Goal: Task Accomplishment & Management: Manage account settings

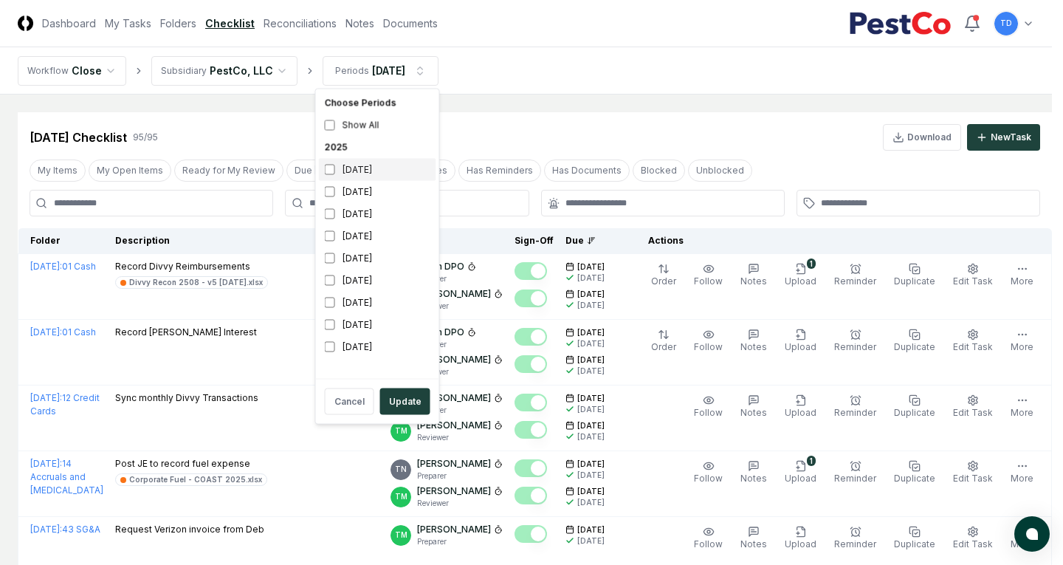
click at [368, 170] on div "[DATE]" at bounding box center [377, 170] width 117 height 22
click at [356, 185] on div "[DATE]" at bounding box center [377, 192] width 117 height 22
click at [404, 403] on button "Update" at bounding box center [405, 401] width 50 height 27
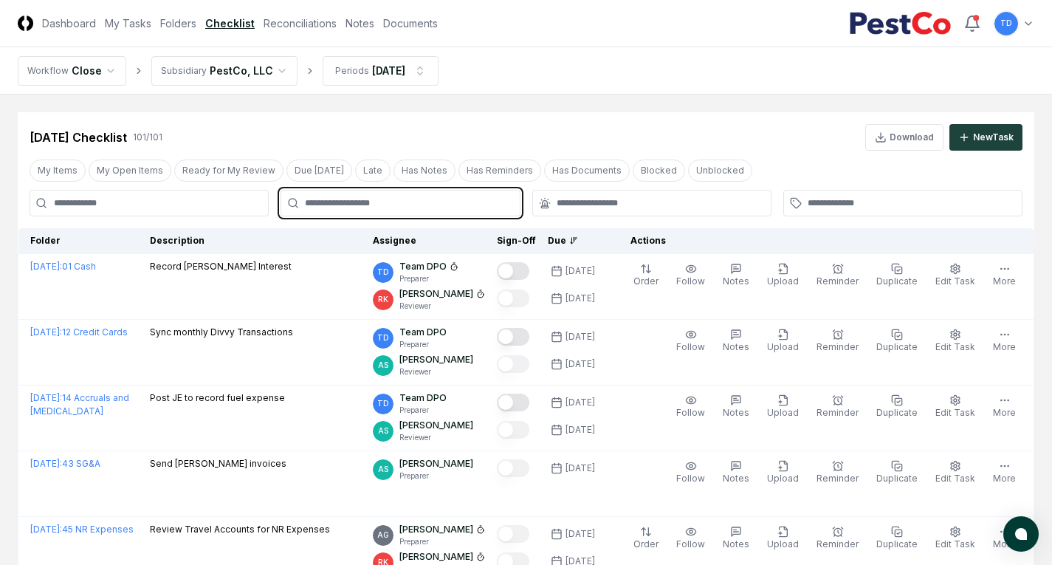
click at [455, 204] on input "text" at bounding box center [407, 202] width 205 height 13
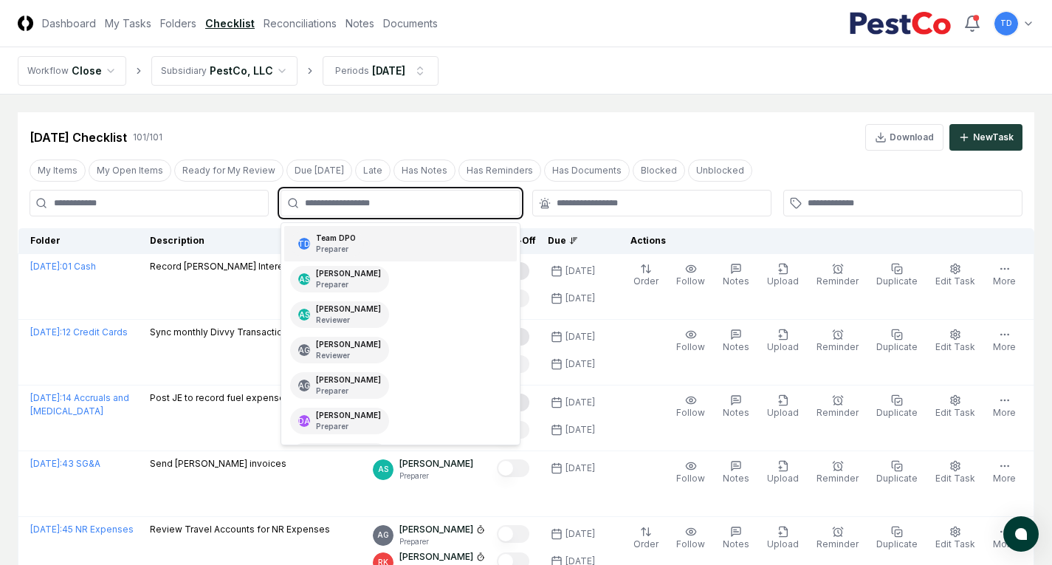
click at [408, 238] on div "TD Team DPO Preparer" at bounding box center [400, 243] width 232 height 35
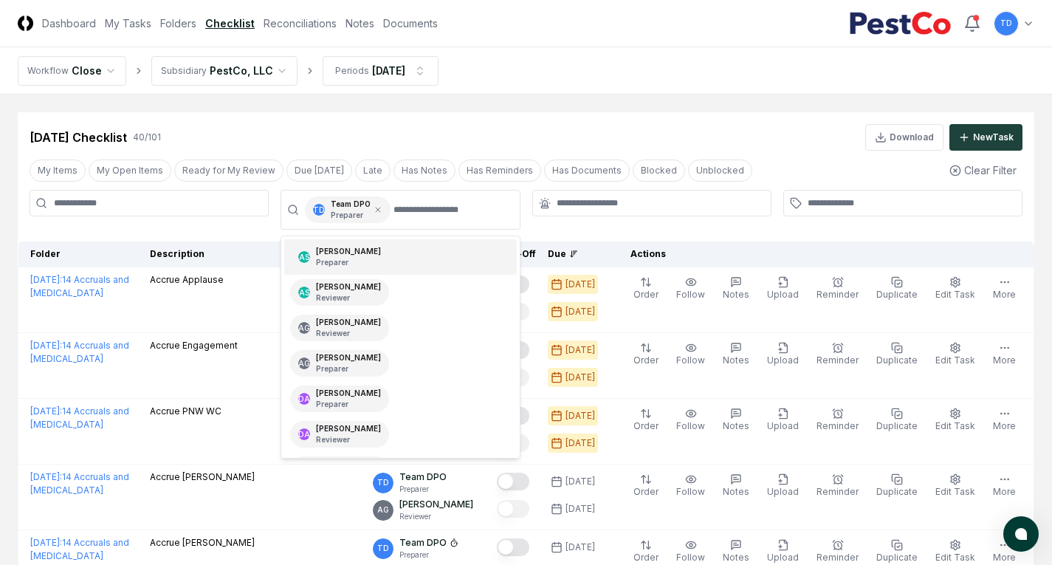
click at [535, 137] on div "Sep 2025 Checklist 40 / 101 Download New Task" at bounding box center [526, 137] width 993 height 27
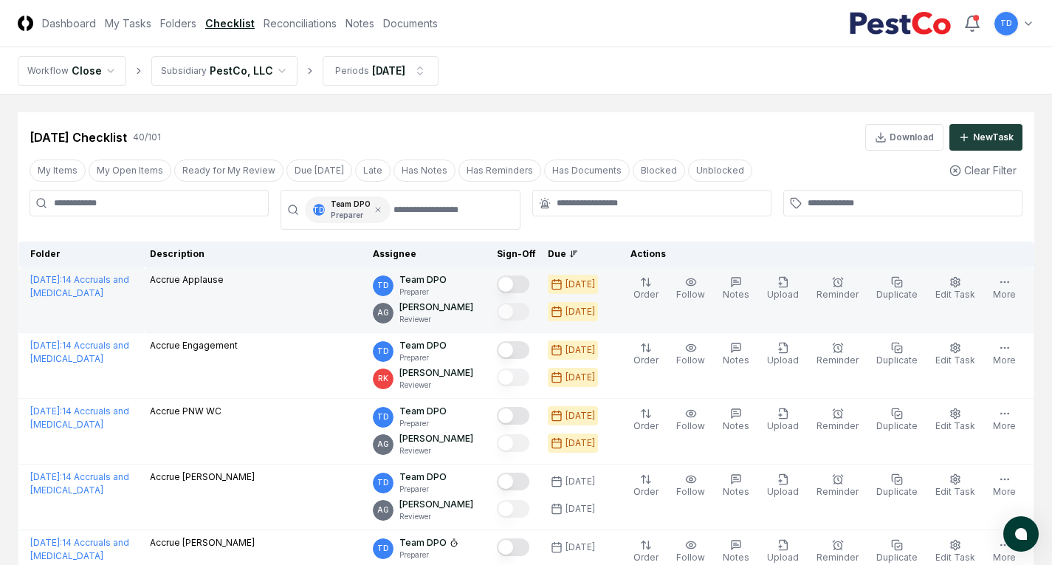
click at [522, 282] on button "Mark complete" at bounding box center [513, 284] width 32 height 18
click at [965, 281] on button "Edit Task" at bounding box center [955, 288] width 46 height 31
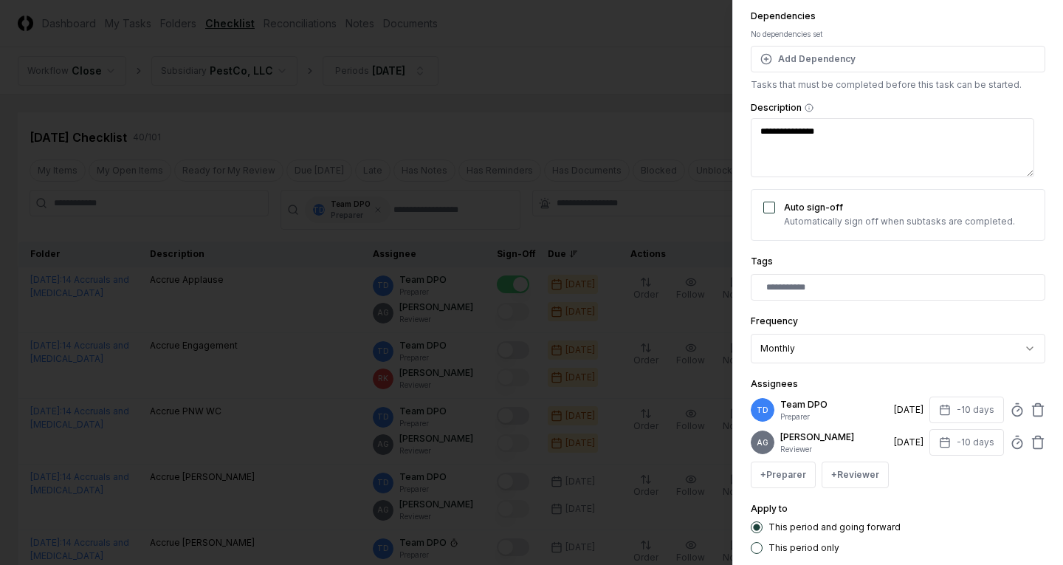
scroll to position [221, 0]
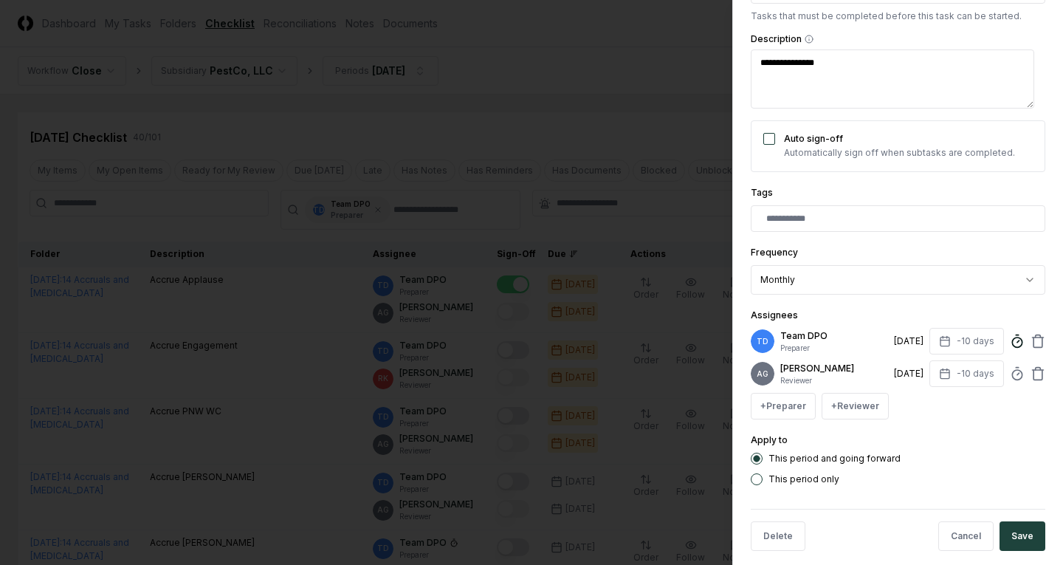
click at [1012, 339] on circle at bounding box center [1017, 342] width 10 height 10
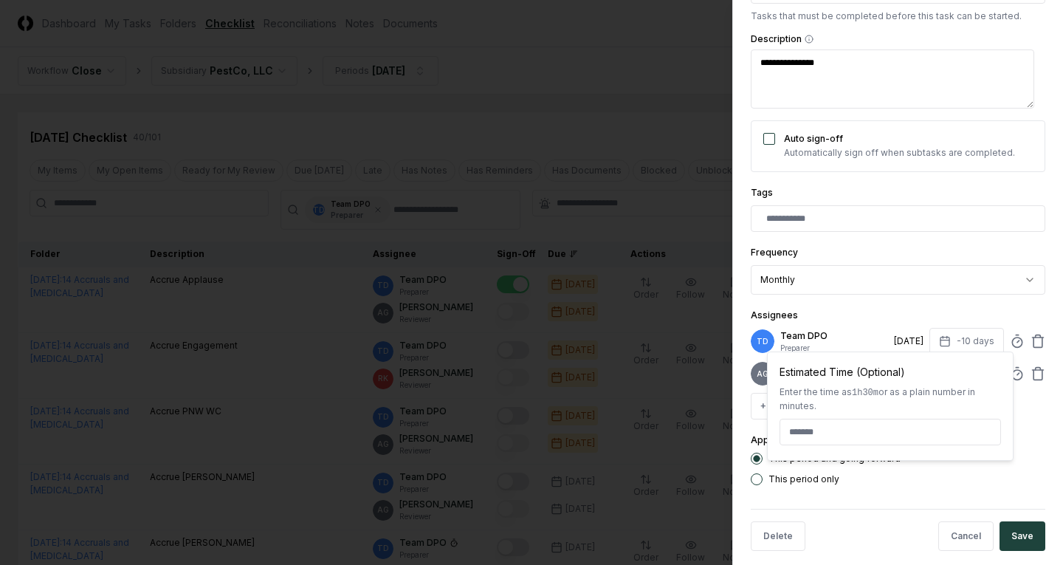
type textarea "*"
type input "*****"
click at [949, 476] on div "This period and going forward This period only" at bounding box center [898, 468] width 294 height 32
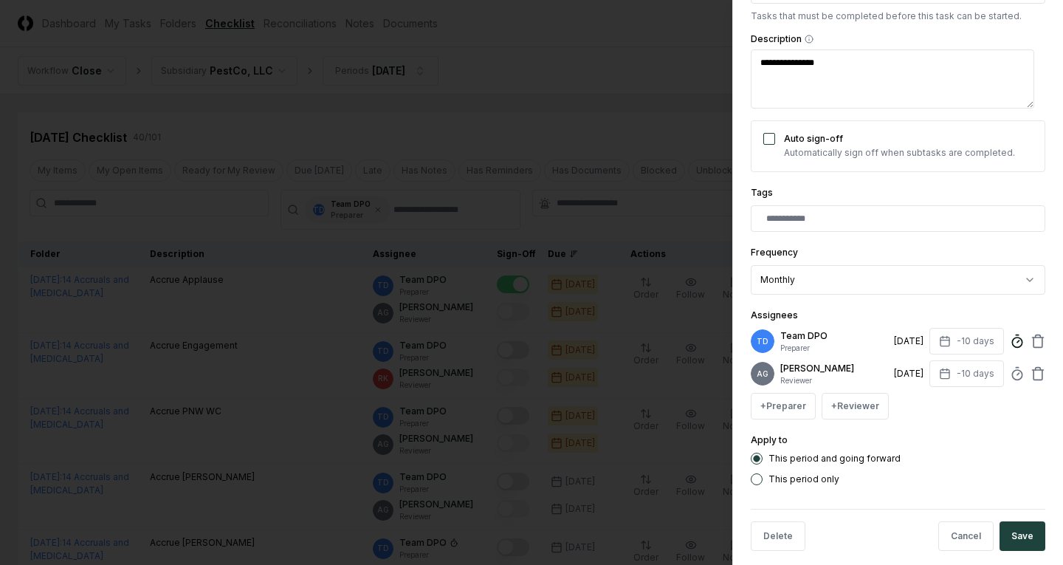
click at [1010, 345] on icon at bounding box center [1017, 341] width 15 height 15
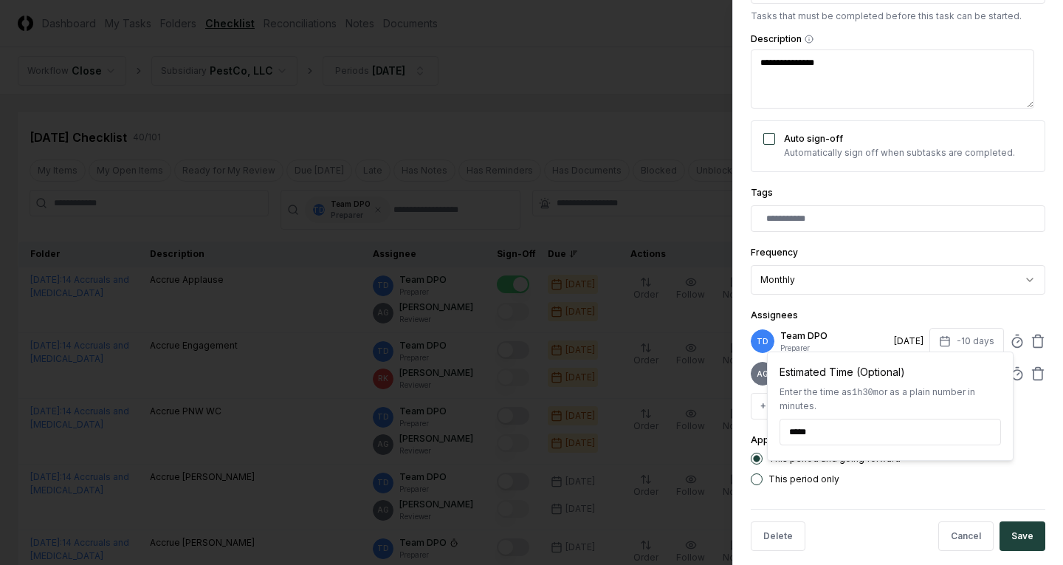
click at [804, 421] on input "*****" at bounding box center [889, 431] width 221 height 27
type textarea "*"
type input "******"
type textarea "*"
type input "******"
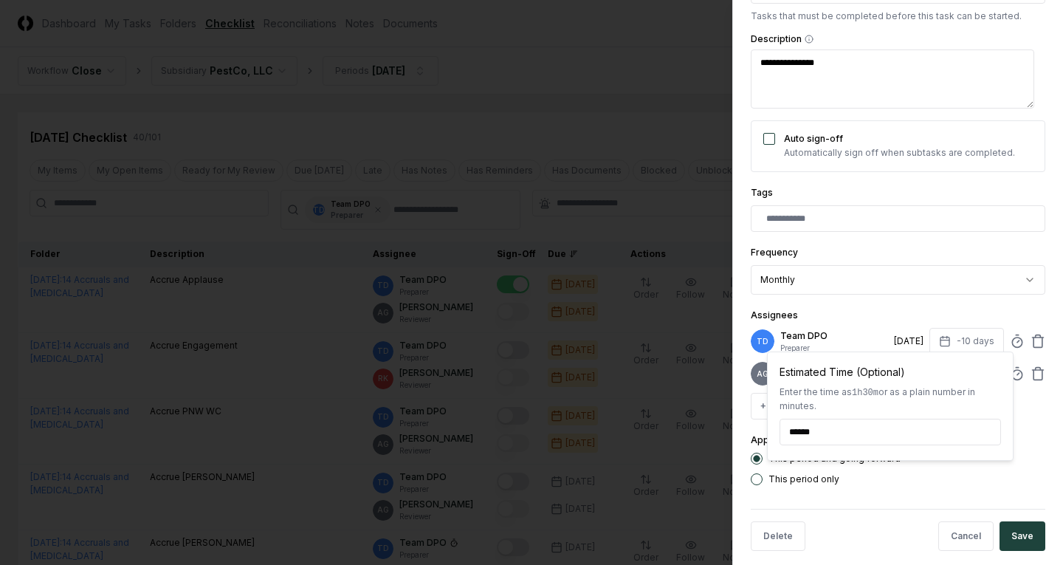
click at [932, 485] on div "This period only" at bounding box center [898, 479] width 294 height 12
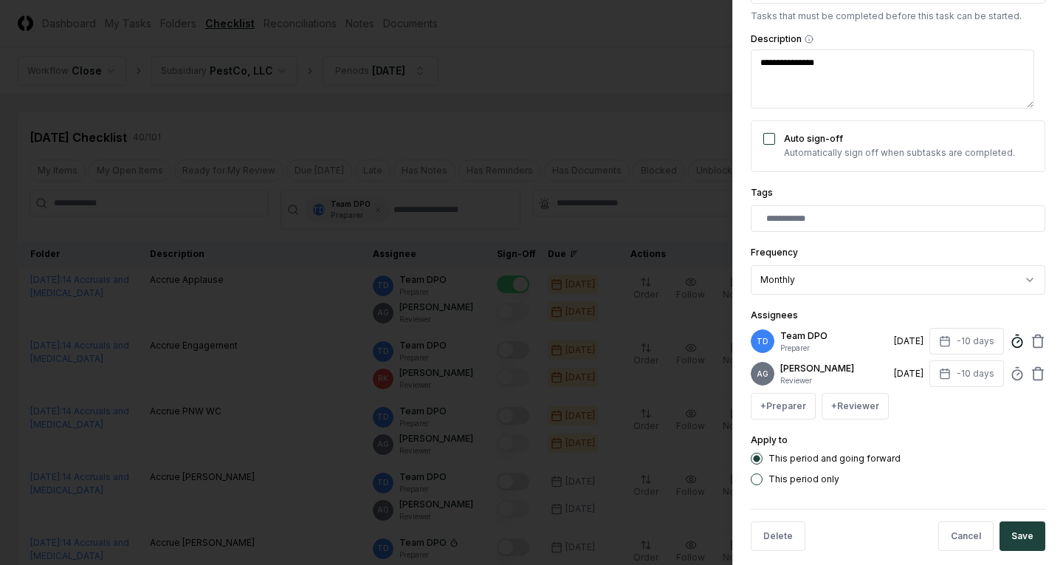
click at [1010, 342] on icon at bounding box center [1017, 341] width 15 height 15
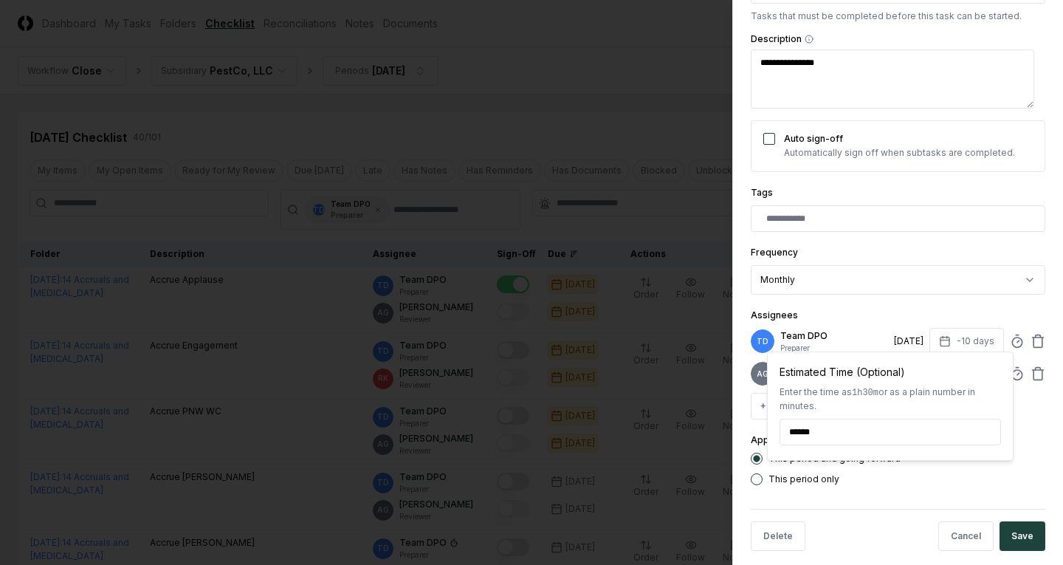
type textarea "*"
click at [980, 484] on div "This period only" at bounding box center [898, 479] width 294 height 12
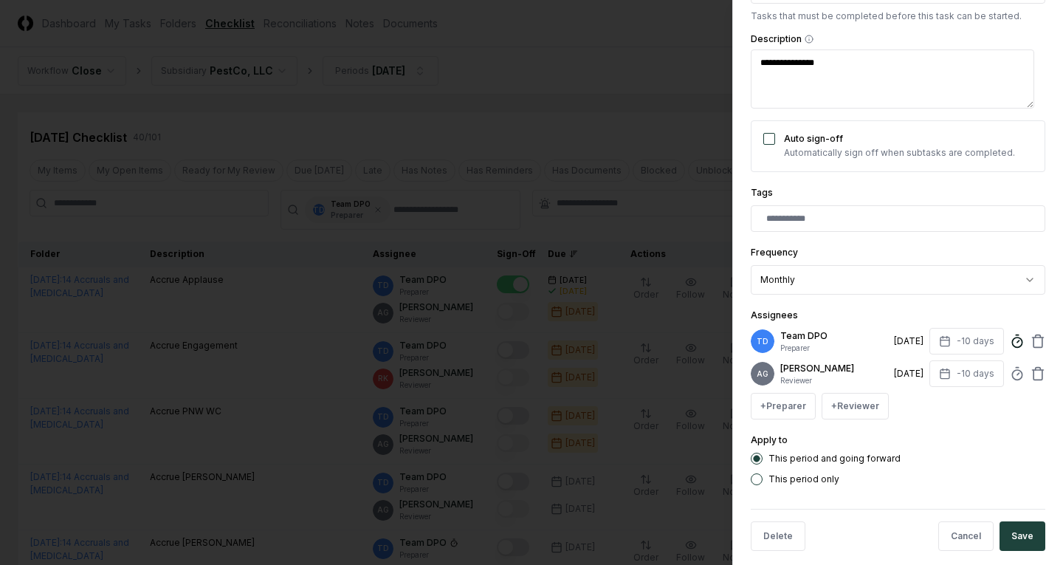
click at [1010, 344] on icon at bounding box center [1017, 341] width 15 height 15
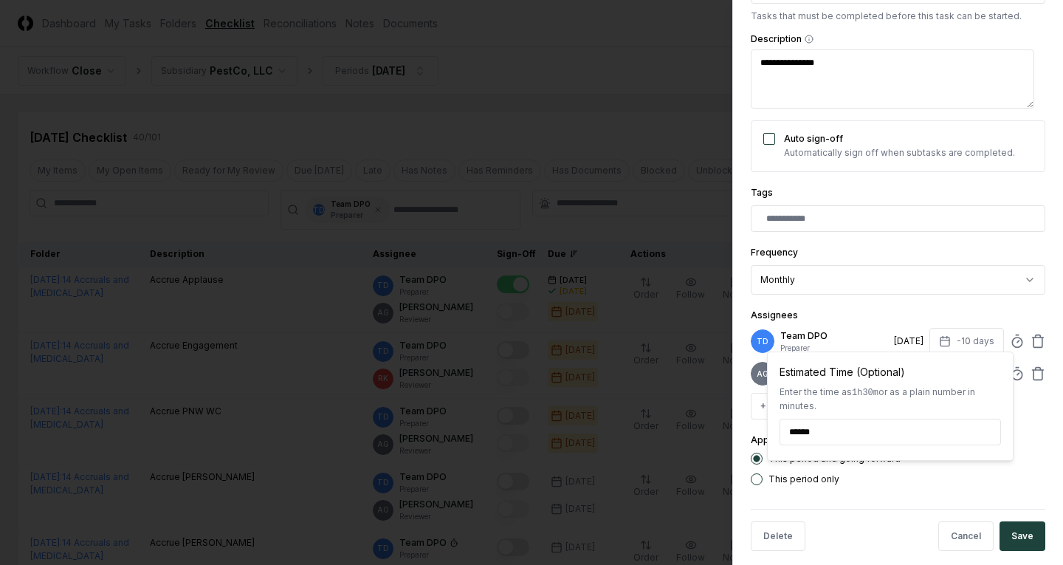
click at [809, 430] on input "******" at bounding box center [889, 431] width 221 height 27
type input "******"
click at [982, 464] on div "This period and going forward" at bounding box center [898, 458] width 294 height 12
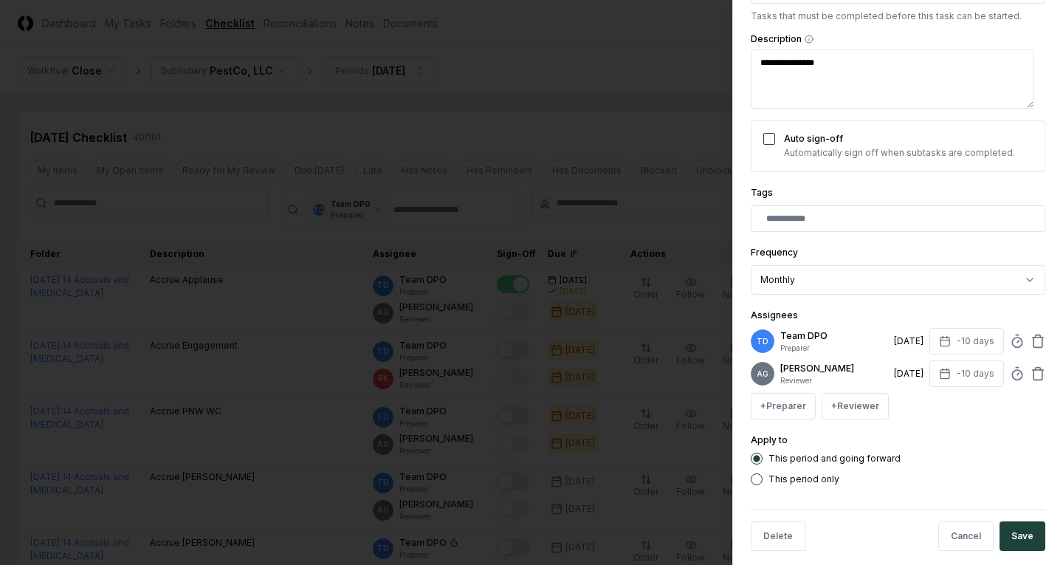
click at [999, 551] on button "Save" at bounding box center [1022, 536] width 46 height 30
type textarea "*"
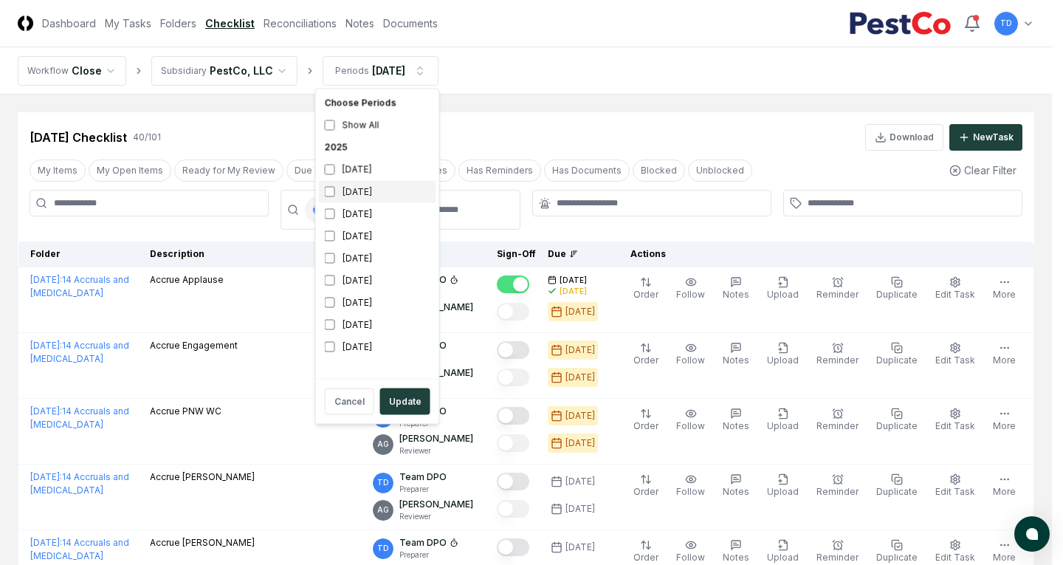
click at [378, 187] on div "[DATE]" at bounding box center [377, 192] width 117 height 22
click at [373, 167] on div "[DATE]" at bounding box center [377, 170] width 117 height 22
click at [407, 406] on button "Update" at bounding box center [405, 401] width 50 height 27
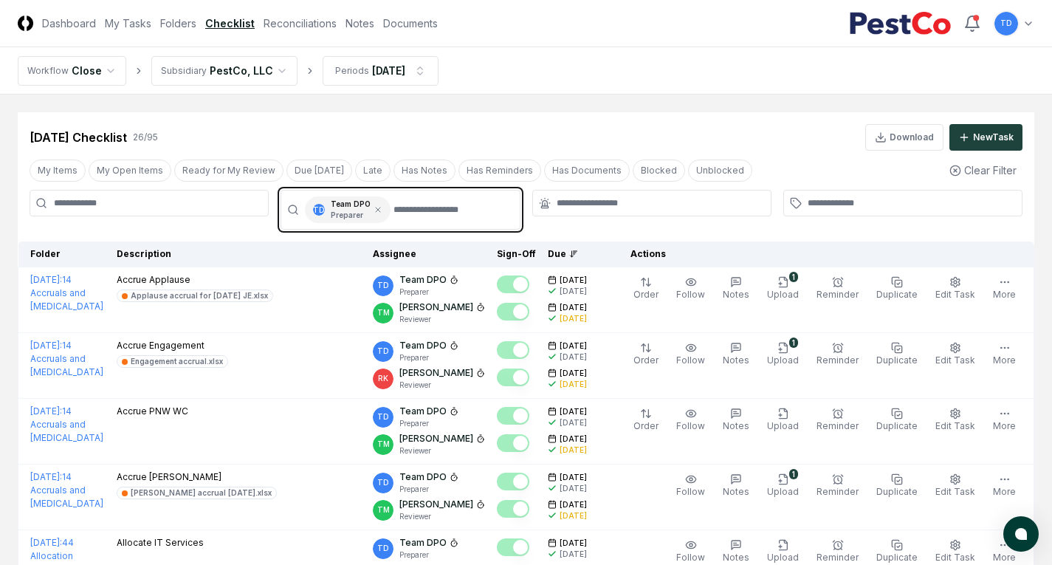
click at [448, 198] on input "text" at bounding box center [451, 209] width 117 height 27
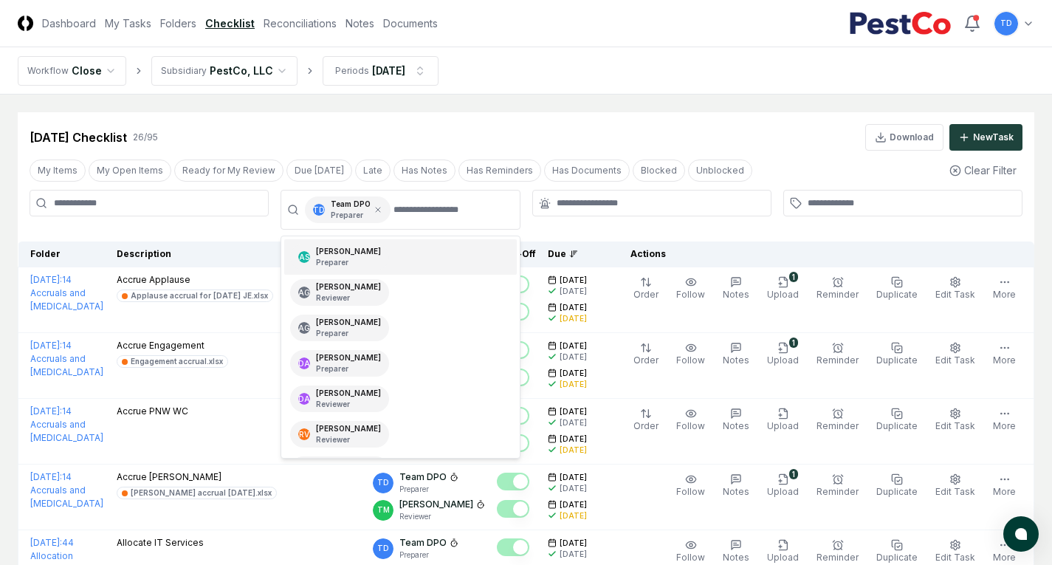
click at [463, 118] on div "Aug 2025 Checklist 26 / 95 Download New Task" at bounding box center [526, 131] width 1016 height 38
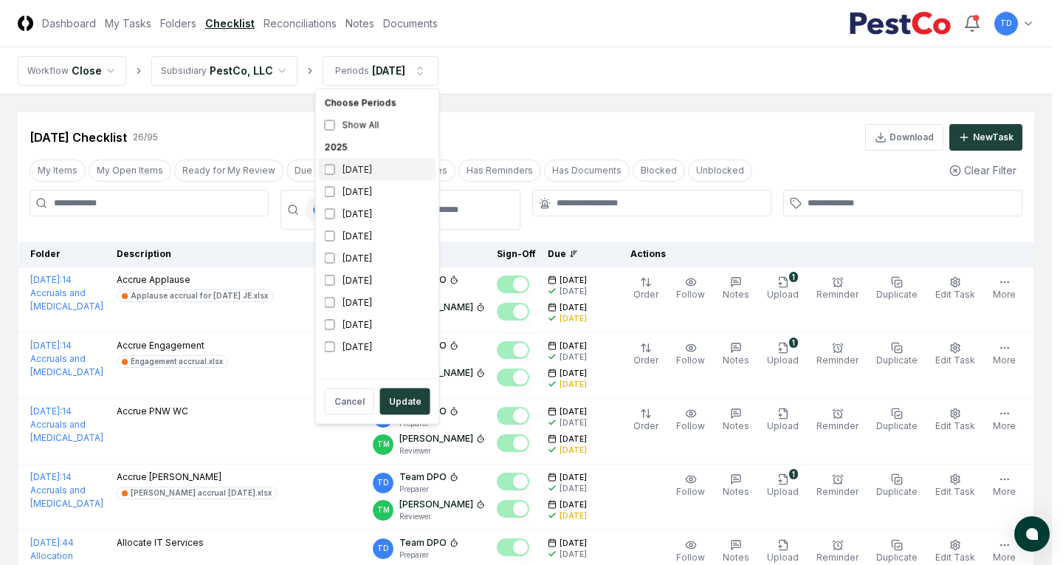
click at [380, 173] on div "[DATE]" at bounding box center [377, 170] width 117 height 22
click at [409, 405] on button "Update" at bounding box center [405, 401] width 50 height 27
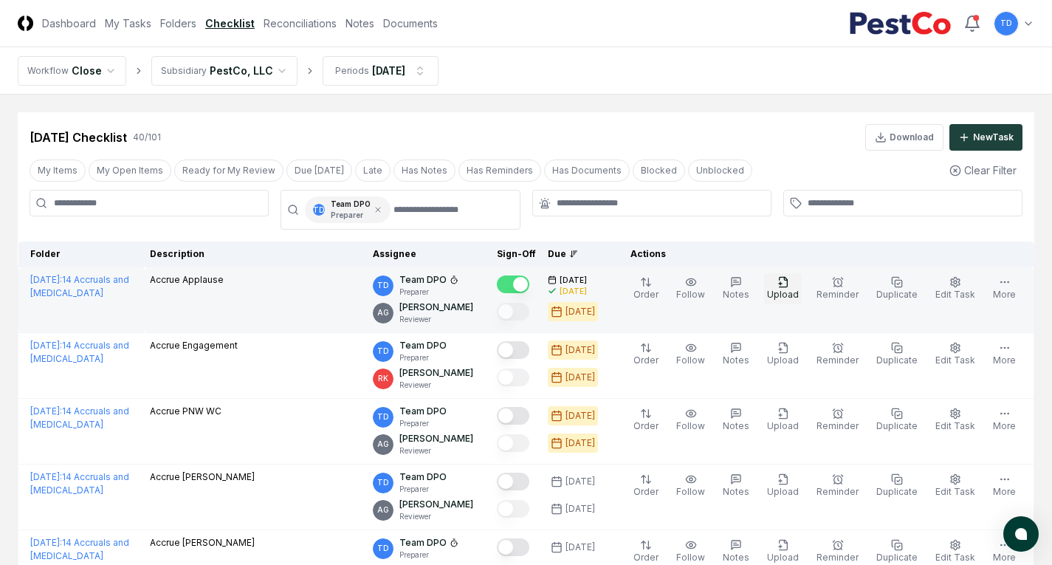
click at [779, 291] on span "Upload" at bounding box center [783, 294] width 32 height 11
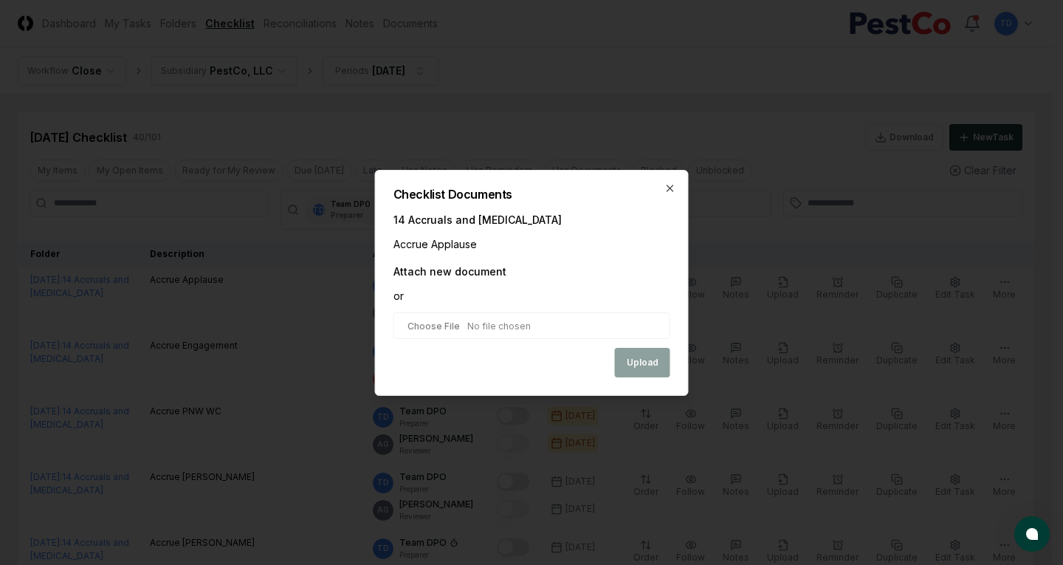
type input "**********"
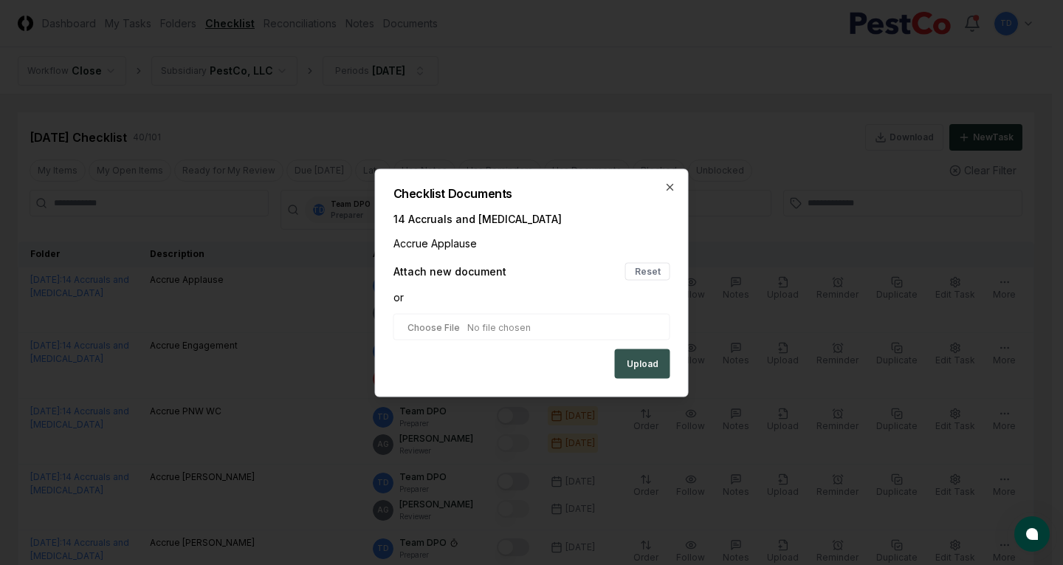
click at [647, 360] on button "Upload" at bounding box center [642, 363] width 55 height 30
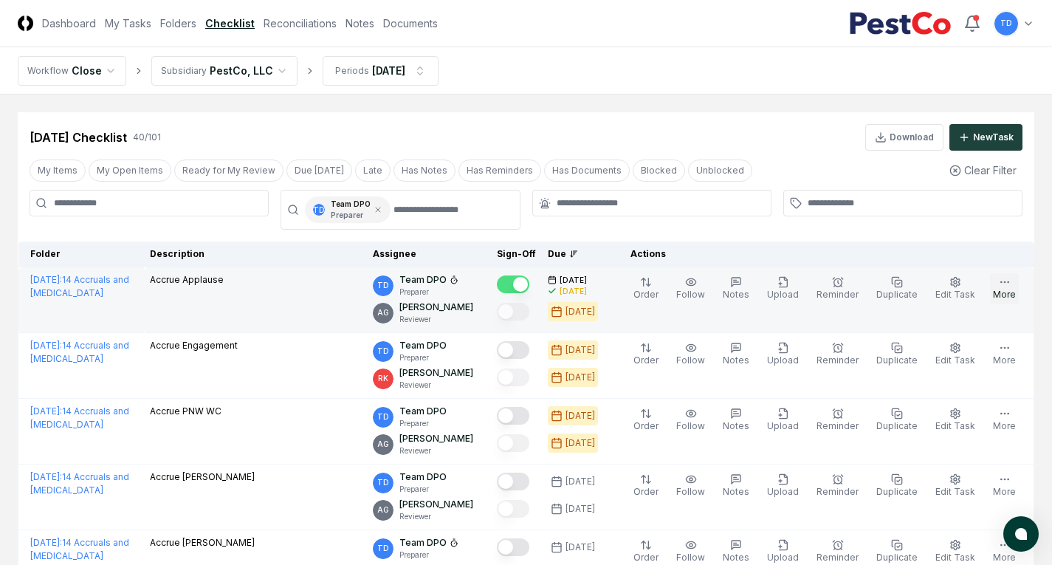
click at [1002, 286] on icon "button" at bounding box center [1005, 282] width 12 height 12
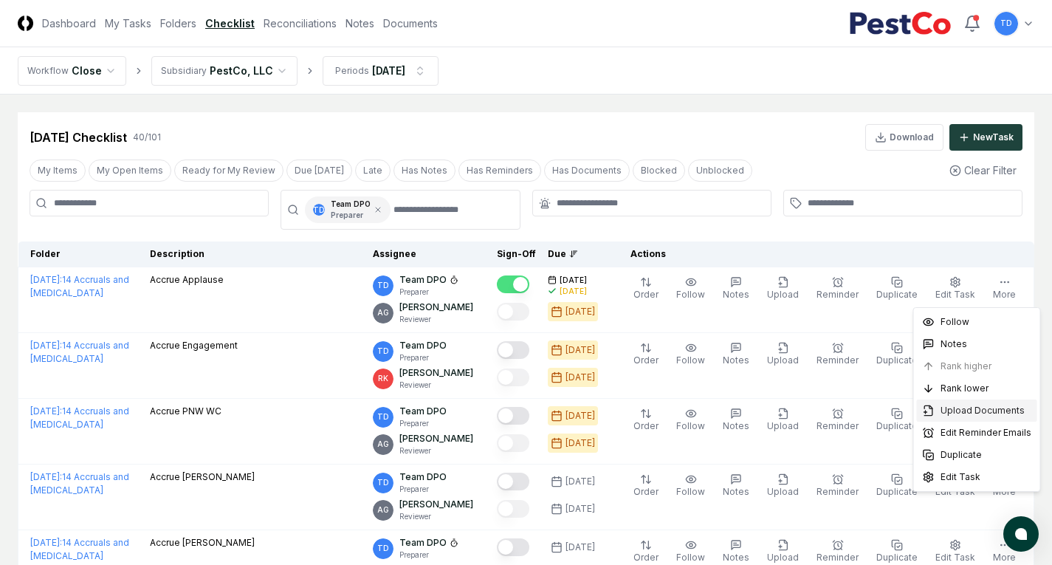
click at [968, 409] on span "Upload Documents" at bounding box center [982, 410] width 84 height 13
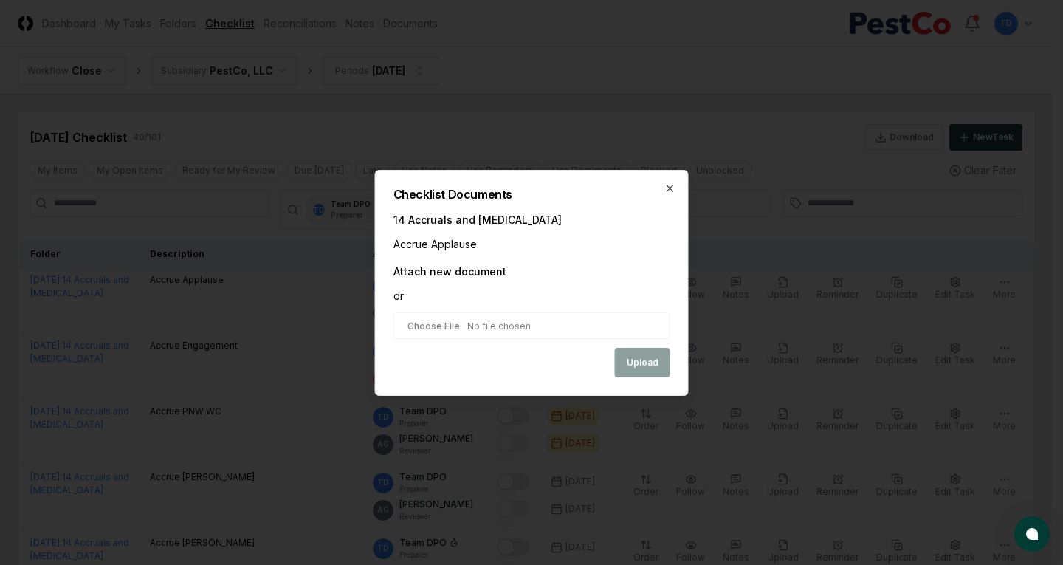
click at [494, 244] on div "Accrue Applause" at bounding box center [531, 243] width 277 height 15
click at [420, 331] on input "file" at bounding box center [531, 325] width 277 height 27
type input "**********"
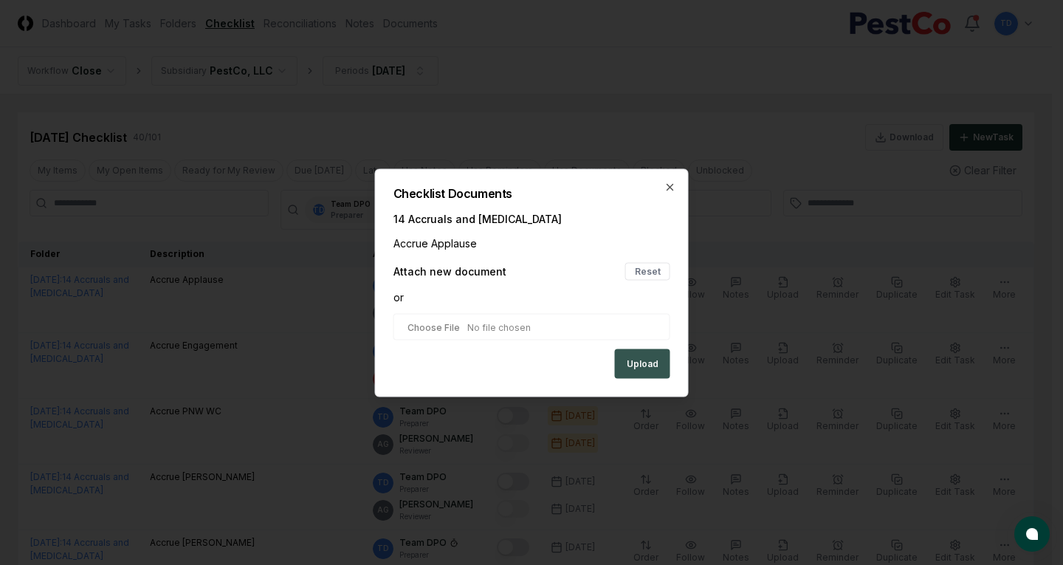
click at [641, 364] on button "Upload" at bounding box center [642, 363] width 55 height 30
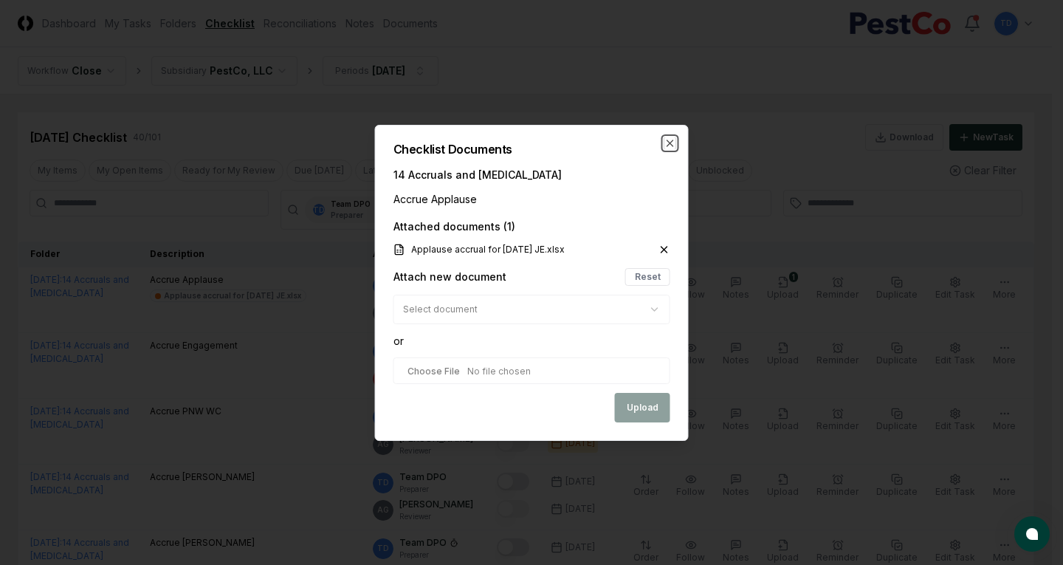
click at [671, 142] on icon "button" at bounding box center [670, 143] width 12 height 12
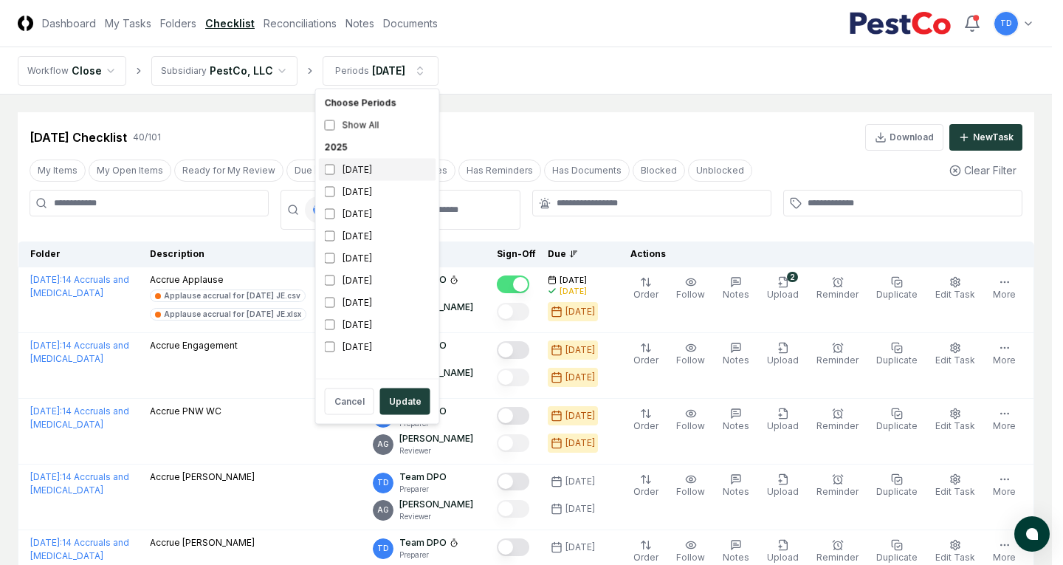
click at [368, 179] on div "[DATE]" at bounding box center [377, 170] width 117 height 22
click at [368, 190] on div "[DATE]" at bounding box center [377, 192] width 117 height 22
click at [401, 407] on button "Update" at bounding box center [405, 401] width 50 height 27
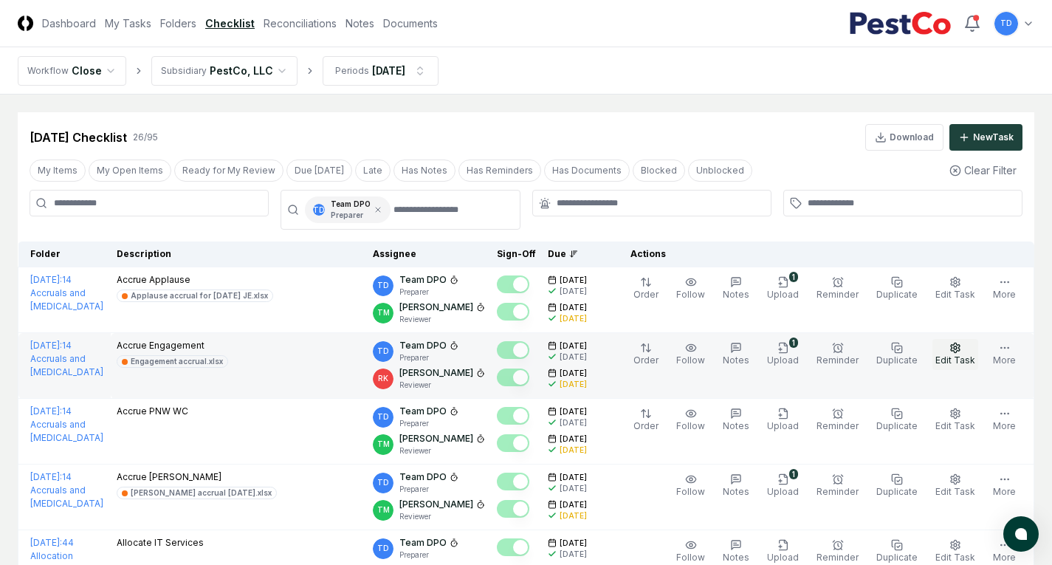
click at [965, 353] on button "Edit Task" at bounding box center [955, 354] width 46 height 31
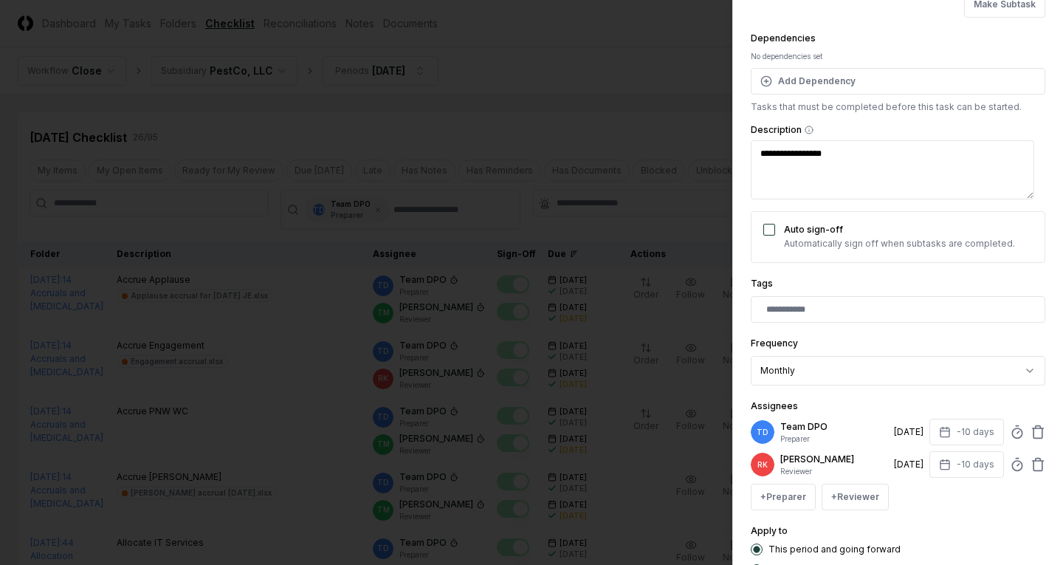
scroll to position [148, 0]
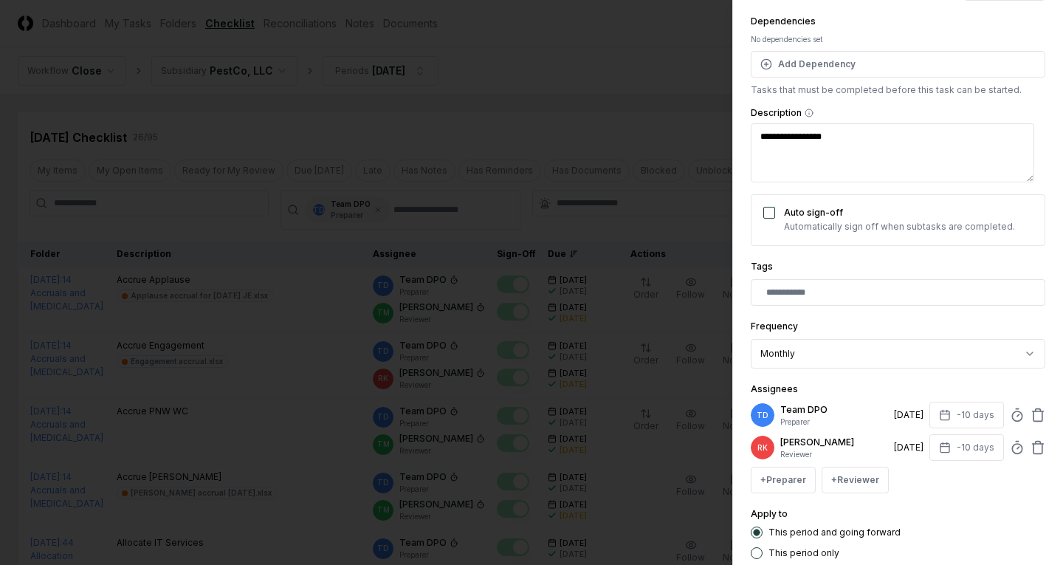
type textarea "*"
click at [662, 227] on div at bounding box center [531, 282] width 1063 height 565
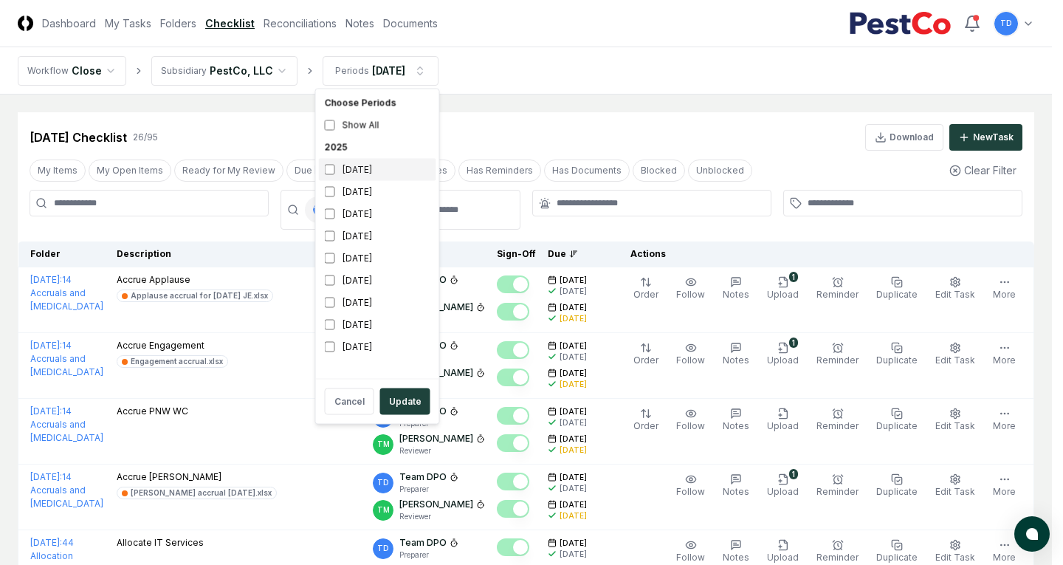
click at [351, 166] on div "[DATE]" at bounding box center [377, 170] width 117 height 22
click at [337, 197] on div "[DATE]" at bounding box center [377, 192] width 117 height 22
click at [410, 401] on button "Update" at bounding box center [405, 401] width 50 height 27
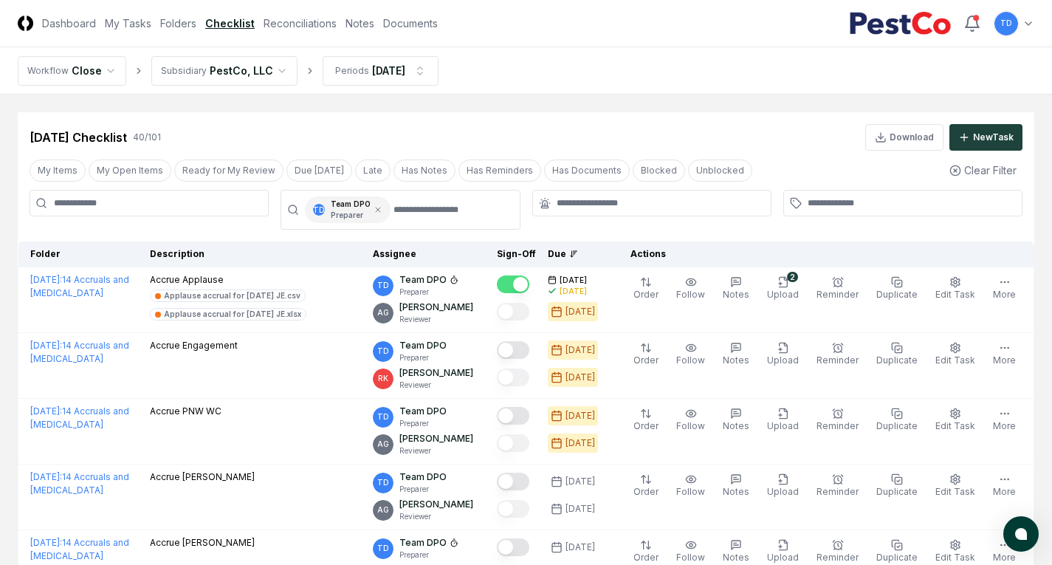
click at [800, 286] on button "2 Upload" at bounding box center [783, 288] width 38 height 31
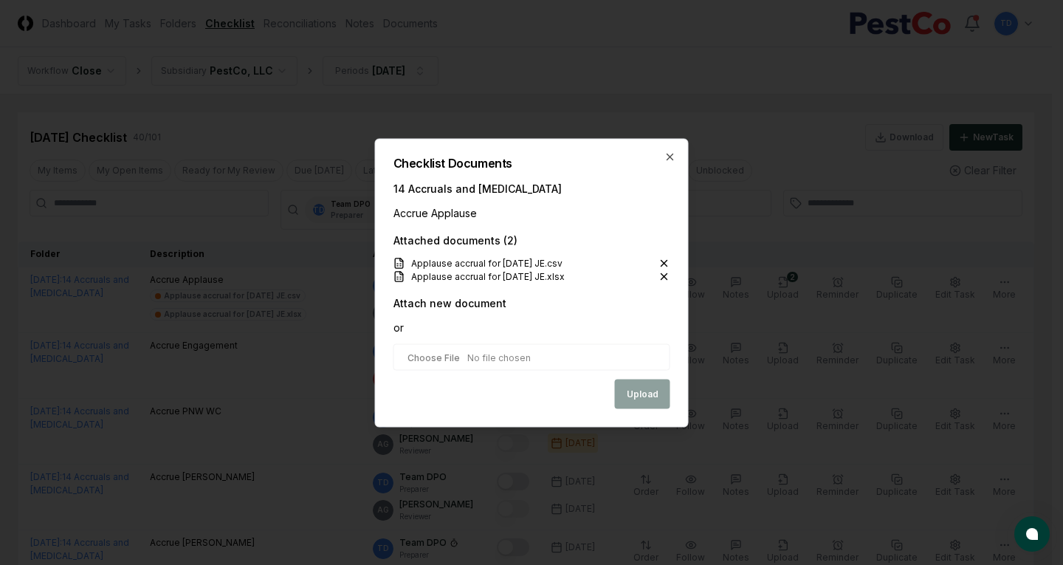
click at [664, 276] on icon at bounding box center [664, 276] width 12 height 12
click at [663, 261] on icon at bounding box center [664, 263] width 6 height 6
click at [664, 261] on icon at bounding box center [664, 263] width 12 height 12
click at [668, 156] on icon "button" at bounding box center [670, 157] width 12 height 12
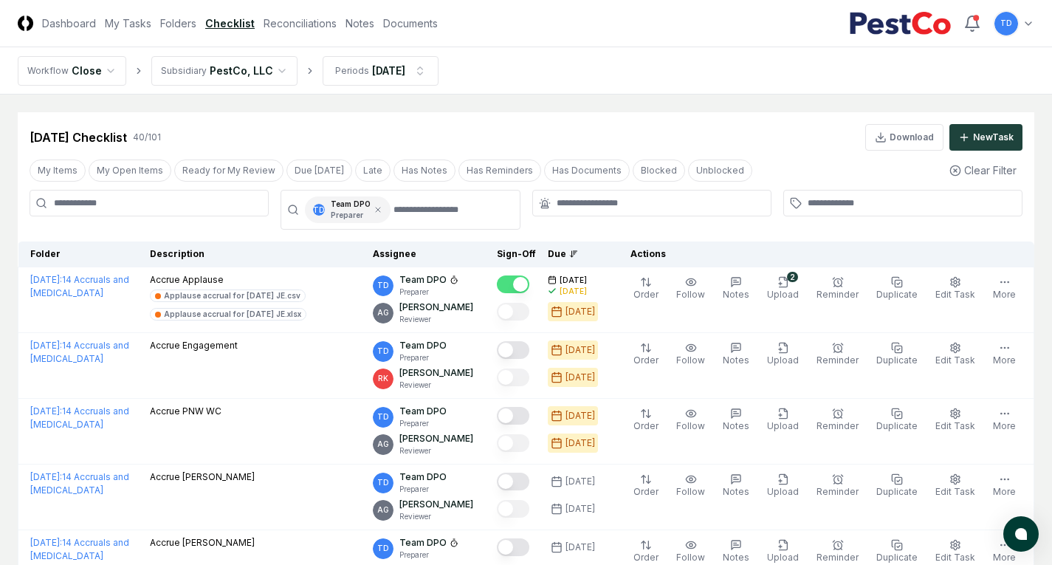
click at [781, 190] on div "TD Team DPO Preparer" at bounding box center [526, 210] width 1016 height 40
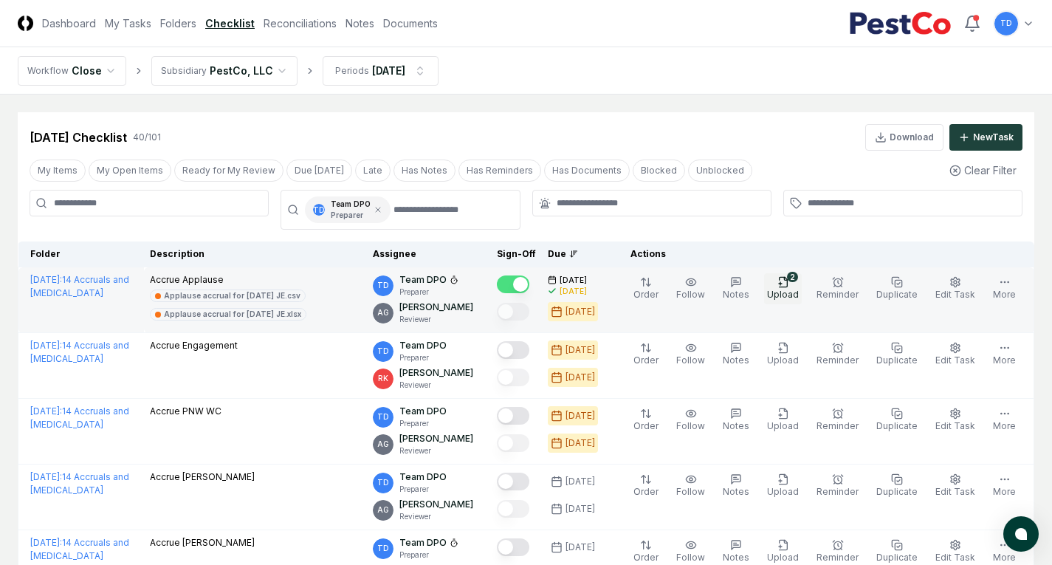
click at [798, 279] on div "2" at bounding box center [792, 277] width 11 height 10
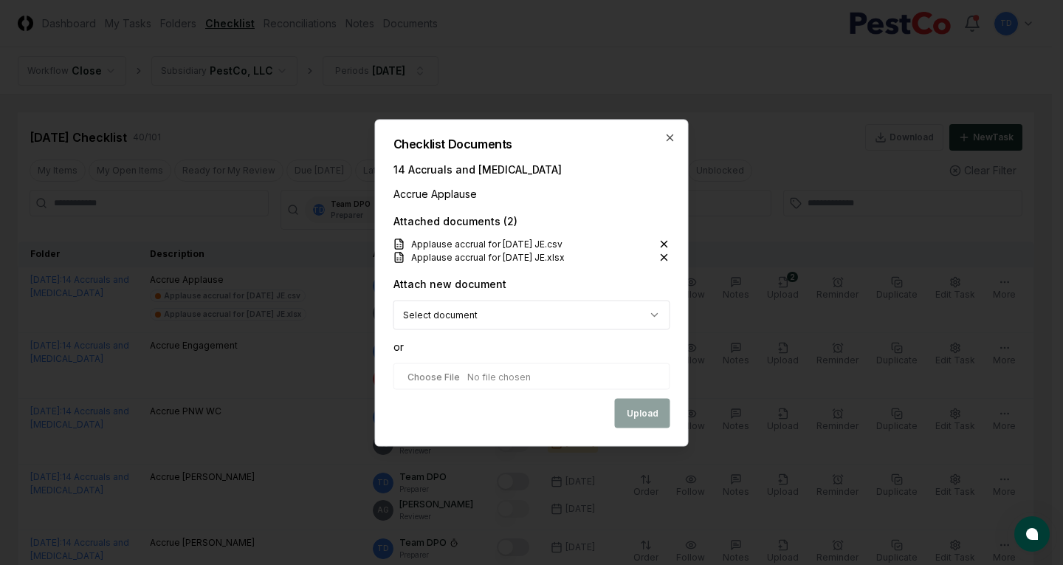
click at [663, 243] on icon at bounding box center [664, 244] width 12 height 12
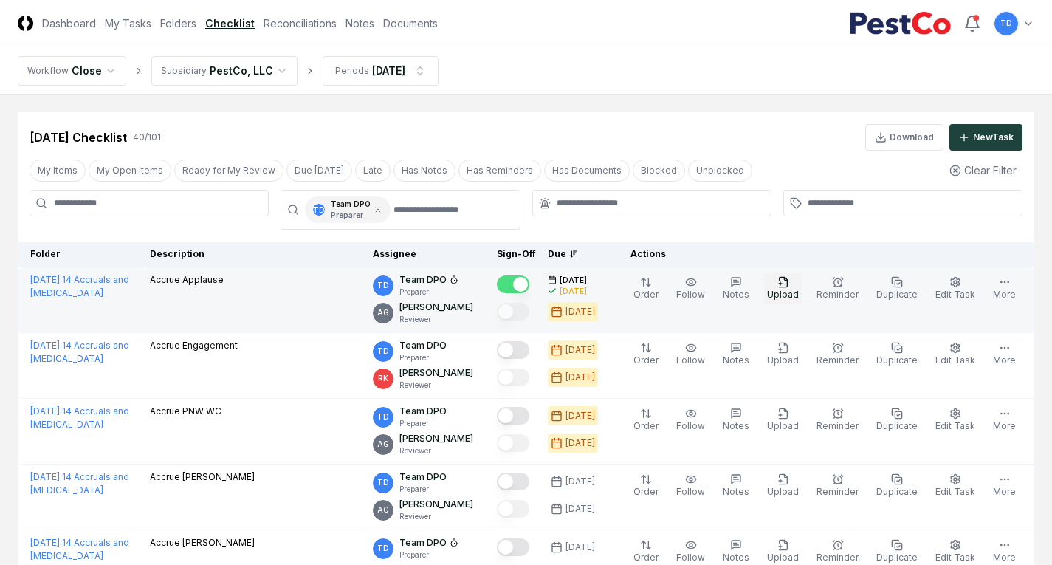
click at [784, 290] on span "Upload" at bounding box center [783, 294] width 32 height 11
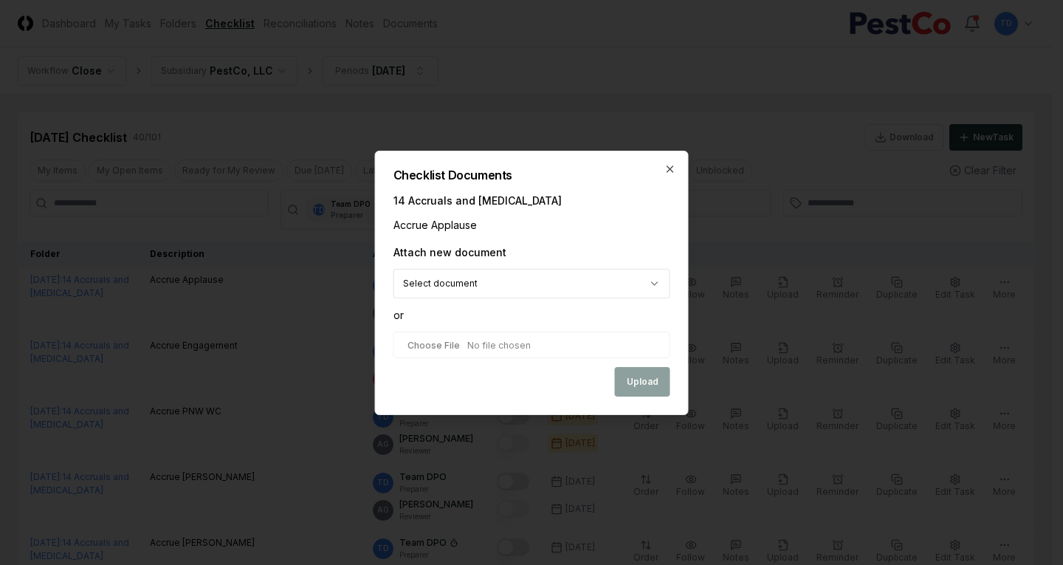
select select "**********"
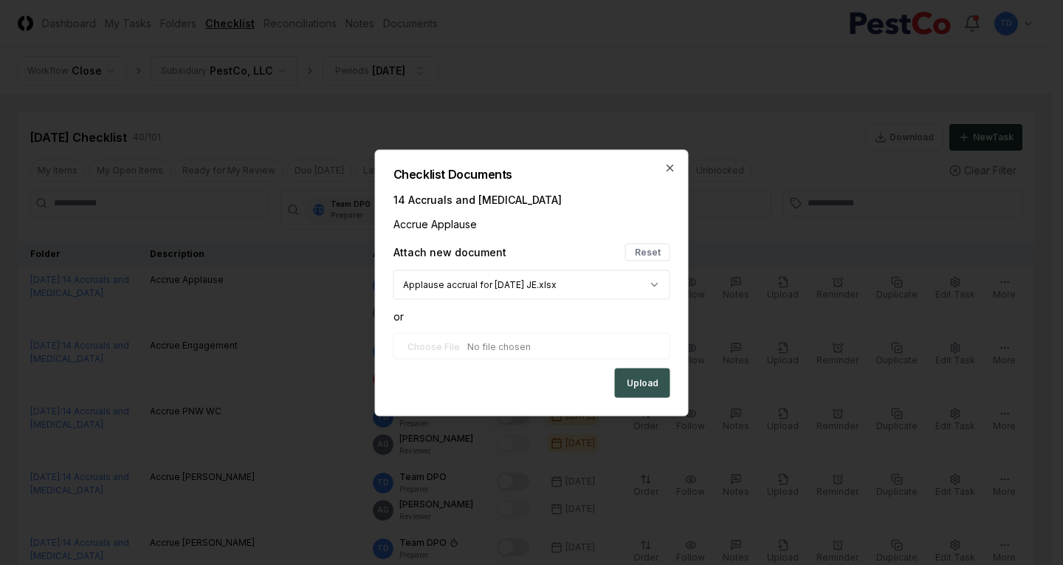
click at [655, 385] on button "Upload" at bounding box center [642, 383] width 55 height 30
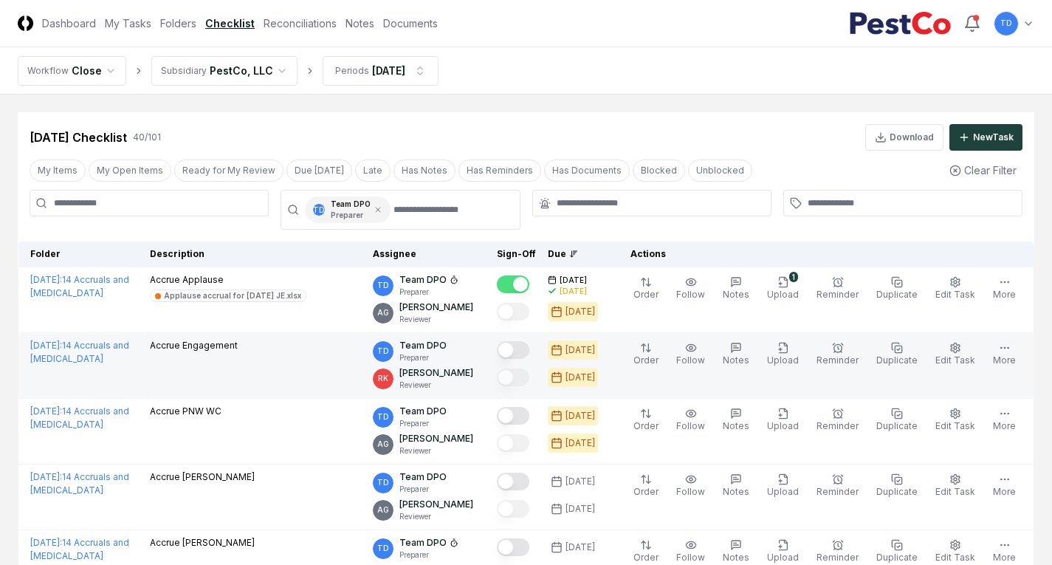
click at [528, 349] on button "Mark complete" at bounding box center [513, 350] width 32 height 18
click at [798, 358] on span "Upload" at bounding box center [783, 359] width 32 height 11
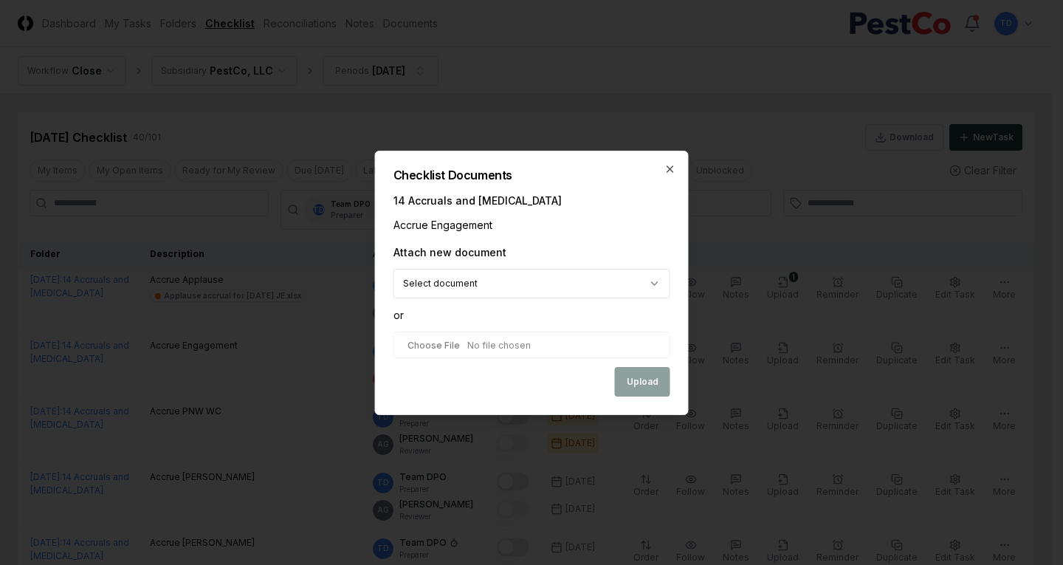
click at [585, 337] on input "file" at bounding box center [531, 344] width 277 height 27
type input "**********"
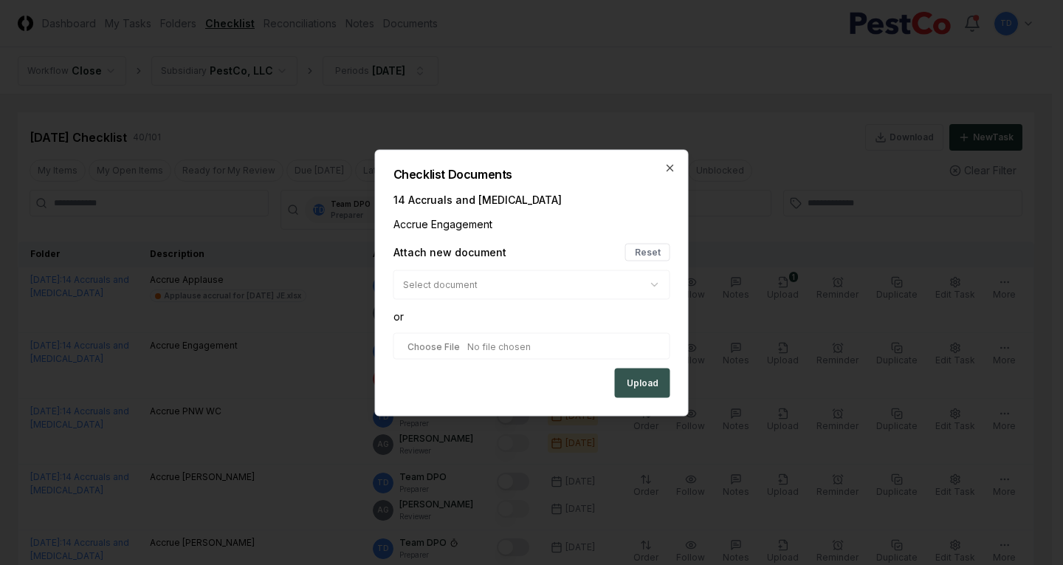
click at [644, 382] on button "Upload" at bounding box center [642, 383] width 55 height 30
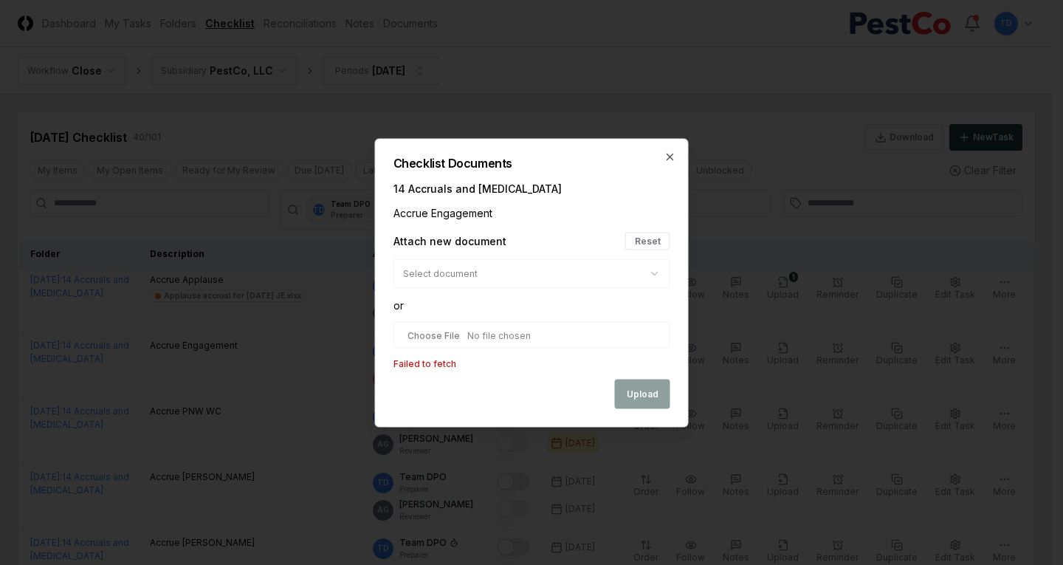
click at [570, 330] on input "file" at bounding box center [531, 334] width 277 height 27
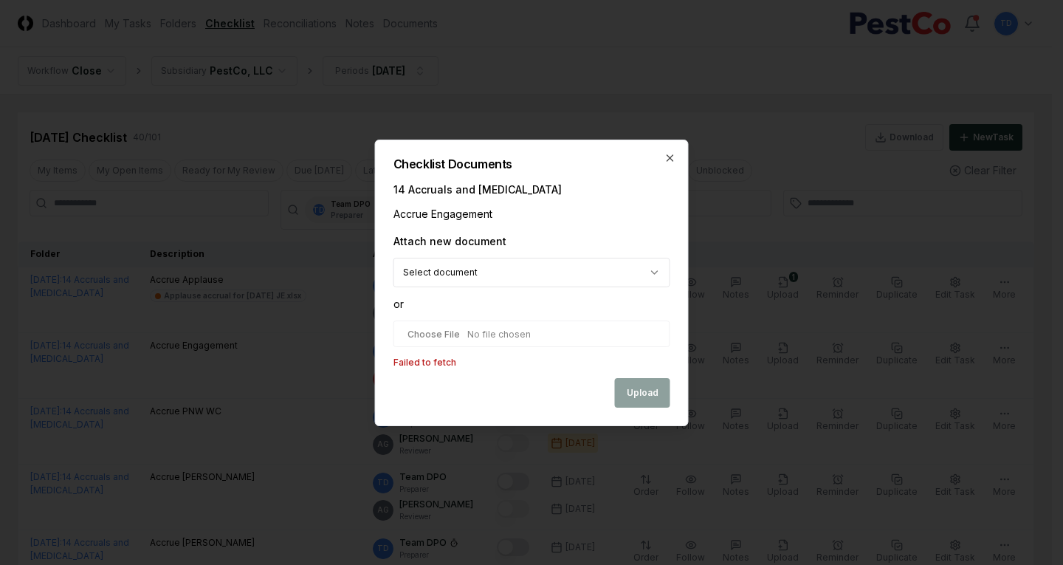
click at [542, 333] on input "file" at bounding box center [531, 333] width 277 height 27
type input "**********"
click at [525, 303] on div "or" at bounding box center [531, 304] width 277 height 15
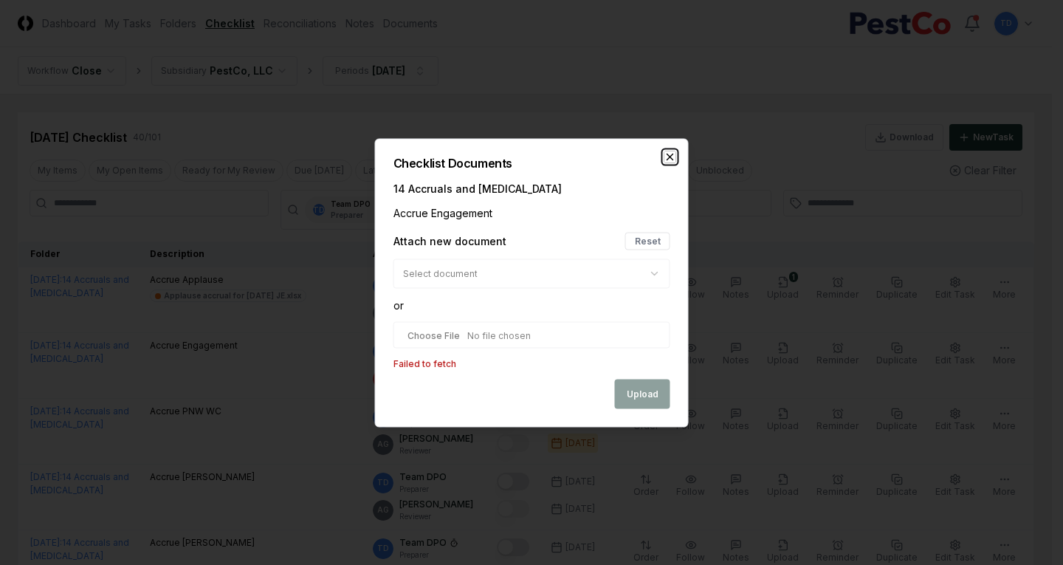
click at [666, 157] on icon "button" at bounding box center [670, 157] width 12 height 12
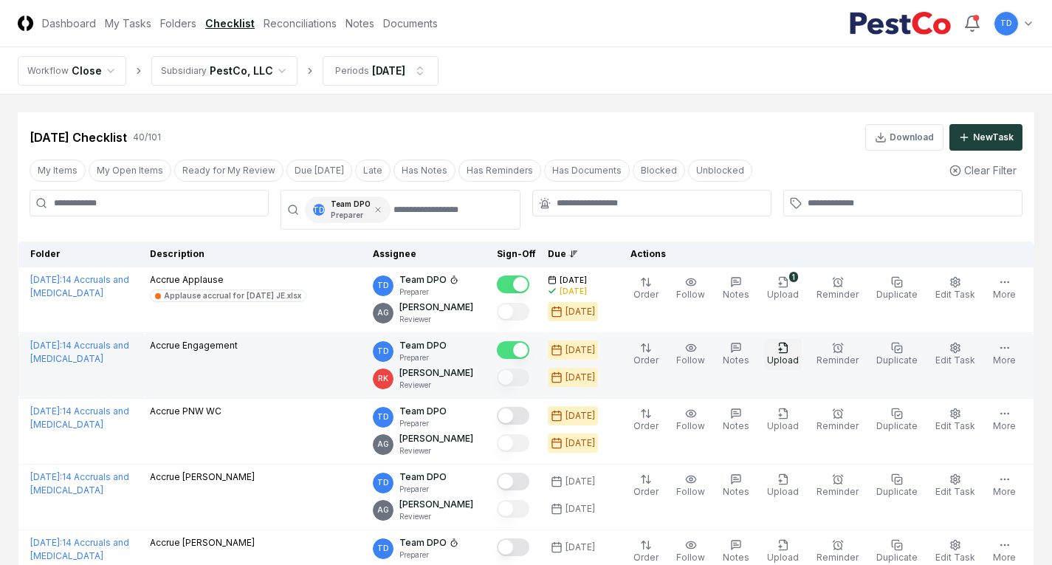
click at [787, 352] on icon "button" at bounding box center [783, 347] width 8 height 10
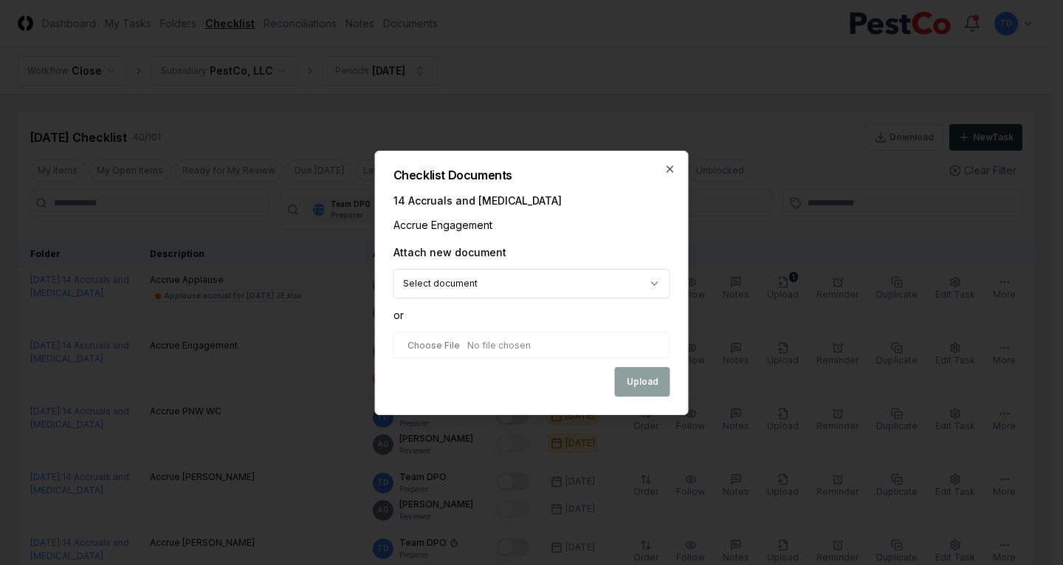
click at [539, 342] on input "file" at bounding box center [531, 344] width 277 height 27
type input "**********"
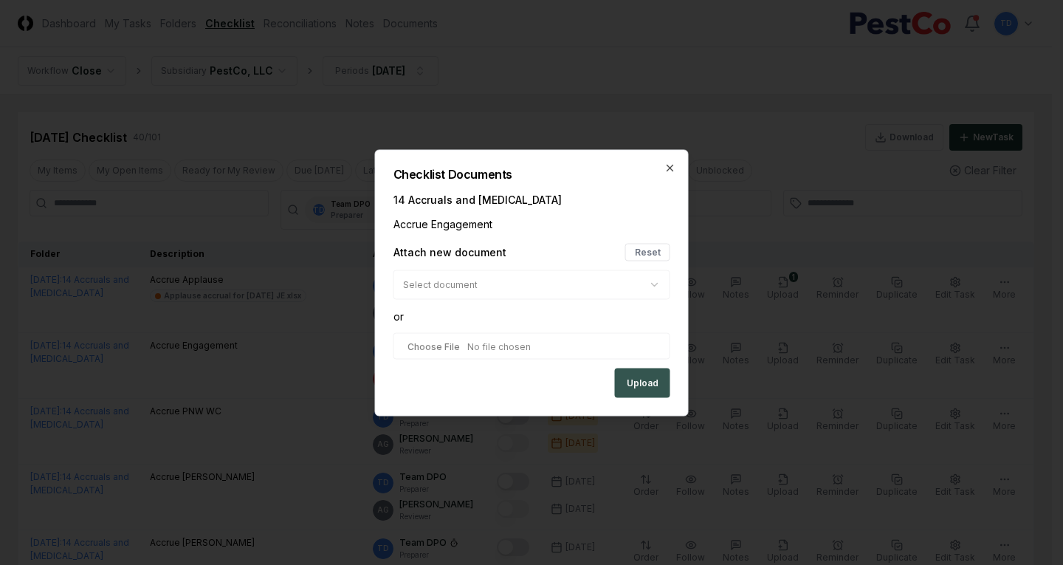
click at [636, 379] on button "Upload" at bounding box center [642, 383] width 55 height 30
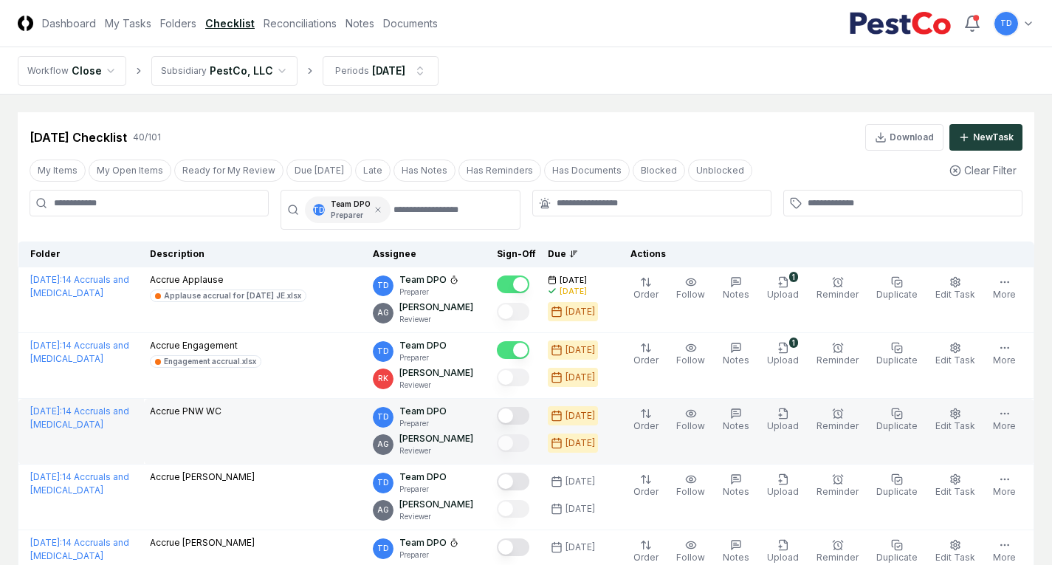
click at [517, 419] on button "Mark complete" at bounding box center [513, 416] width 32 height 18
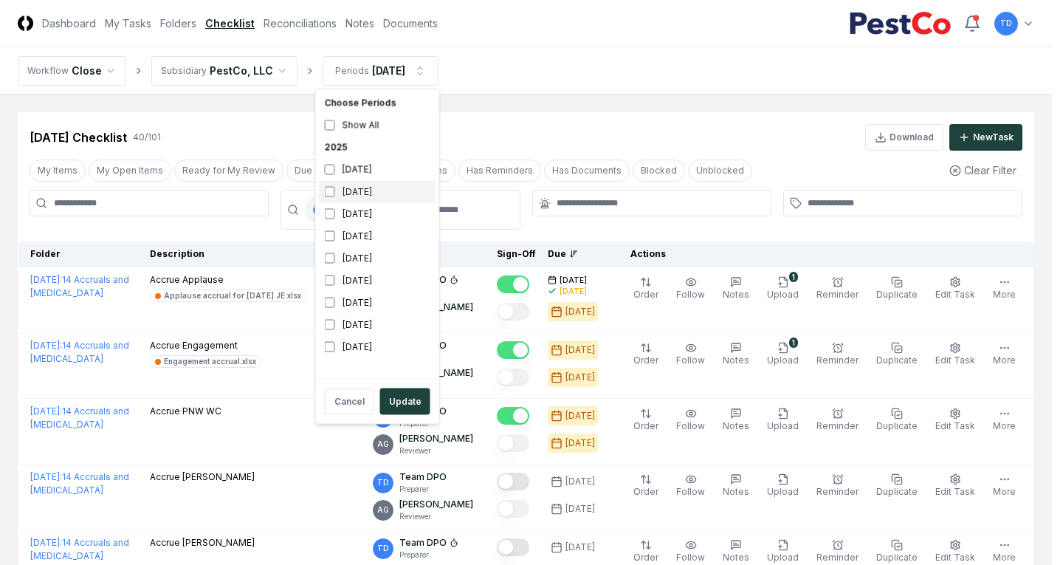
click at [390, 185] on div "[DATE]" at bounding box center [377, 192] width 117 height 22
click at [382, 171] on div "[DATE]" at bounding box center [377, 170] width 117 height 22
click at [391, 415] on div "Cancel Update" at bounding box center [377, 401] width 117 height 38
click at [393, 407] on button "Update" at bounding box center [405, 401] width 50 height 27
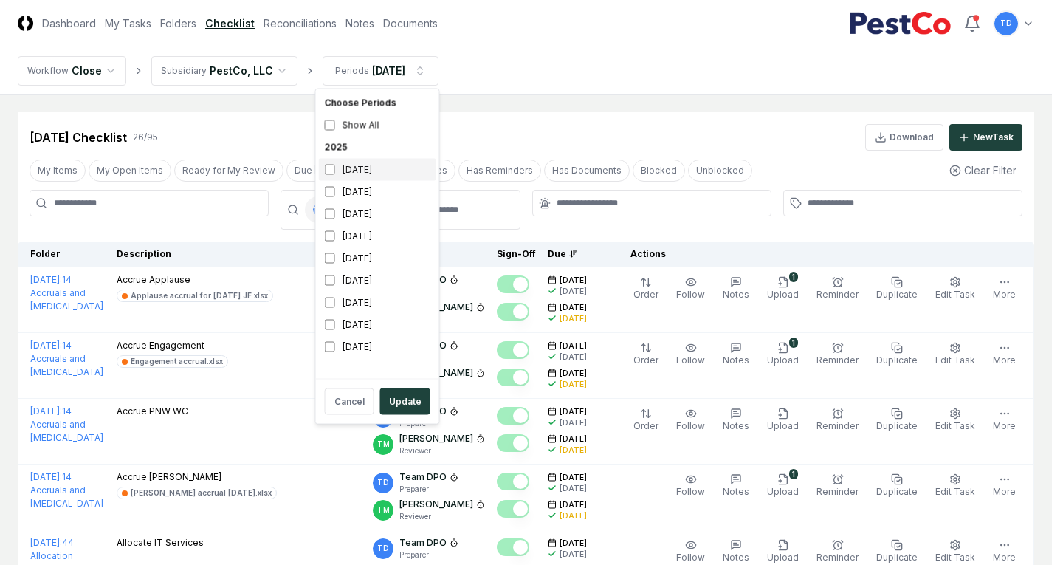
click at [377, 167] on div "[DATE]" at bounding box center [377, 170] width 117 height 22
click at [368, 192] on div "[DATE]" at bounding box center [377, 192] width 117 height 22
click at [367, 187] on div "[DATE]" at bounding box center [377, 192] width 117 height 22
click at [400, 404] on button "Update" at bounding box center [405, 401] width 50 height 27
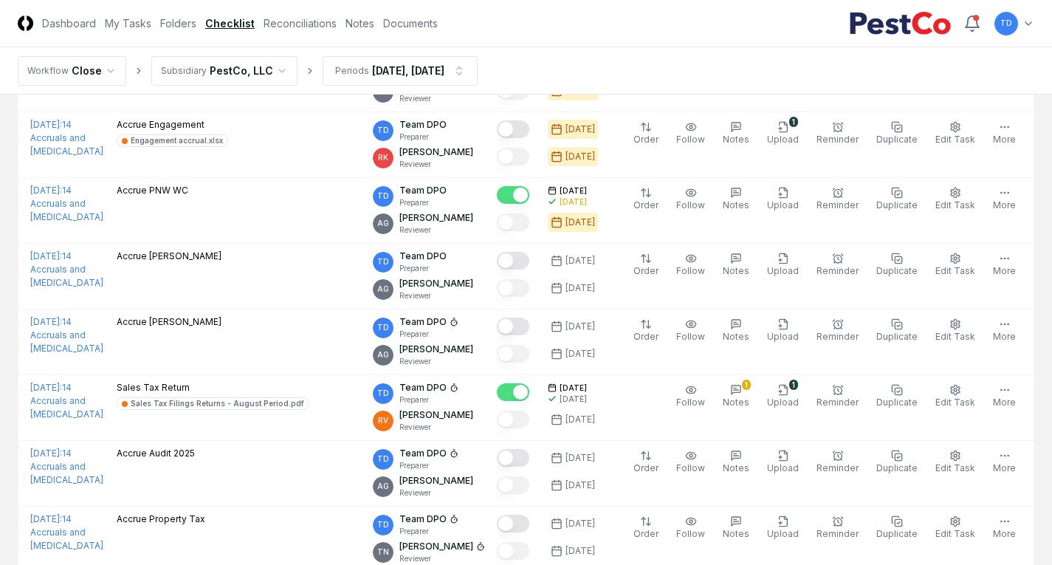
scroll to position [2066, 0]
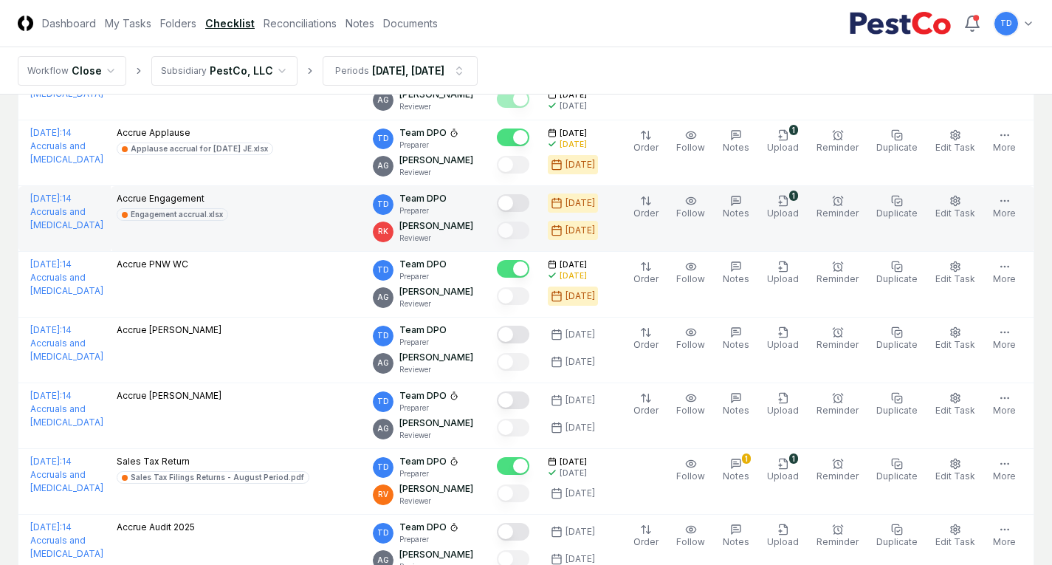
click at [525, 204] on button "Mark complete" at bounding box center [513, 203] width 32 height 18
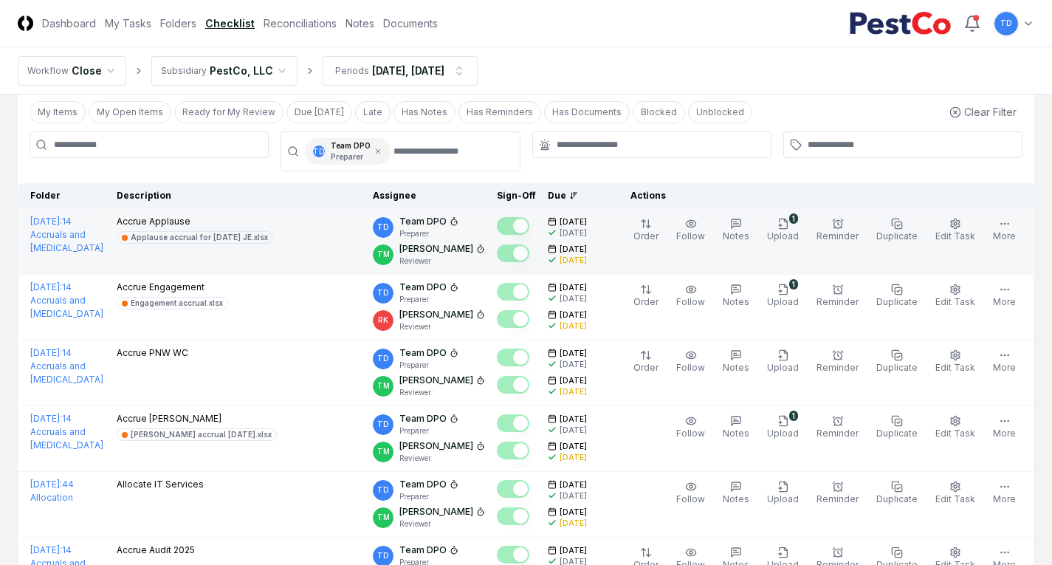
scroll to position [0, 0]
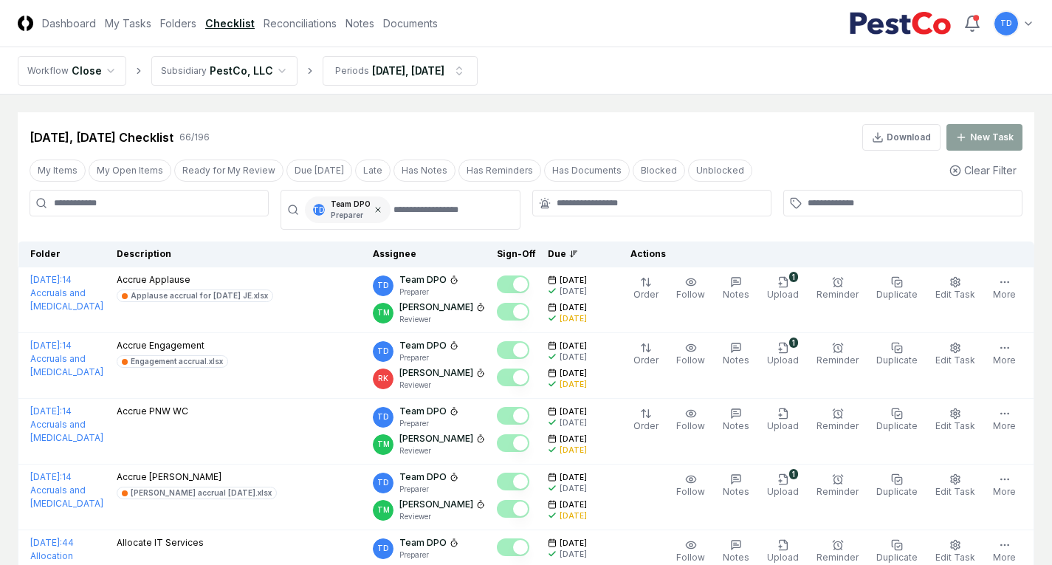
click at [373, 208] on icon at bounding box center [377, 209] width 9 height 9
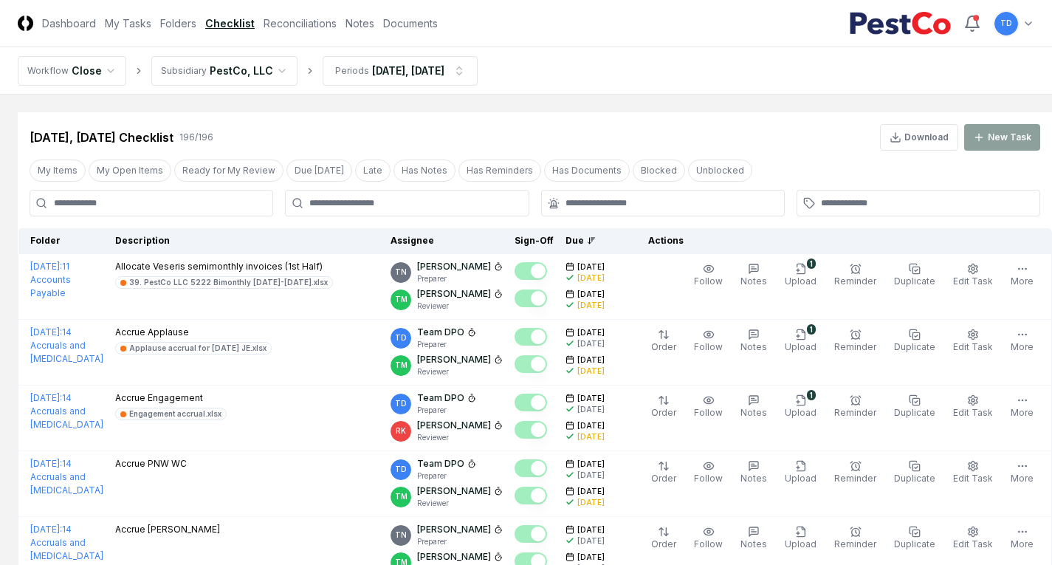
click at [201, 211] on input at bounding box center [152, 203] width 244 height 27
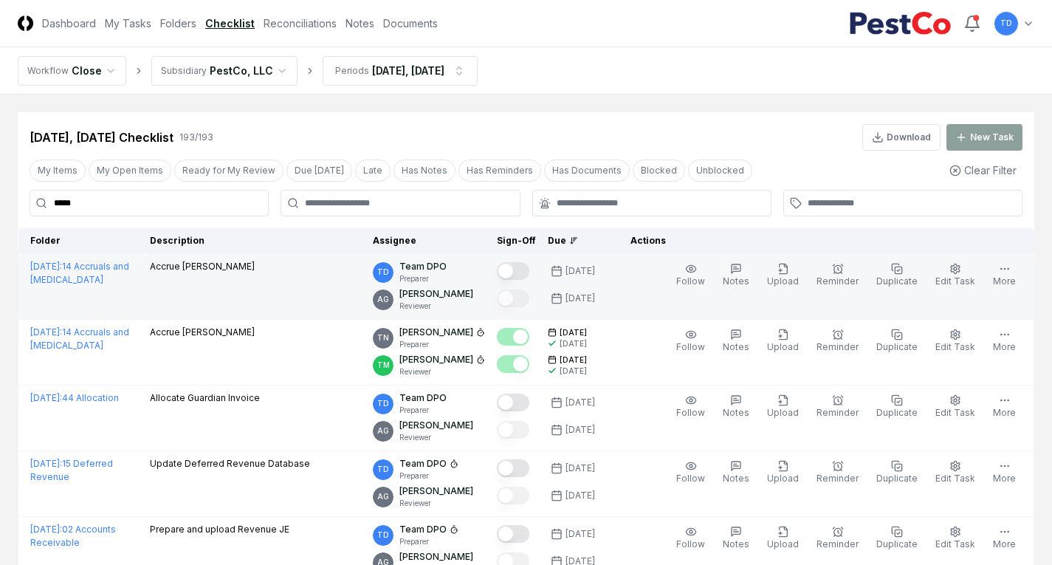
click at [522, 274] on button "Mark complete" at bounding box center [513, 271] width 32 height 18
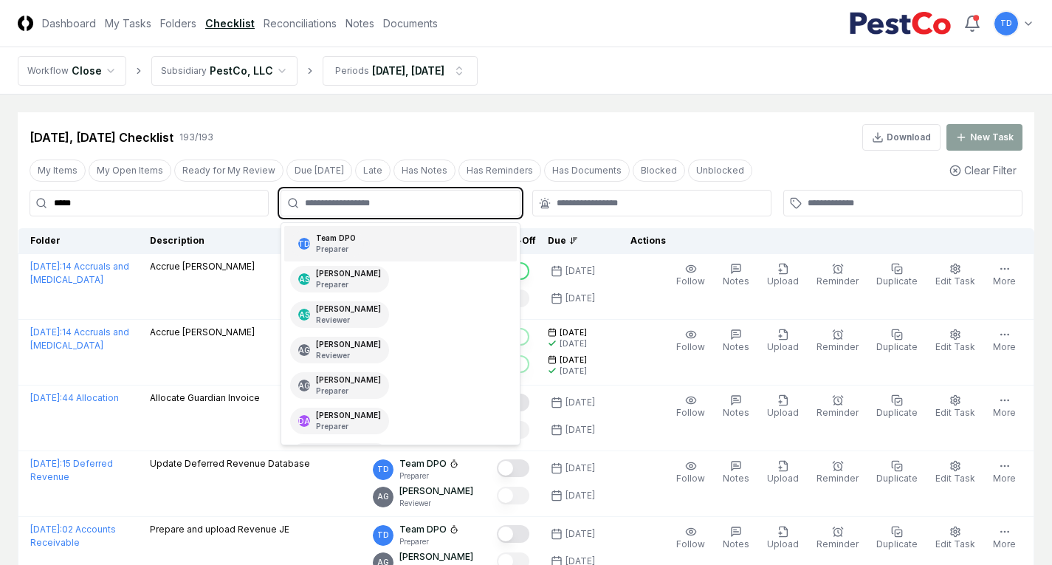
click at [323, 206] on input "text" at bounding box center [407, 202] width 205 height 13
click at [320, 246] on p "Preparer" at bounding box center [336, 249] width 40 height 11
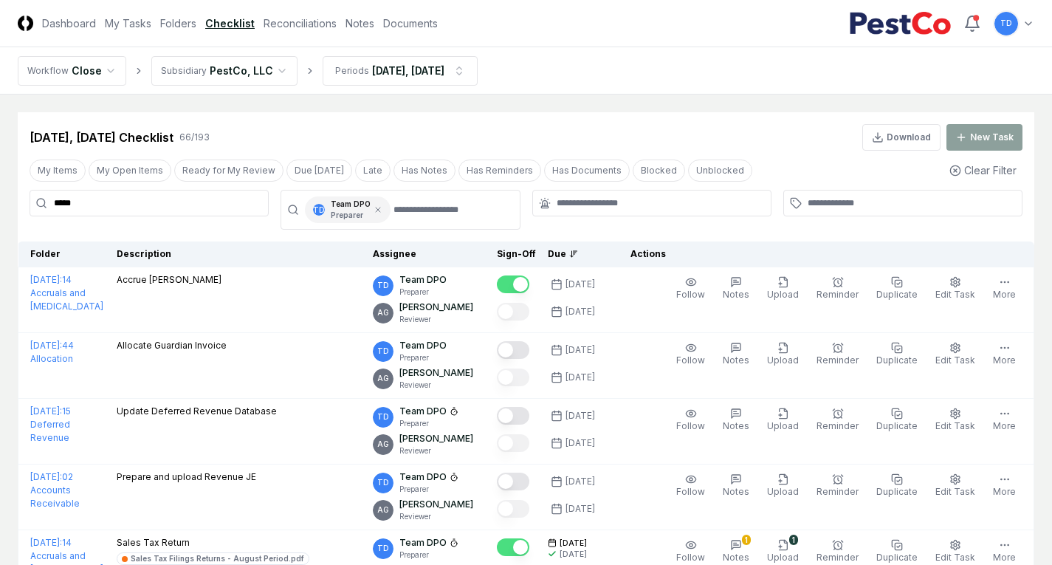
drag, startPoint x: 78, startPoint y: 206, endPoint x: 40, endPoint y: 213, distance: 38.9
click at [40, 213] on input "*****" at bounding box center [149, 203] width 239 height 27
type input "*"
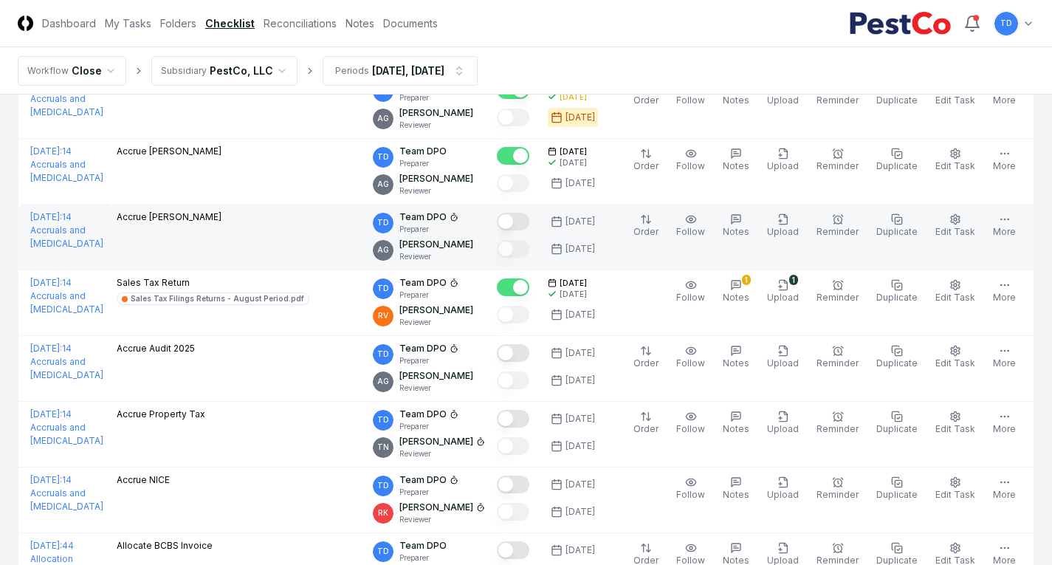
scroll to position [2288, 0]
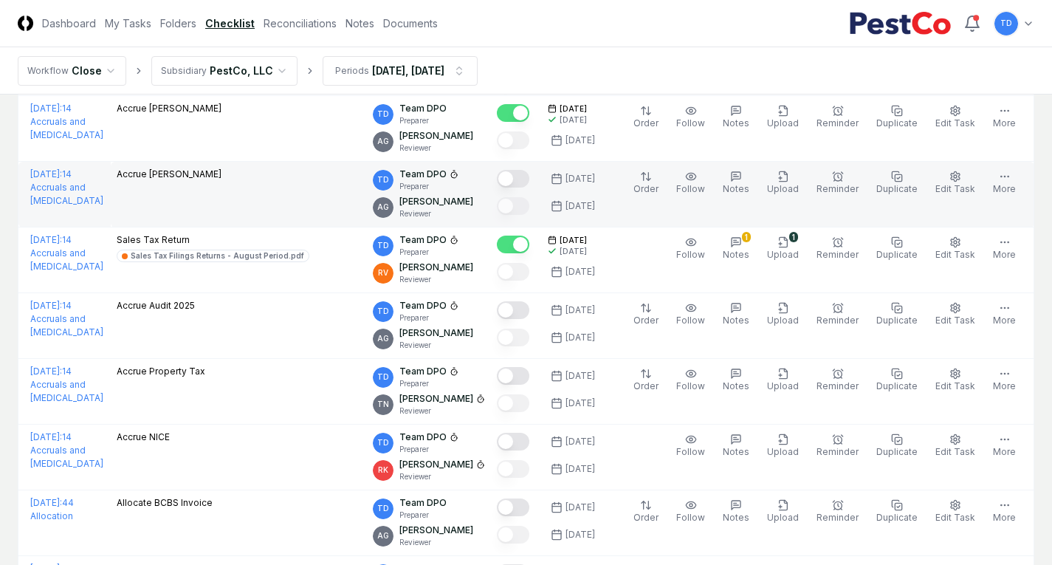
click at [523, 178] on button "Mark complete" at bounding box center [513, 179] width 32 height 18
click at [793, 189] on span "Upload" at bounding box center [783, 188] width 32 height 11
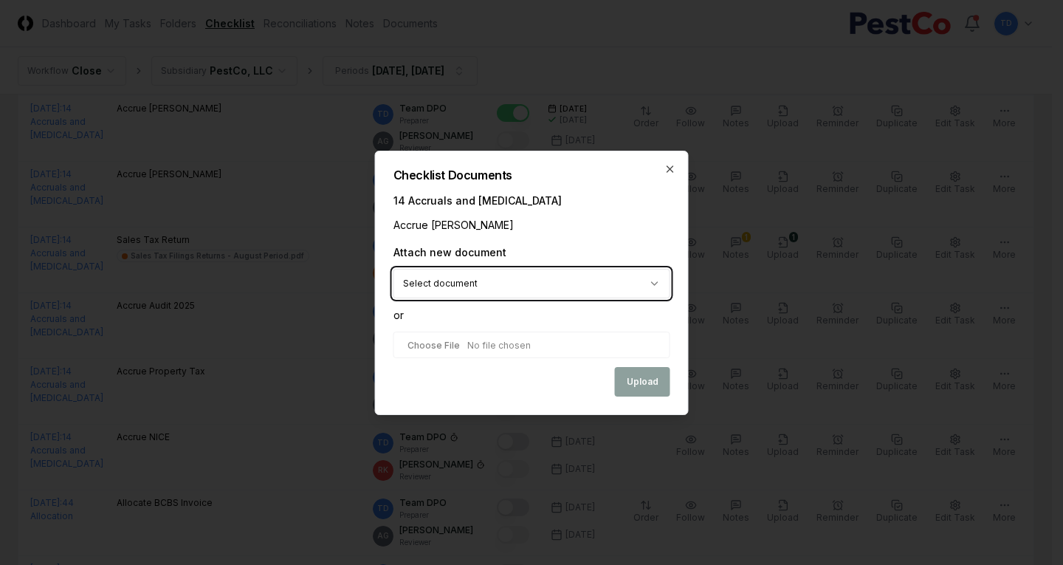
type input "**********"
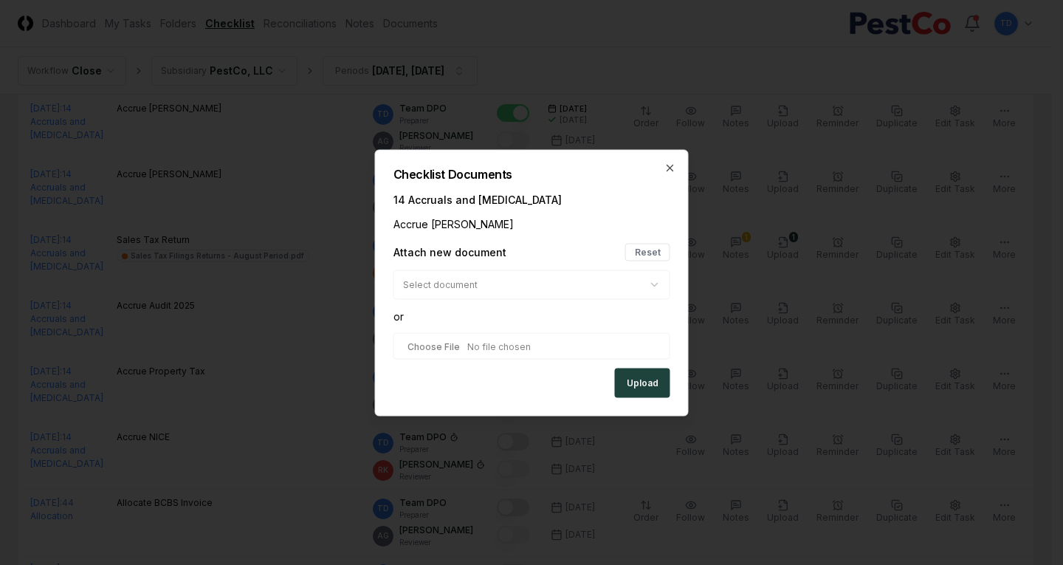
click at [639, 381] on button "Upload" at bounding box center [642, 383] width 55 height 30
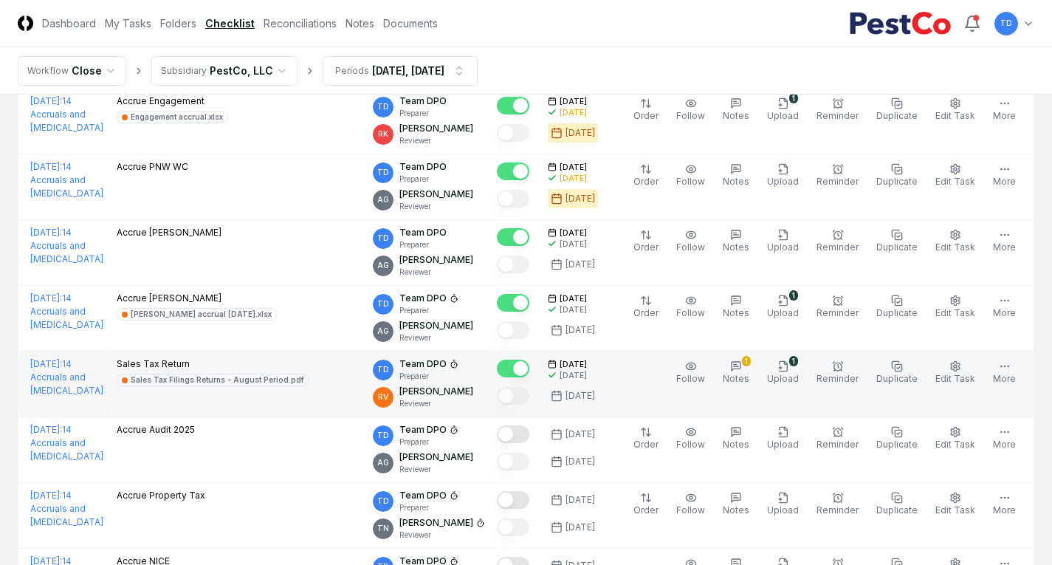
scroll to position [2140, 0]
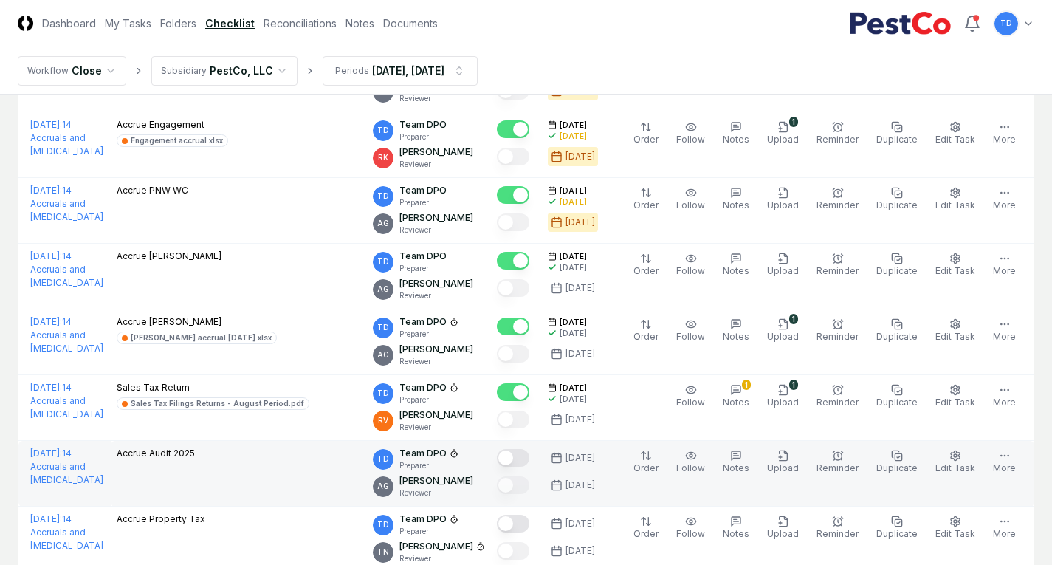
click at [516, 450] on button "Mark complete" at bounding box center [513, 458] width 32 height 18
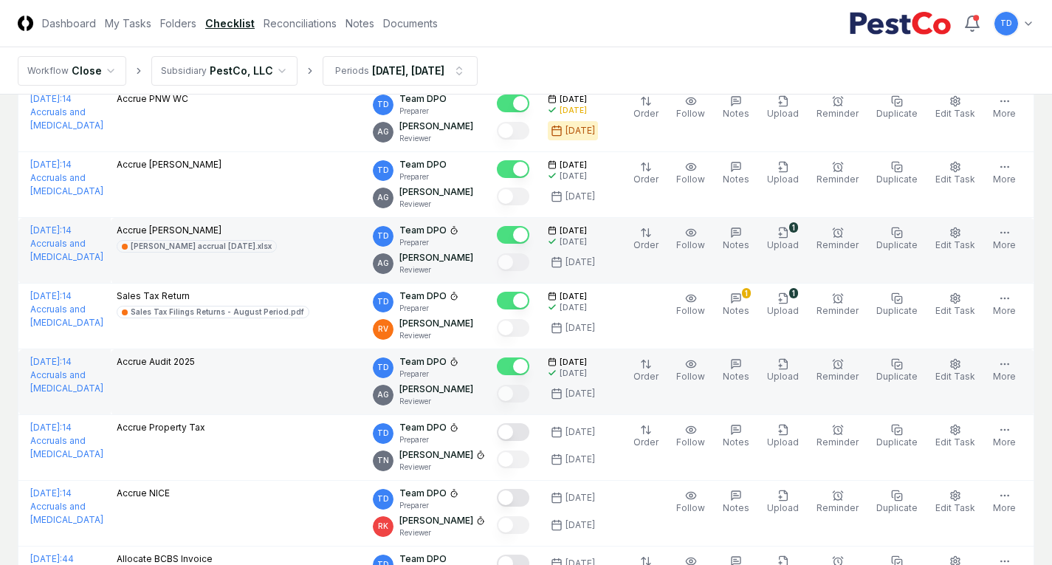
scroll to position [2288, 0]
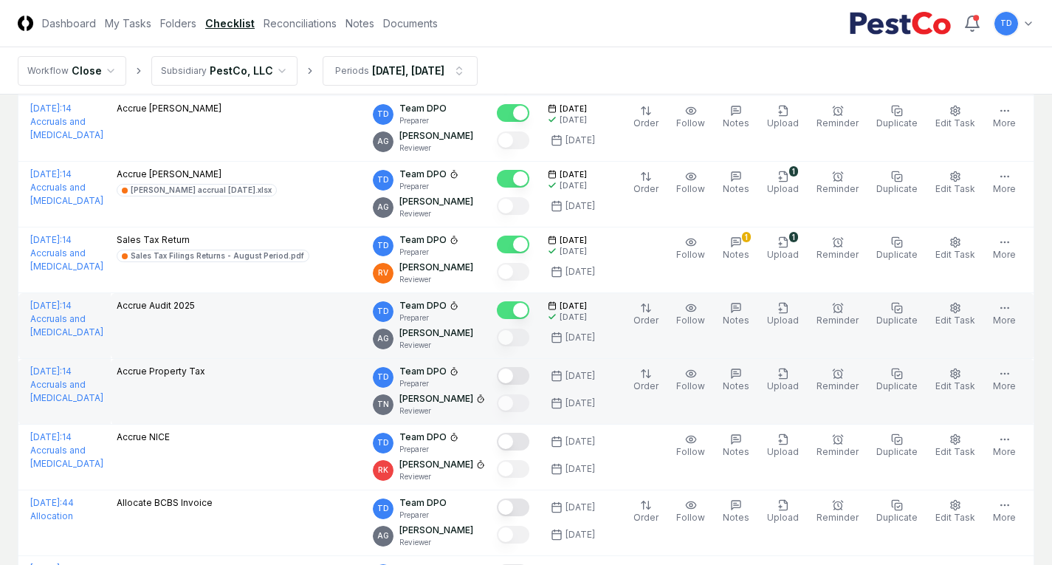
click at [525, 378] on button "Mark complete" at bounding box center [513, 376] width 32 height 18
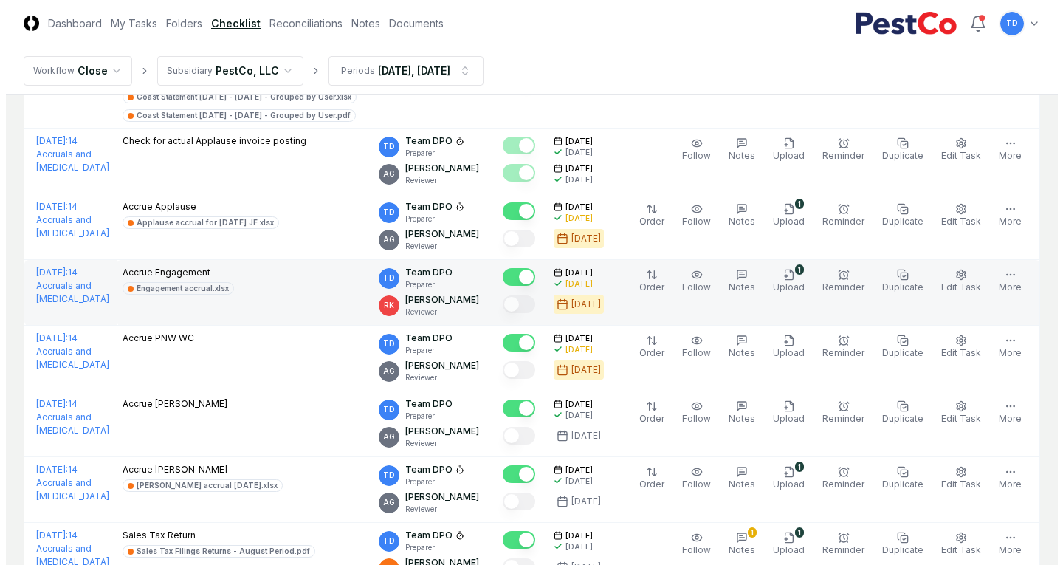
scroll to position [1919, 0]
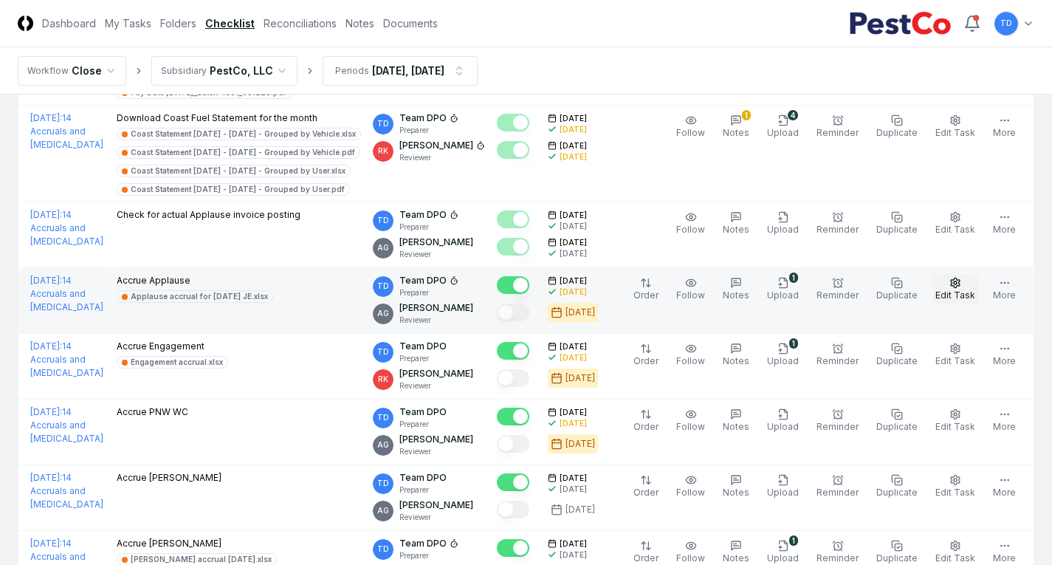
click at [955, 281] on icon "button" at bounding box center [955, 283] width 12 height 12
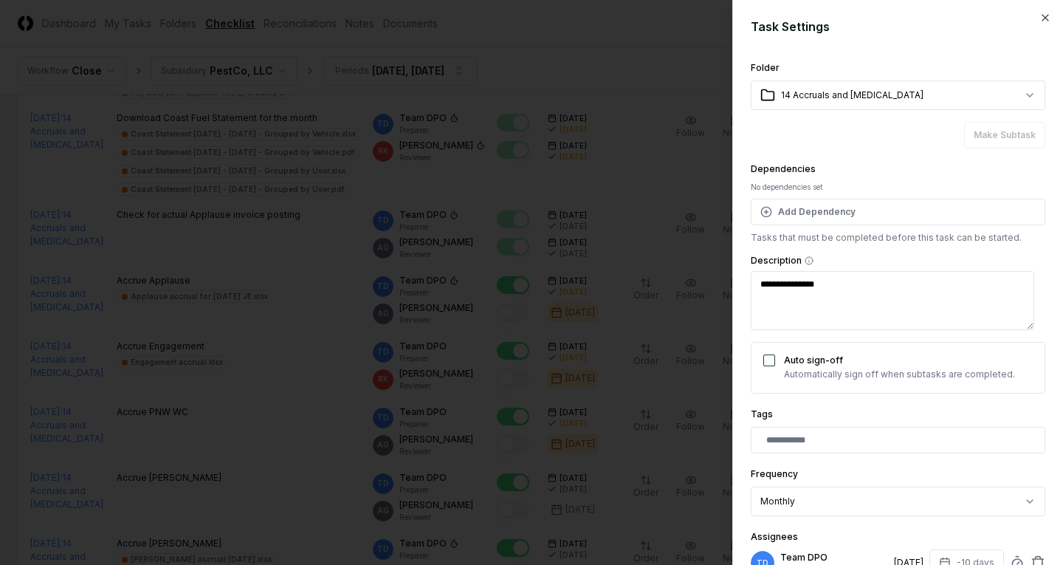
scroll to position [221, 0]
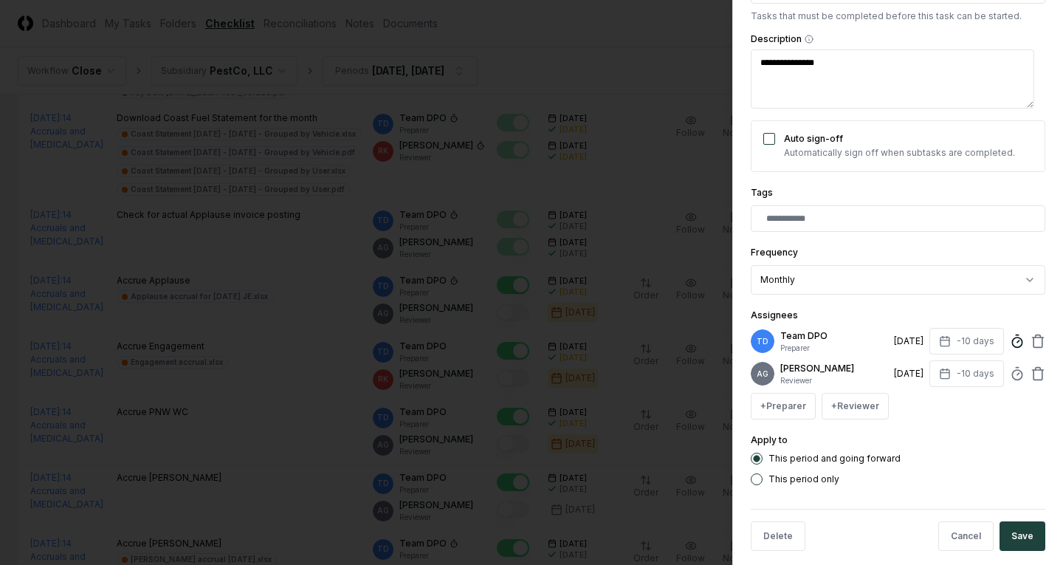
click at [1010, 342] on icon at bounding box center [1017, 341] width 15 height 15
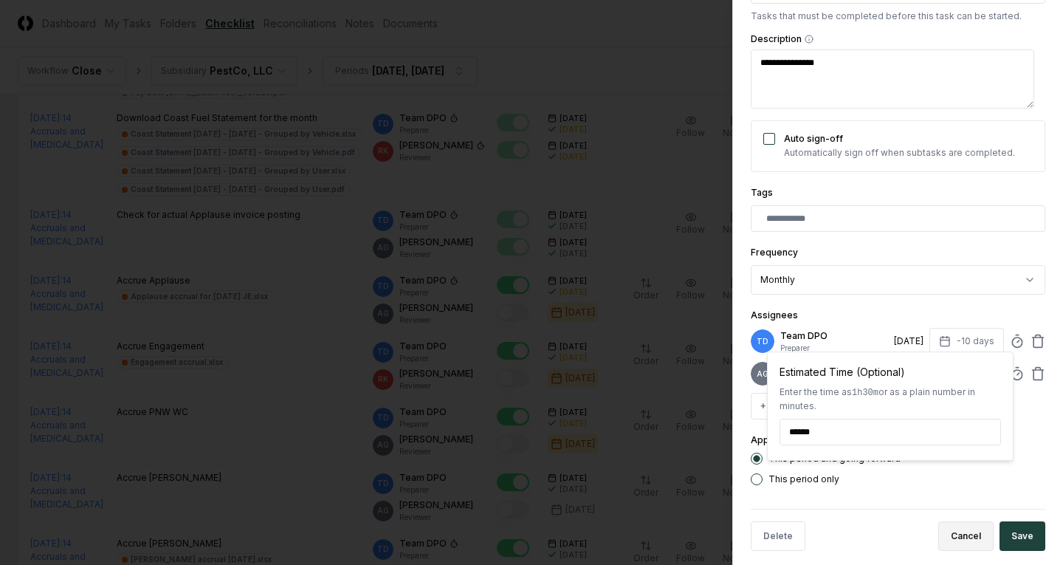
click at [959, 545] on button "Cancel" at bounding box center [965, 536] width 55 height 30
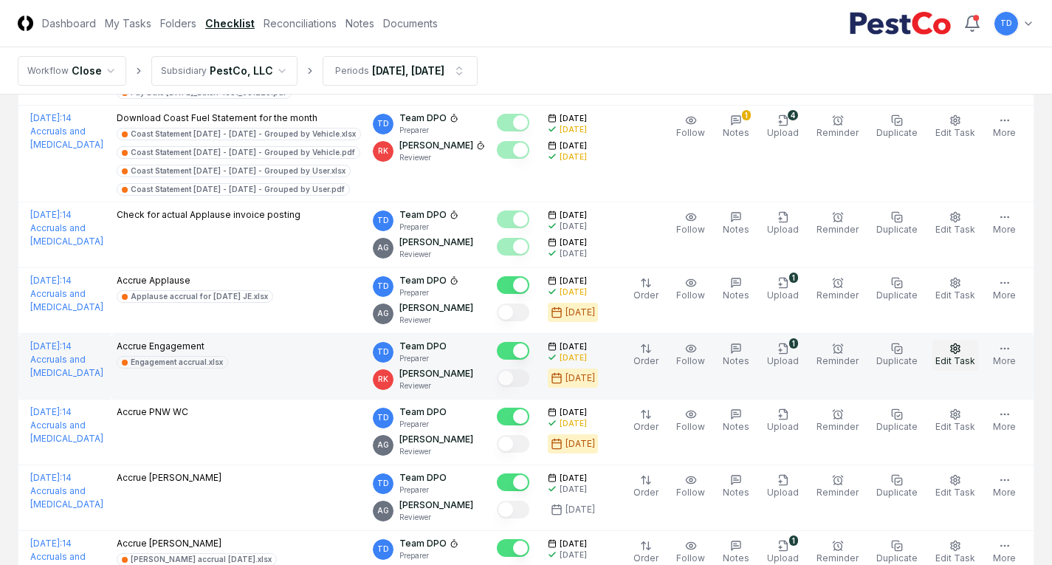
click at [953, 351] on icon "button" at bounding box center [955, 348] width 9 height 10
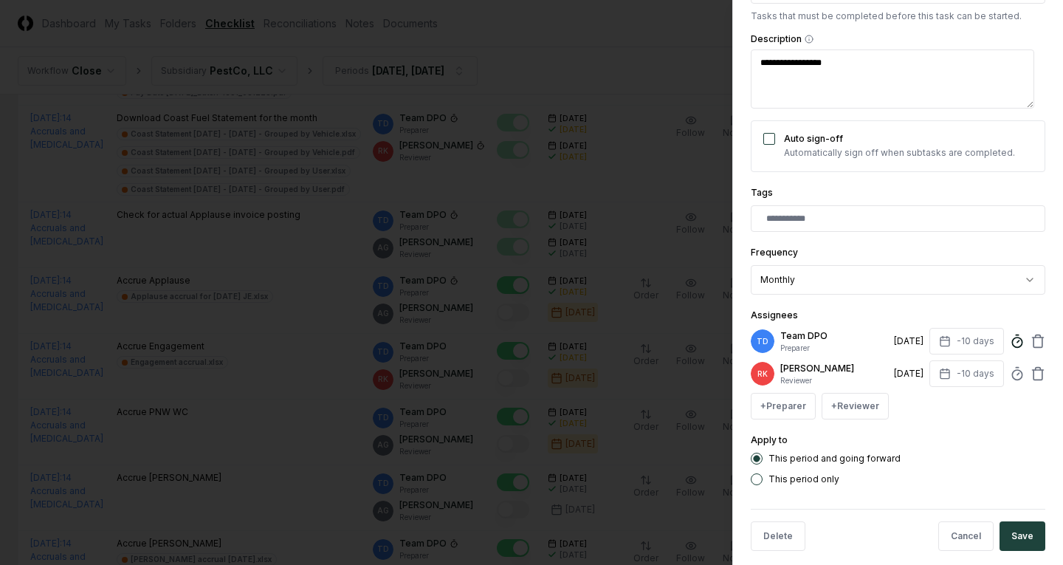
click at [1010, 344] on icon at bounding box center [1017, 341] width 15 height 15
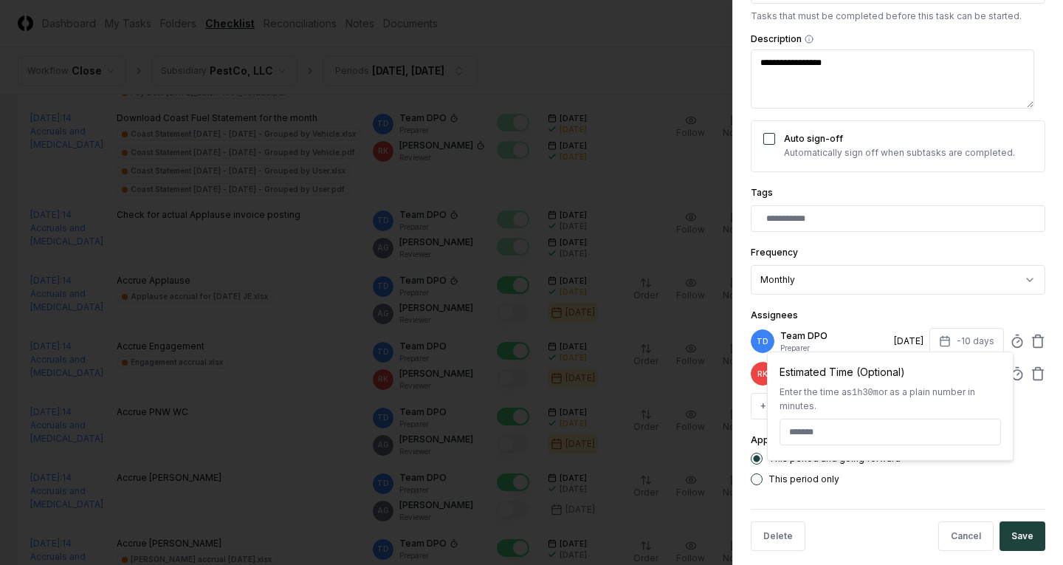
type textarea "*"
type input "******"
click at [1015, 523] on button "Save" at bounding box center [1022, 536] width 46 height 30
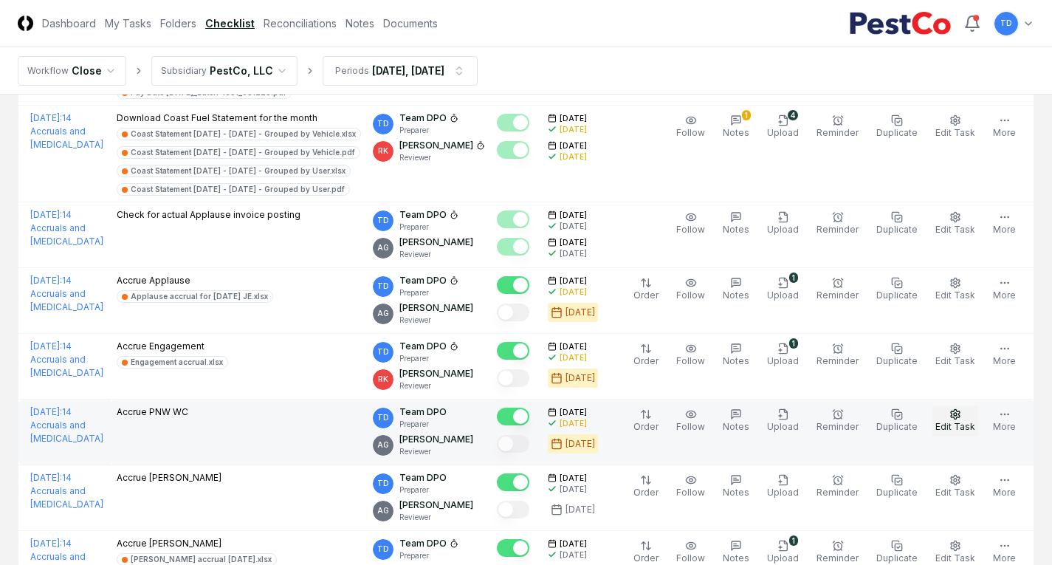
click at [971, 411] on button "Edit Task" at bounding box center [955, 420] width 46 height 31
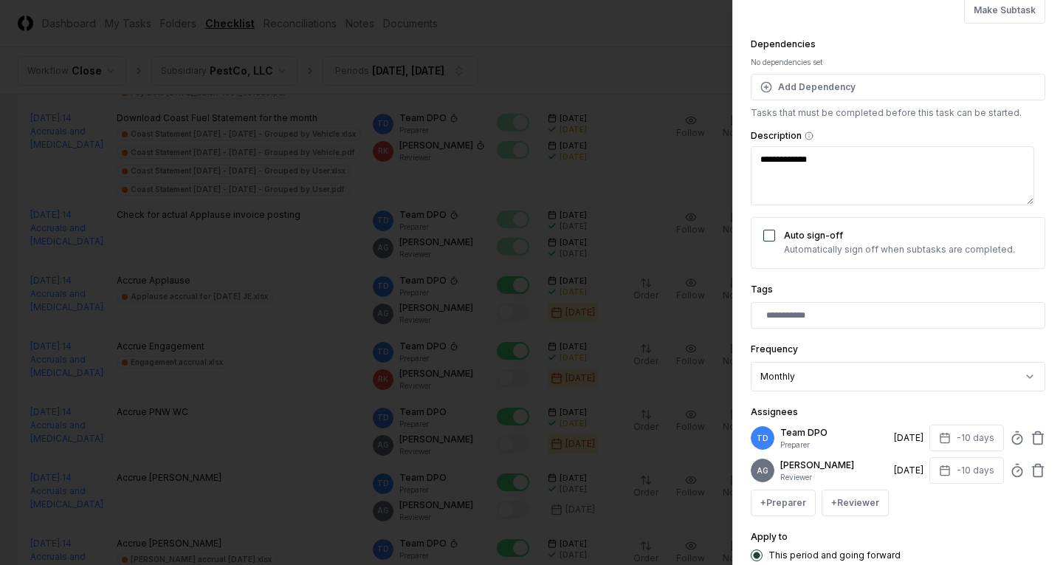
scroll to position [148, 0]
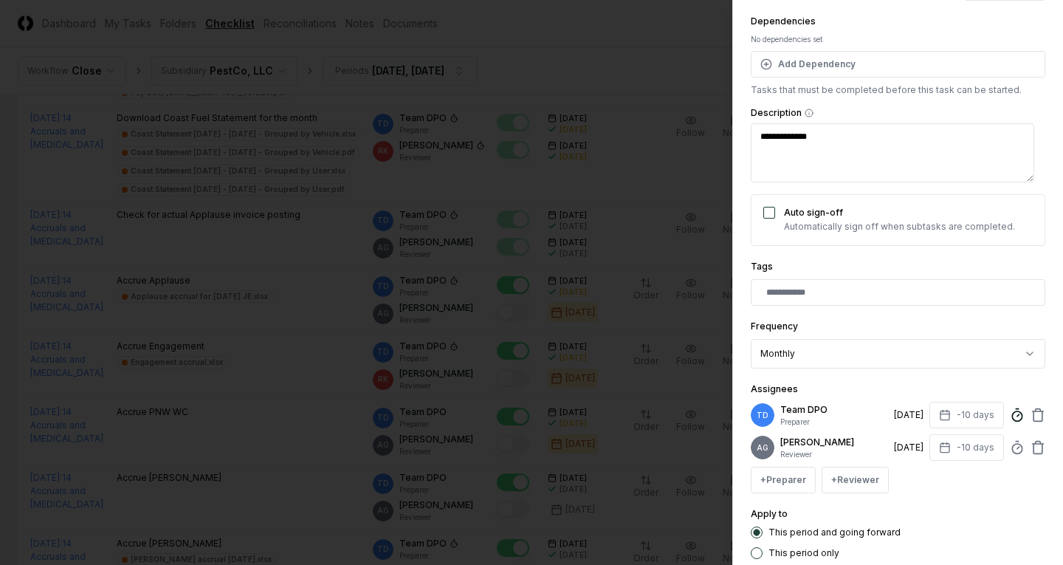
click at [1010, 415] on icon at bounding box center [1017, 414] width 15 height 15
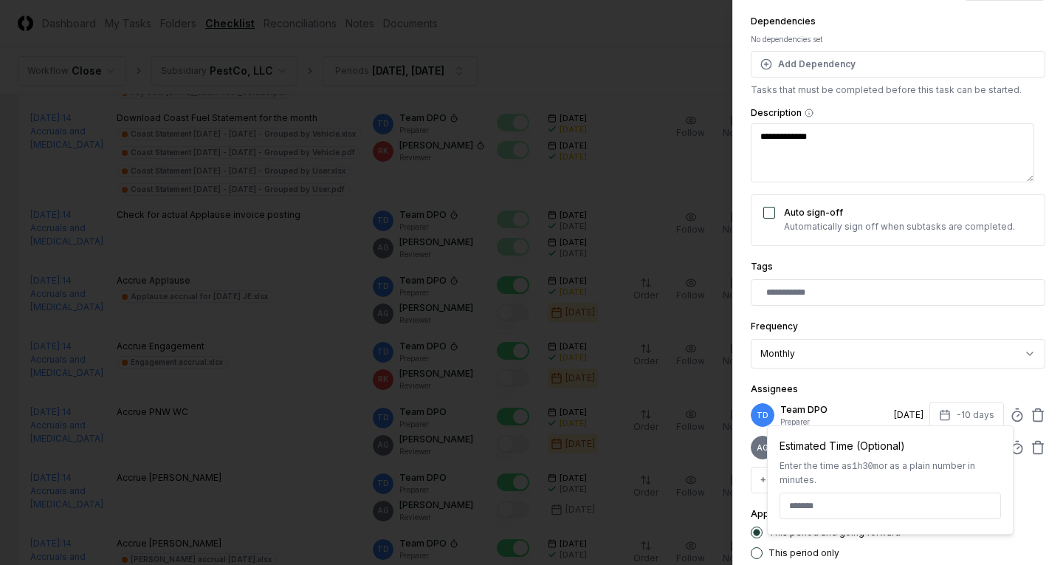
type textarea "*"
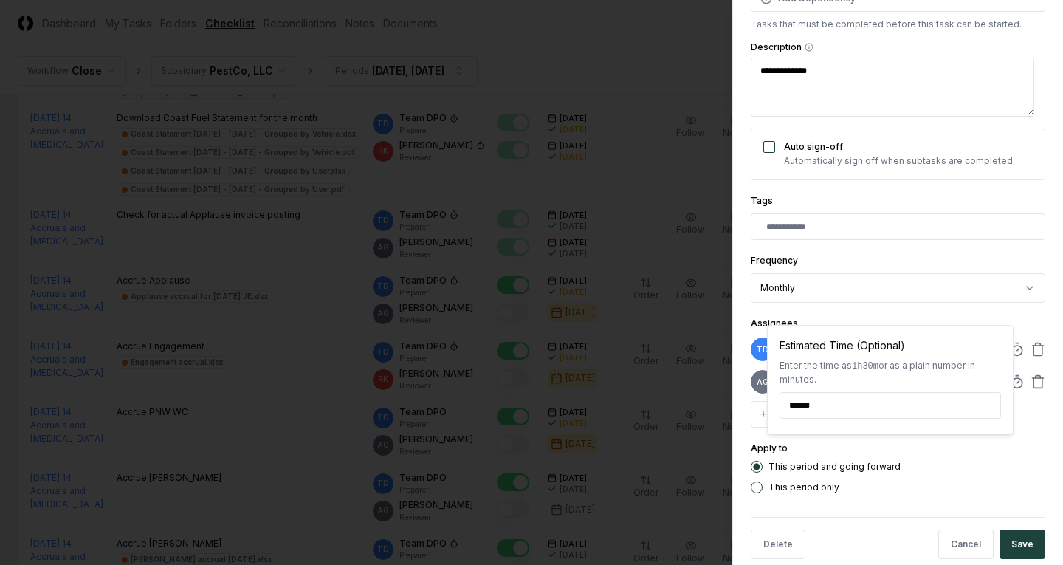
scroll to position [248, 0]
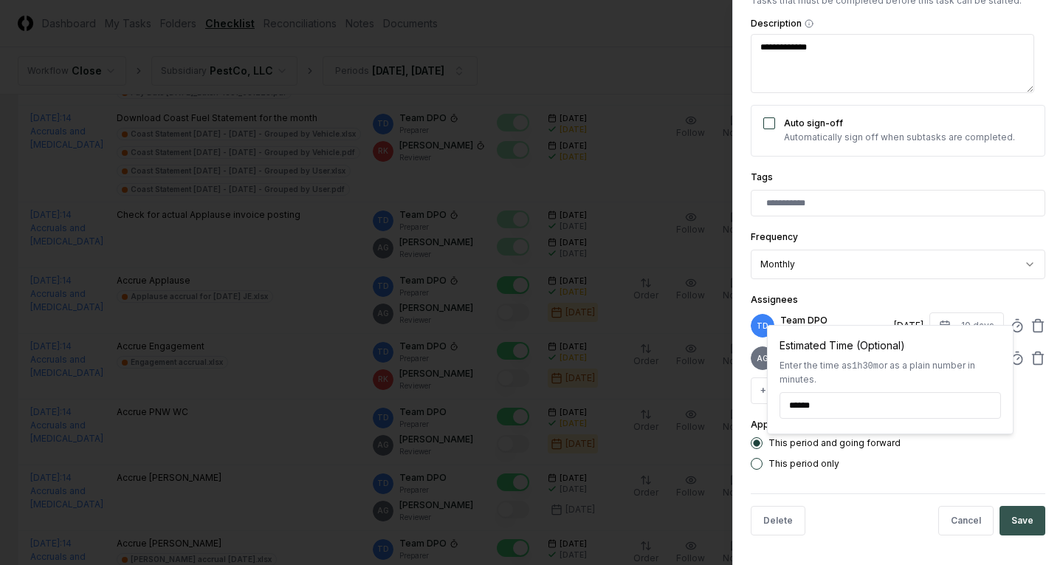
type input "******"
click at [1021, 515] on button "Save" at bounding box center [1022, 521] width 46 height 30
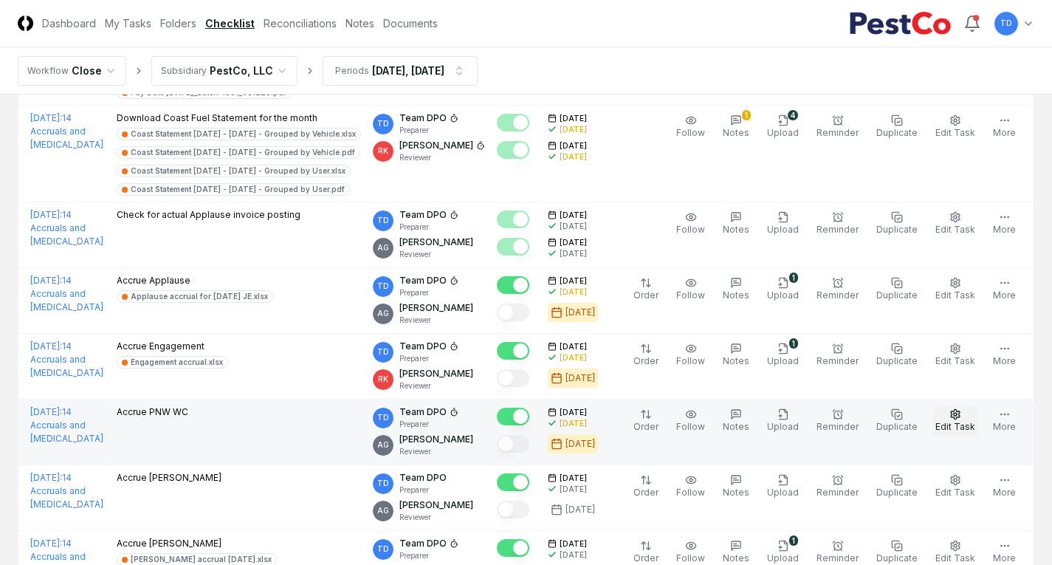
click at [966, 425] on span "Edit Task" at bounding box center [955, 426] width 40 height 11
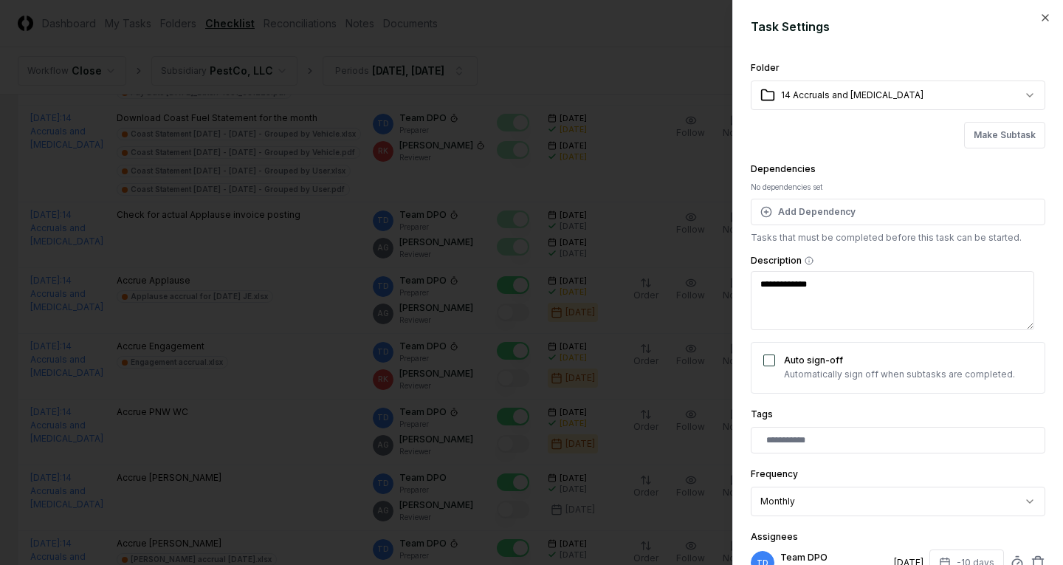
scroll to position [221, 0]
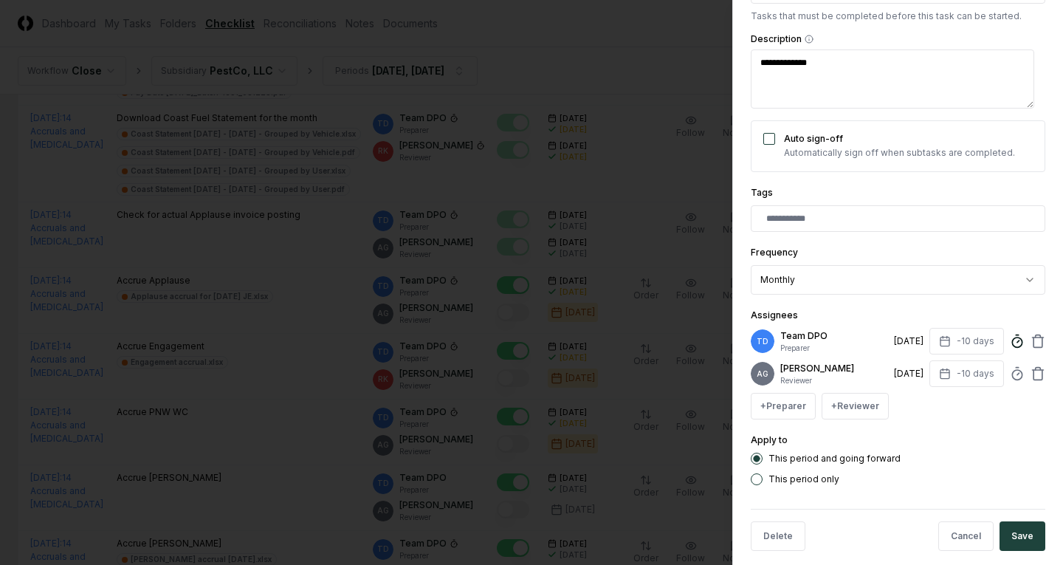
click at [1017, 342] on line at bounding box center [1018, 341] width 2 height 2
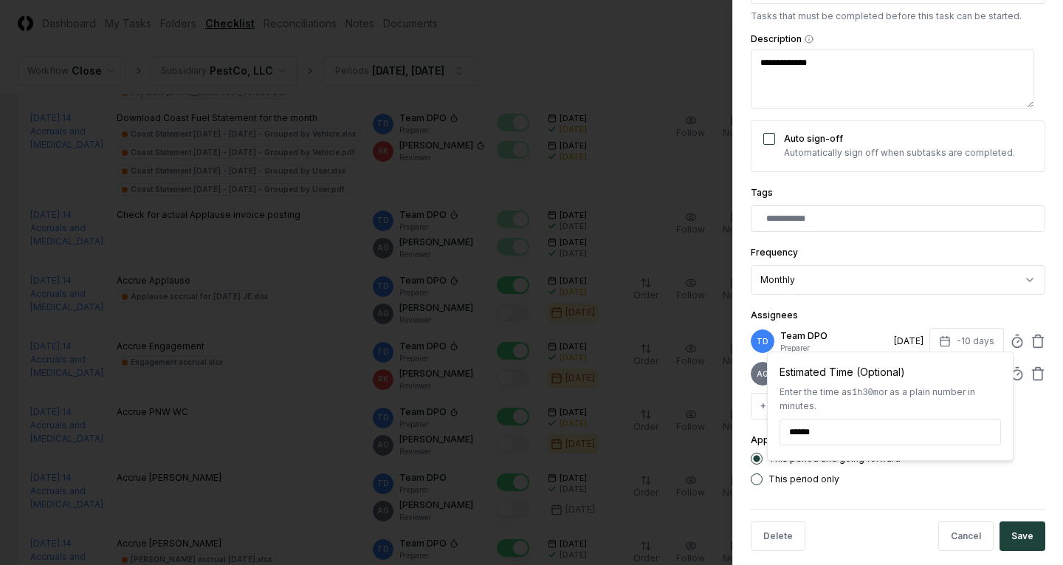
click at [1022, 485] on div "This period only" at bounding box center [898, 479] width 294 height 12
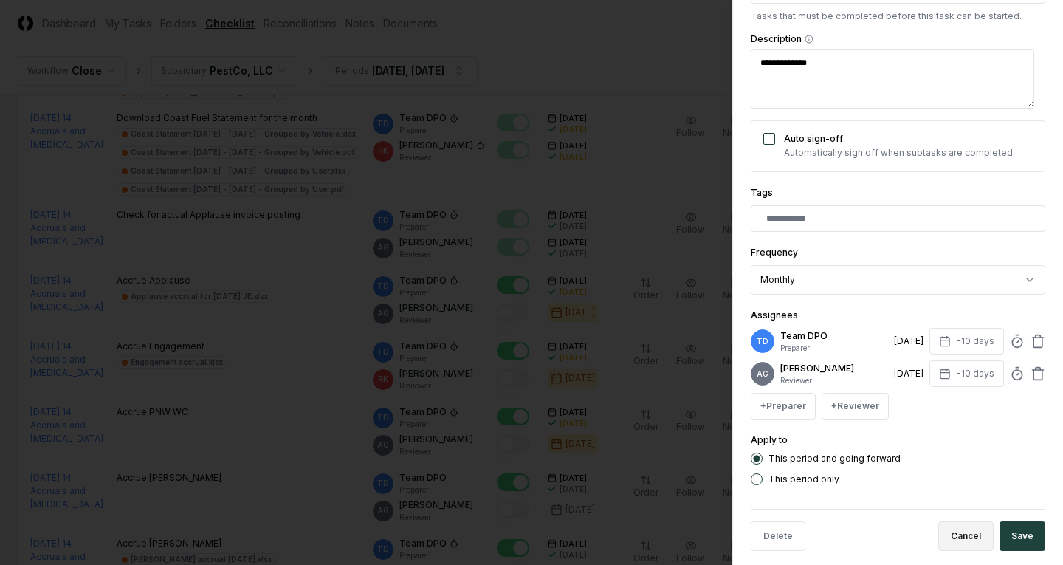
click at [944, 551] on button "Cancel" at bounding box center [965, 536] width 55 height 30
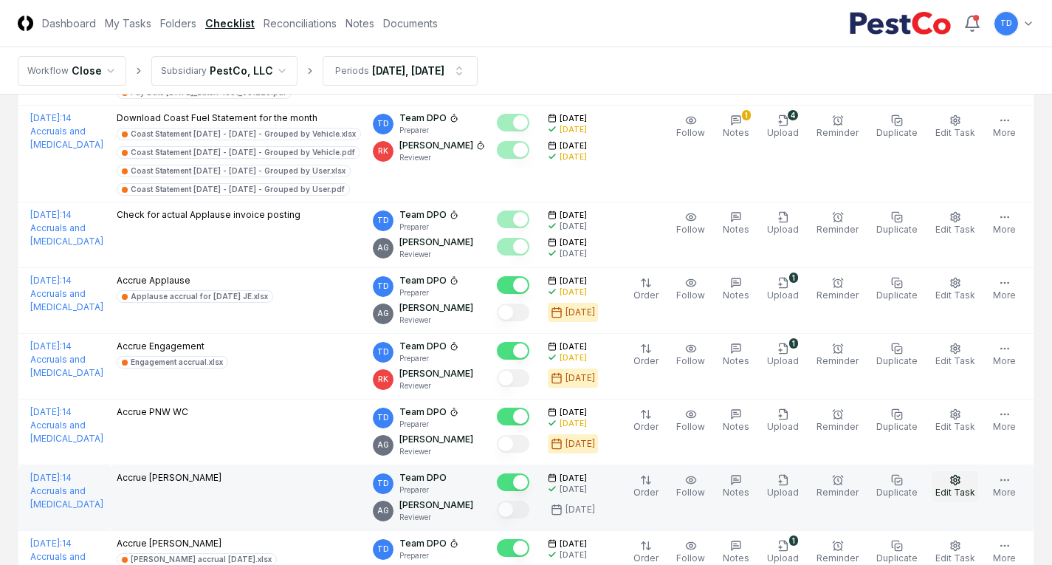
click at [958, 483] on icon "button" at bounding box center [955, 480] width 9 height 10
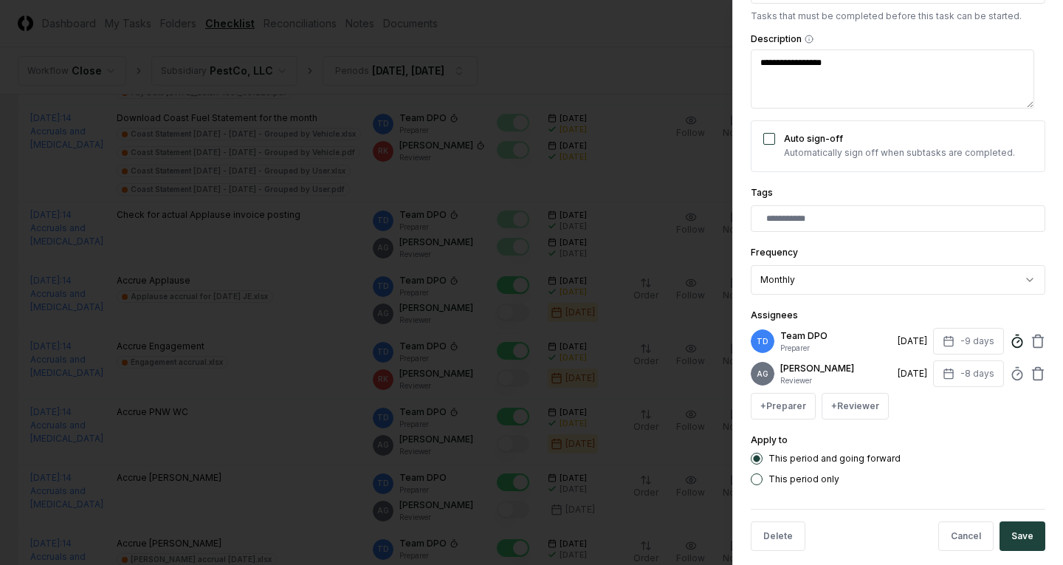
click at [1010, 342] on icon at bounding box center [1017, 341] width 15 height 15
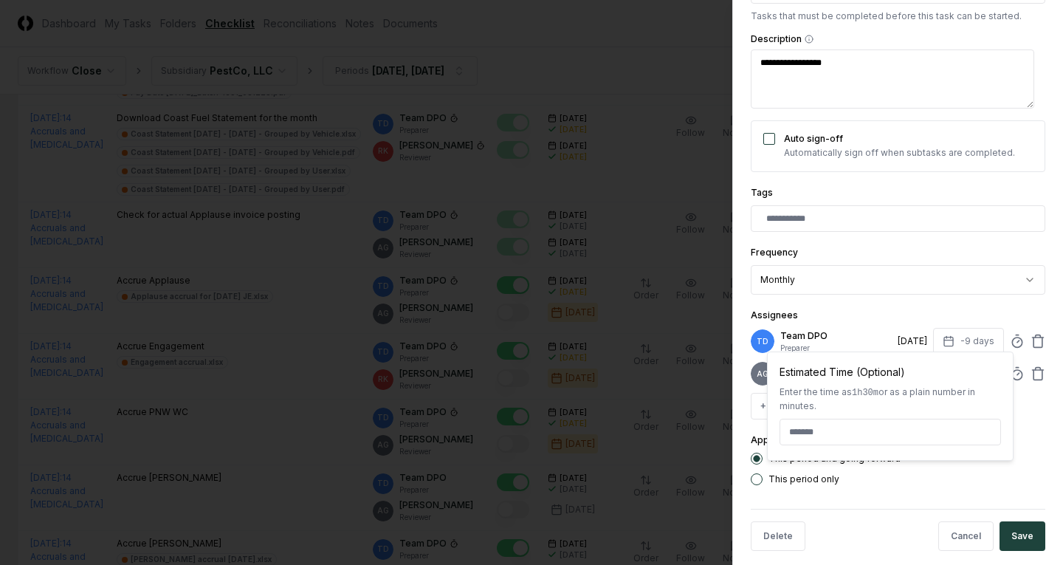
type textarea "*"
type input "******"
click at [1024, 547] on button "Save" at bounding box center [1022, 536] width 46 height 30
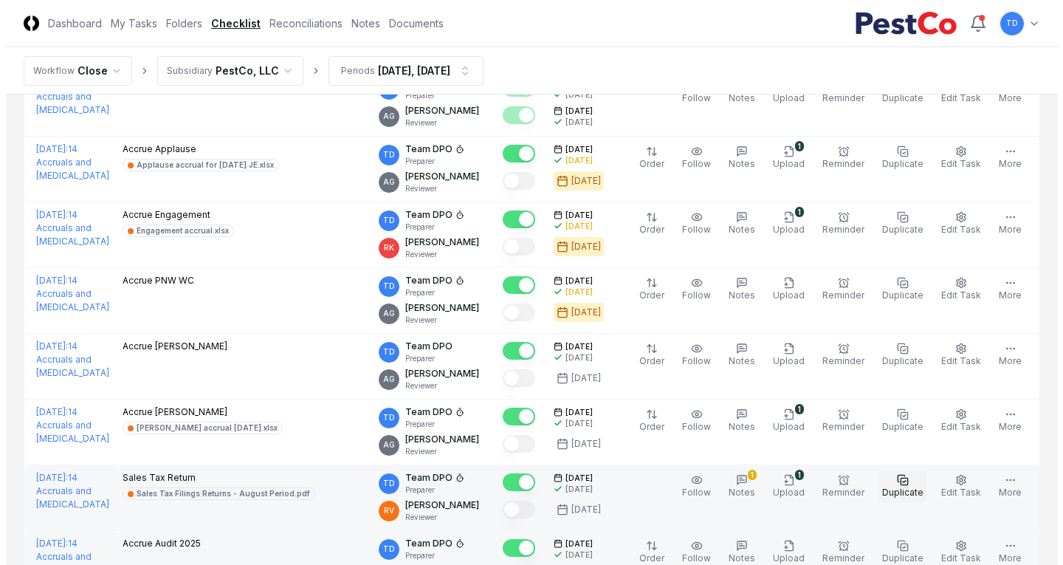
scroll to position [2066, 0]
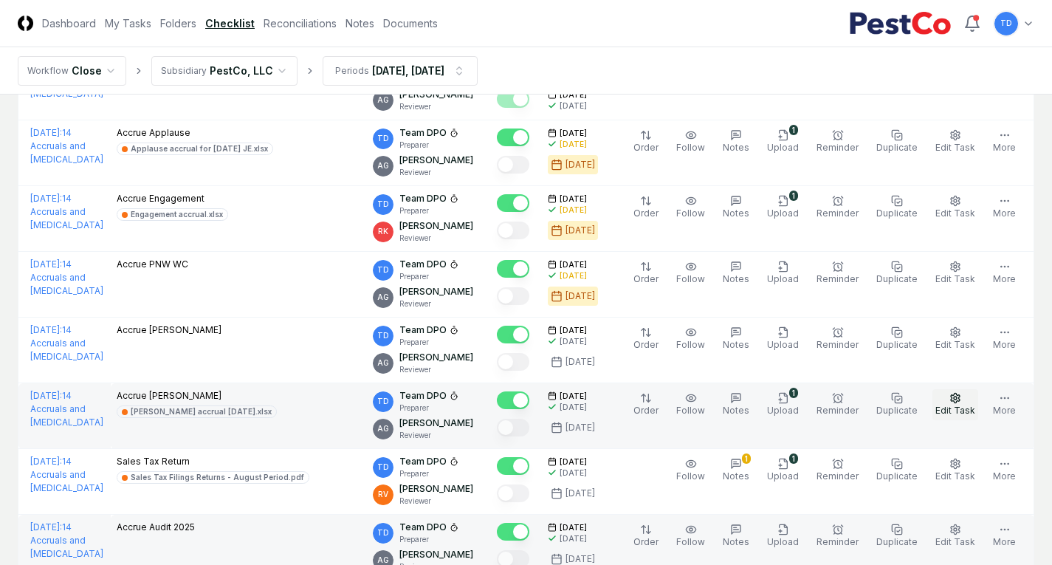
click at [954, 410] on span "Edit Task" at bounding box center [955, 409] width 40 height 11
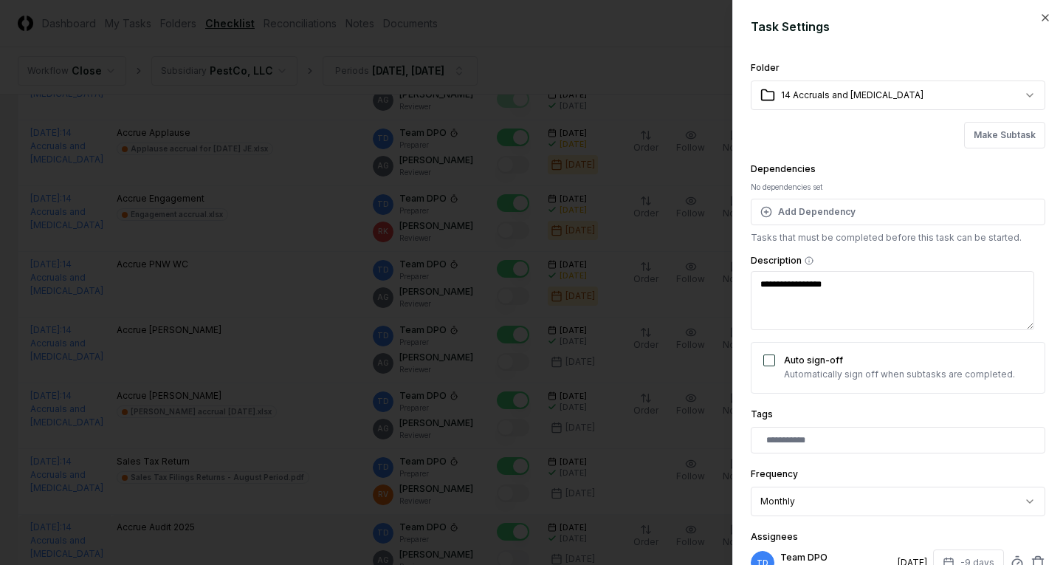
scroll to position [221, 0]
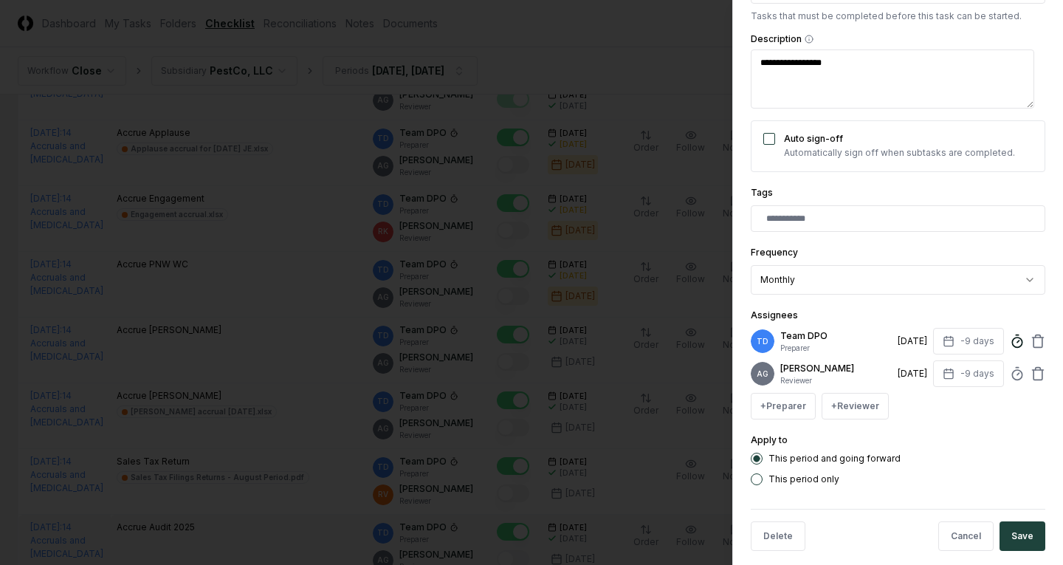
click at [1010, 340] on icon at bounding box center [1017, 341] width 15 height 15
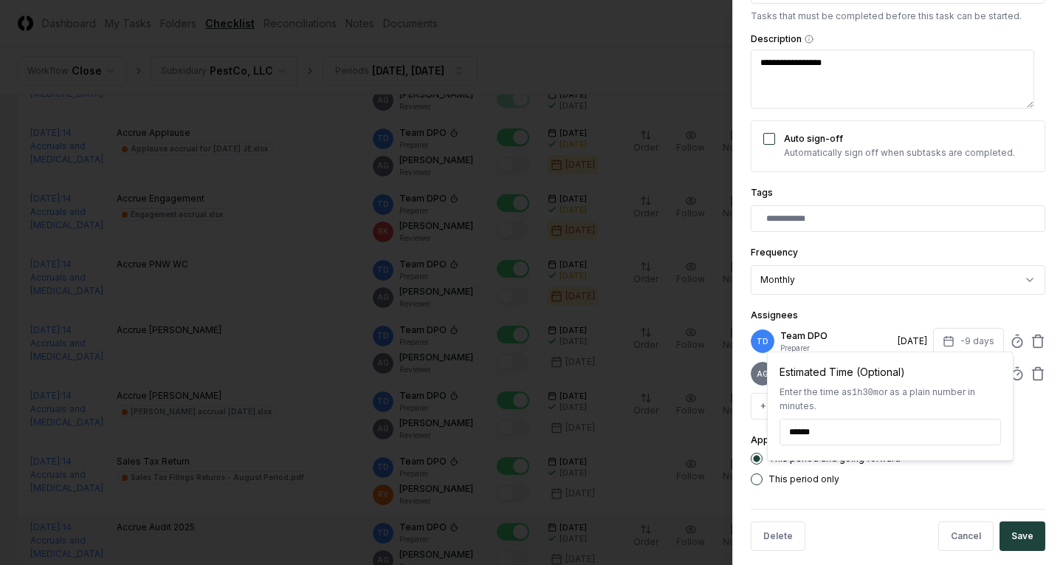
type textarea "*"
type input "******"
click at [985, 482] on div "This period and going forward This period only" at bounding box center [898, 468] width 294 height 32
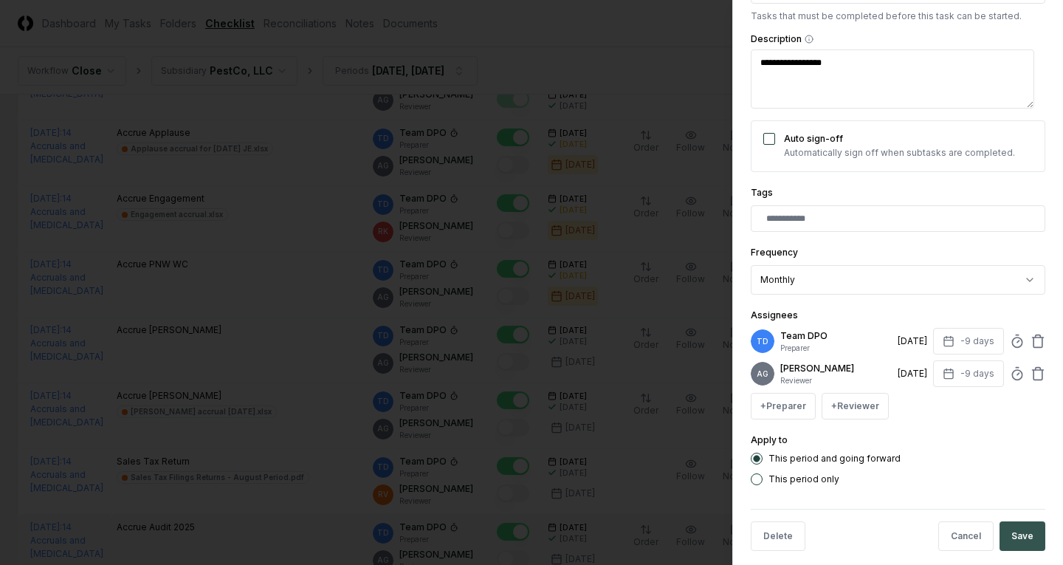
click at [1001, 535] on button "Save" at bounding box center [1022, 536] width 46 height 30
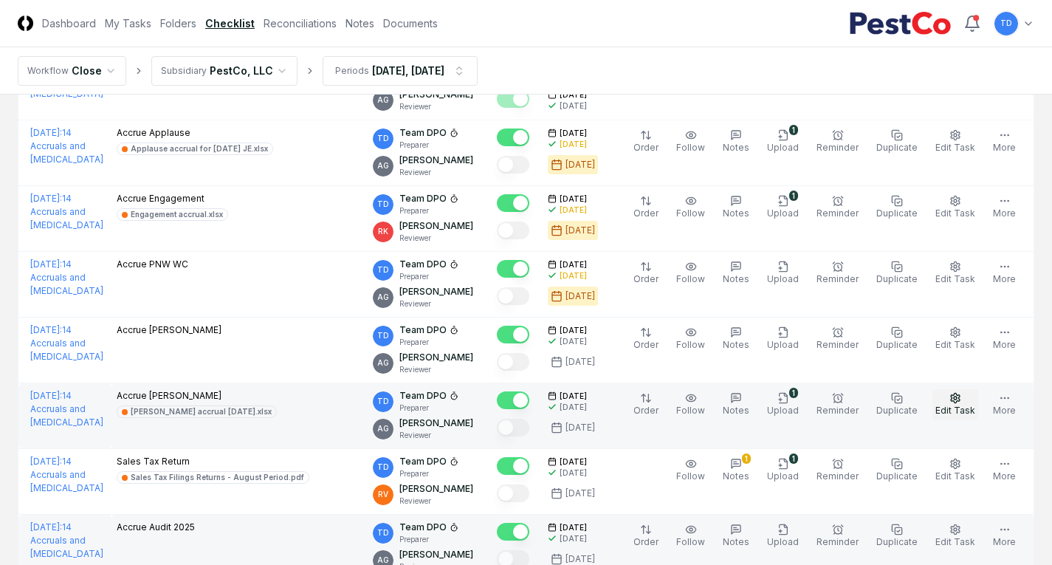
click at [956, 398] on icon "button" at bounding box center [955, 398] width 12 height 12
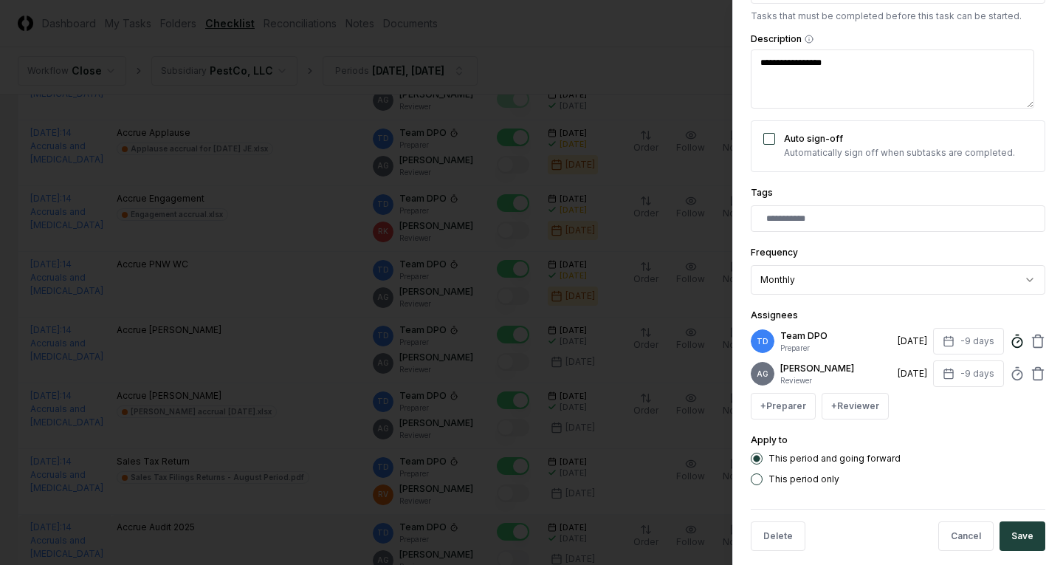
click at [1010, 340] on icon at bounding box center [1017, 341] width 15 height 15
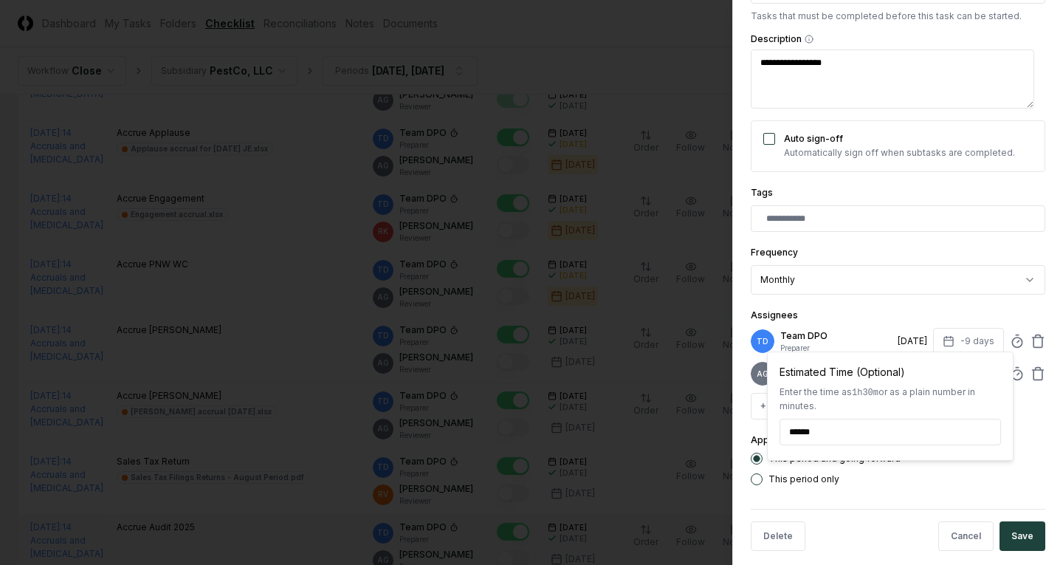
type textarea "*"
type input "******"
click at [1013, 545] on button "Save" at bounding box center [1022, 536] width 46 height 30
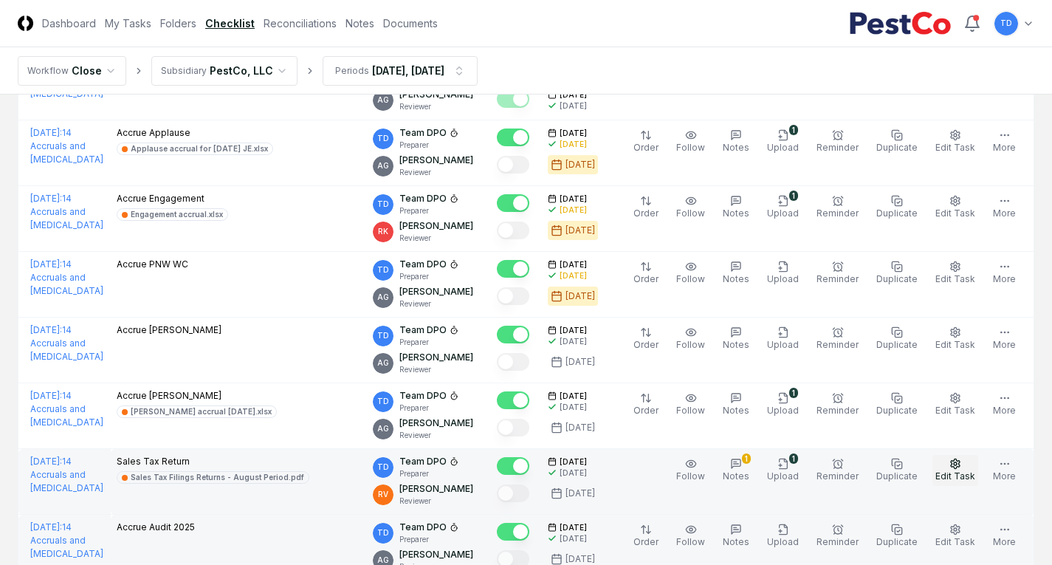
click at [949, 464] on button "Edit Task" at bounding box center [955, 470] width 46 height 31
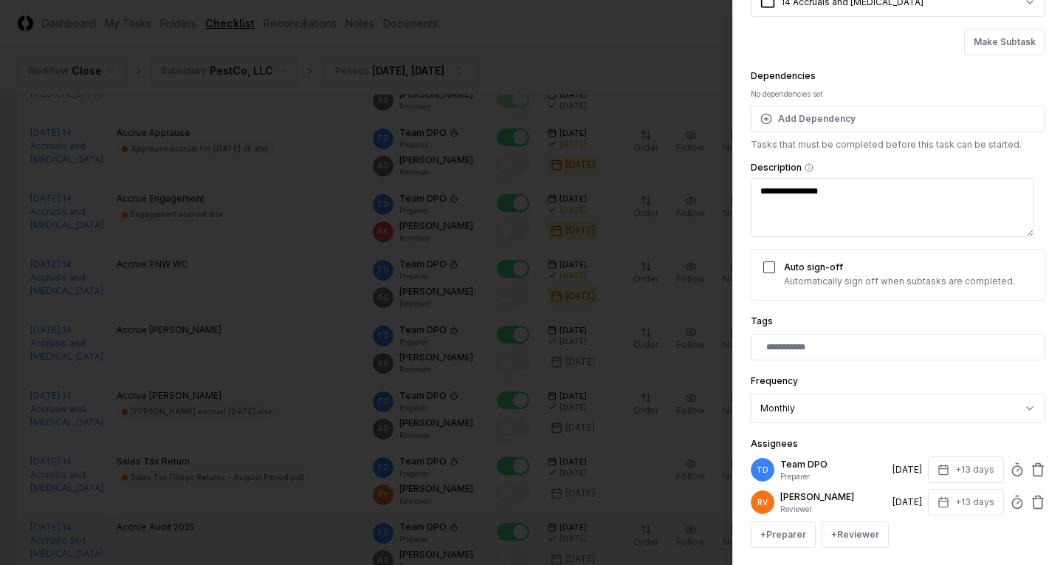
scroll to position [148, 0]
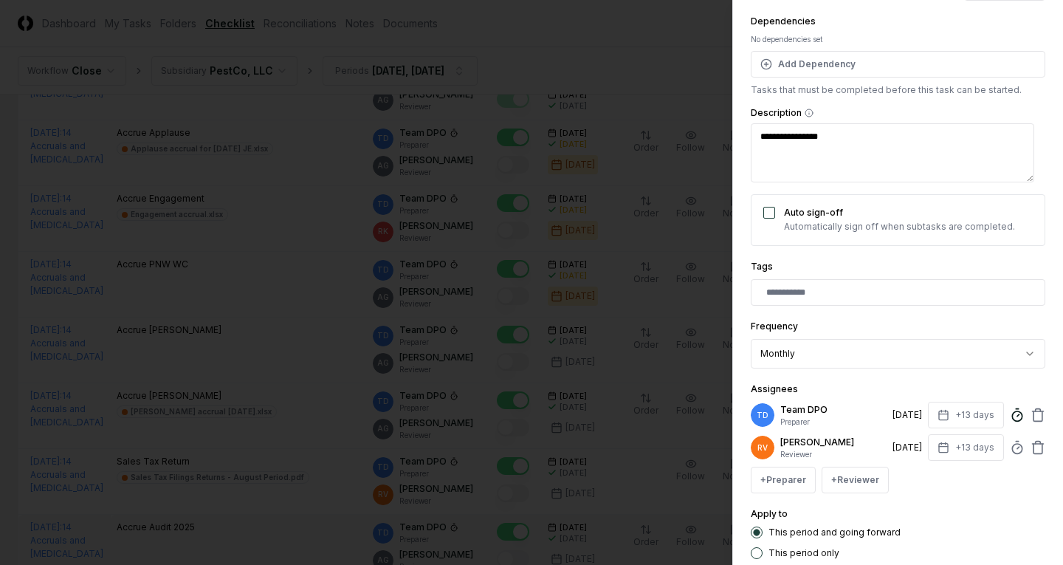
click at [1010, 413] on icon at bounding box center [1017, 414] width 15 height 15
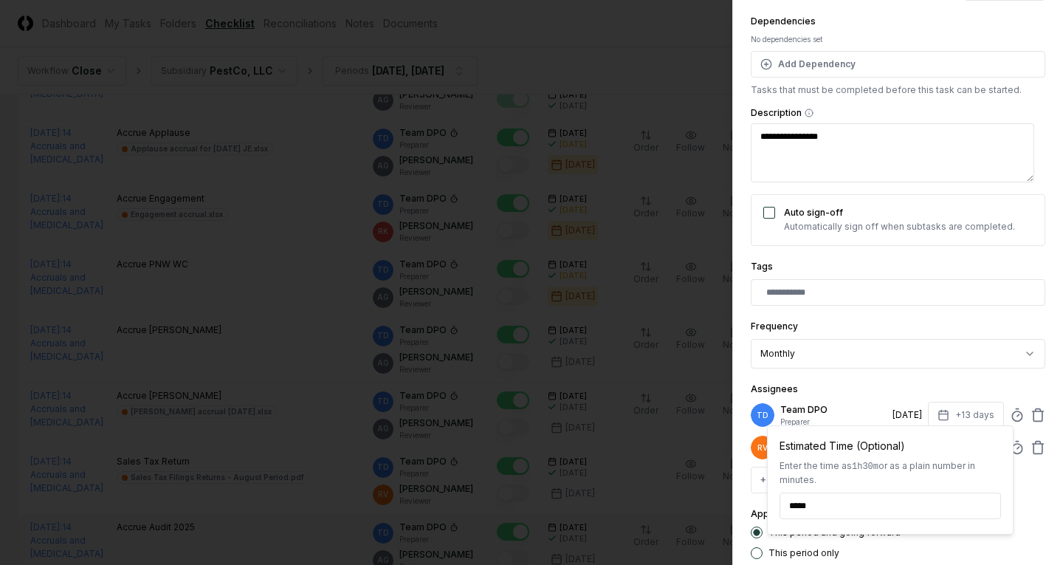
type textarea "*"
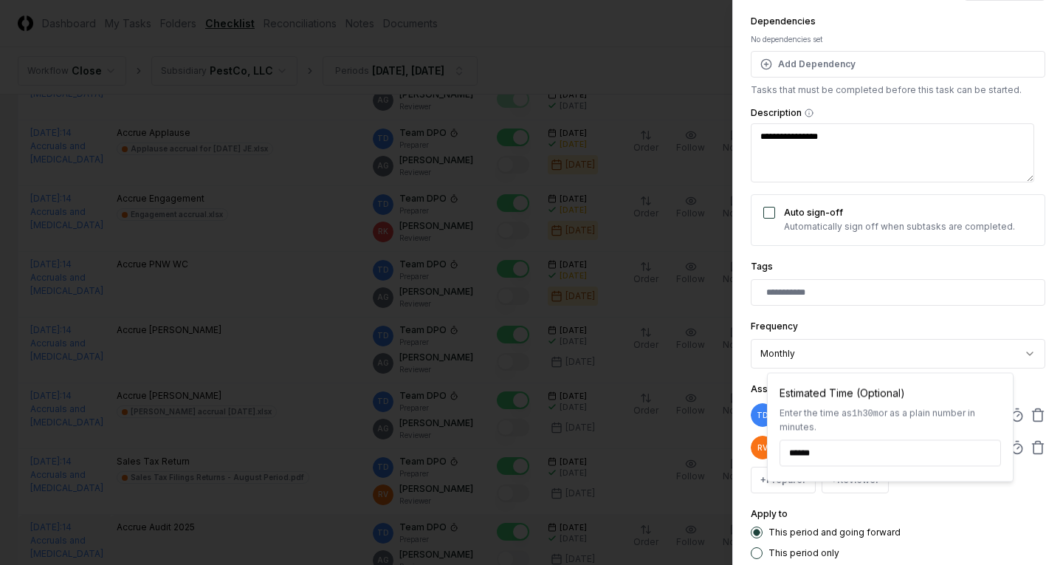
scroll to position [237, 0]
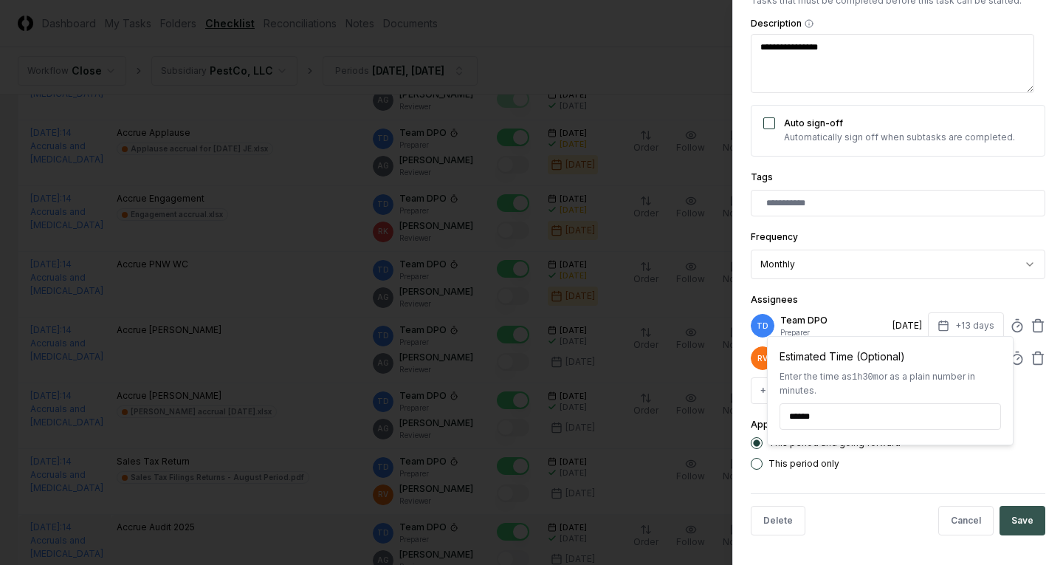
type input "******"
click at [1032, 519] on button "Save" at bounding box center [1022, 521] width 46 height 30
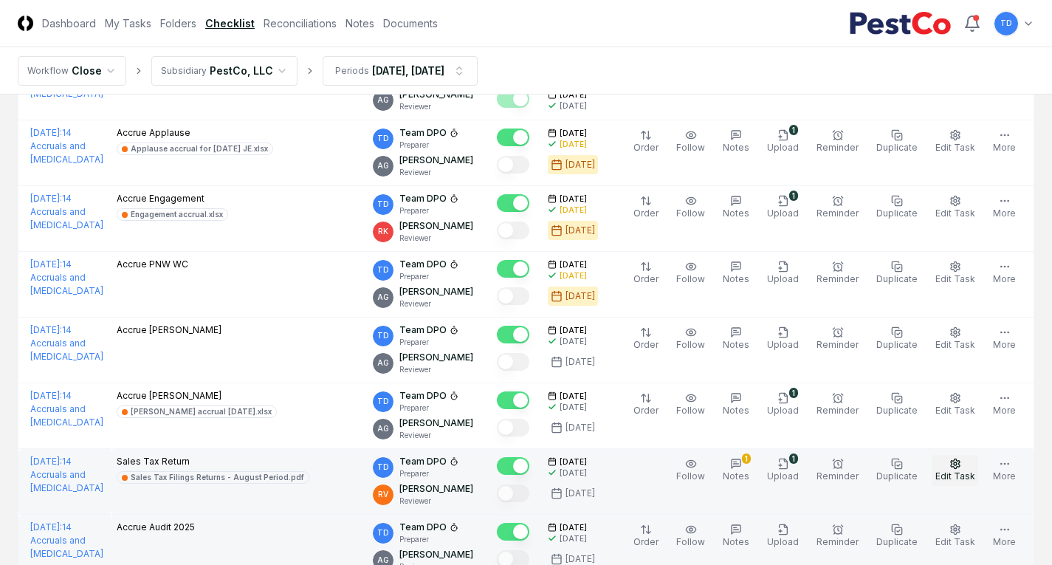
click at [955, 467] on icon "button" at bounding box center [955, 464] width 12 height 12
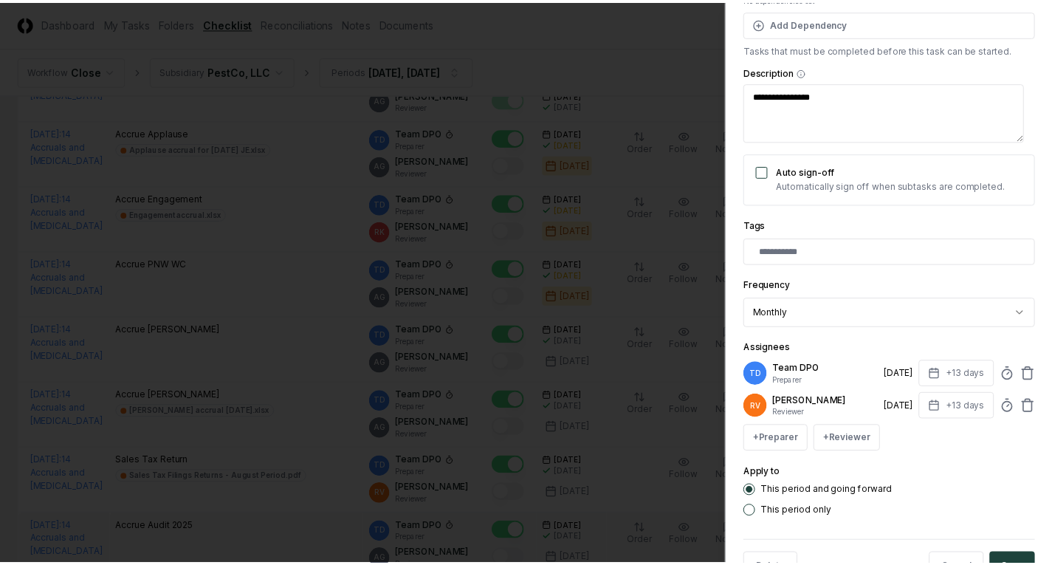
scroll to position [221, 0]
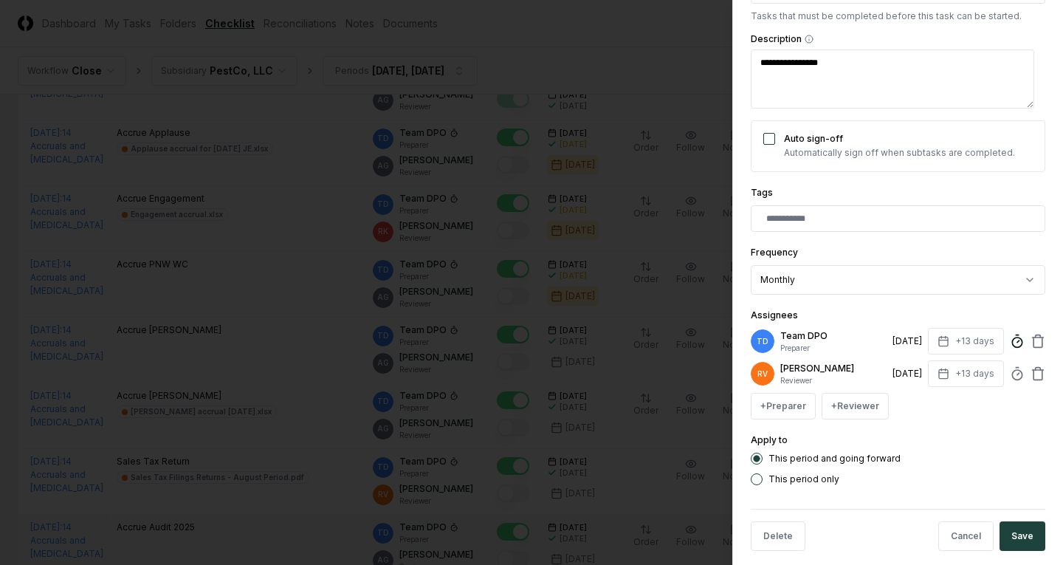
click at [1010, 347] on icon at bounding box center [1017, 341] width 15 height 15
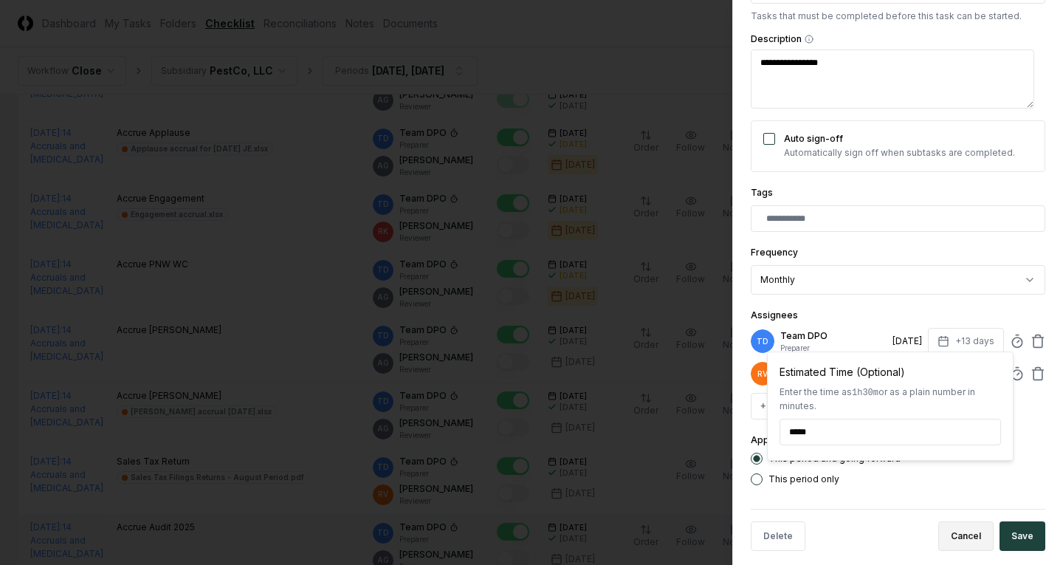
click at [938, 537] on button "Cancel" at bounding box center [965, 536] width 55 height 30
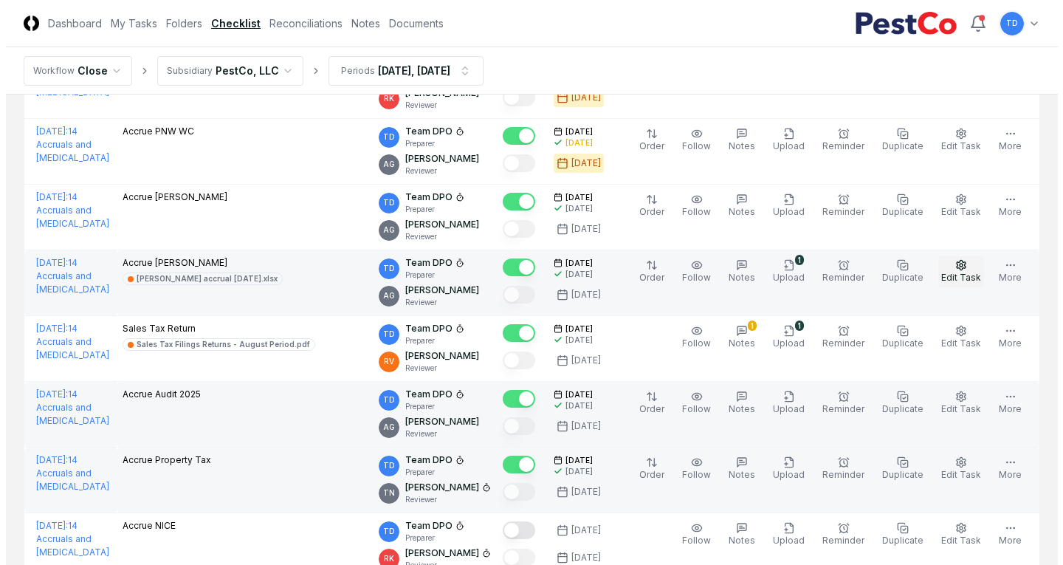
scroll to position [2214, 0]
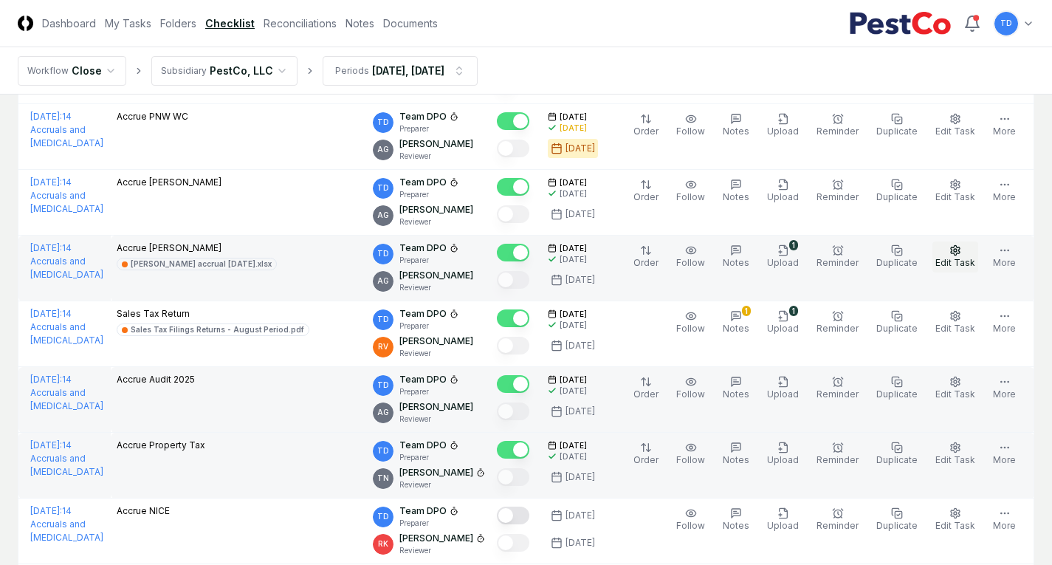
click at [949, 260] on span "Edit Task" at bounding box center [955, 262] width 40 height 11
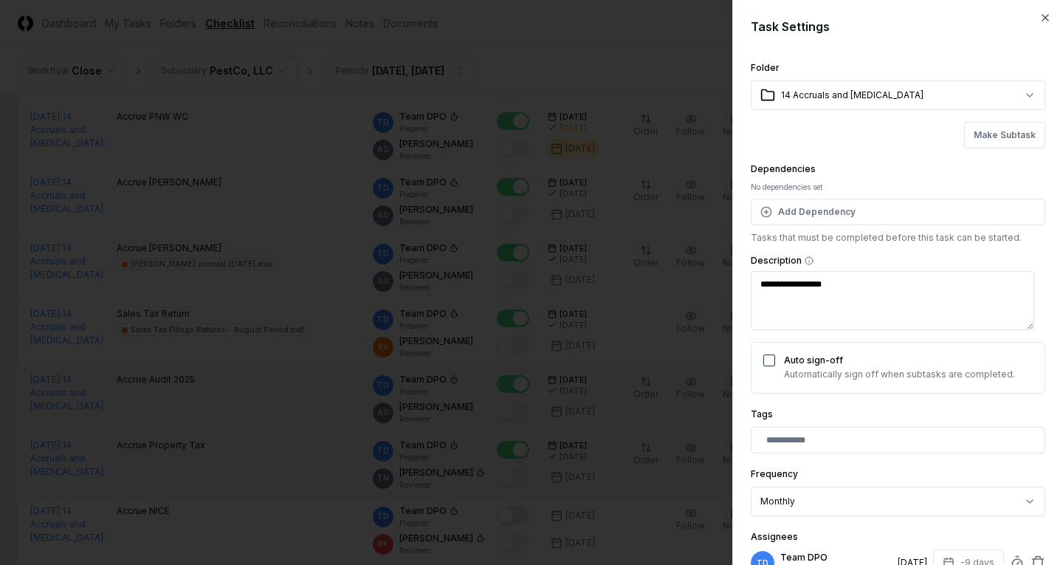
scroll to position [148, 0]
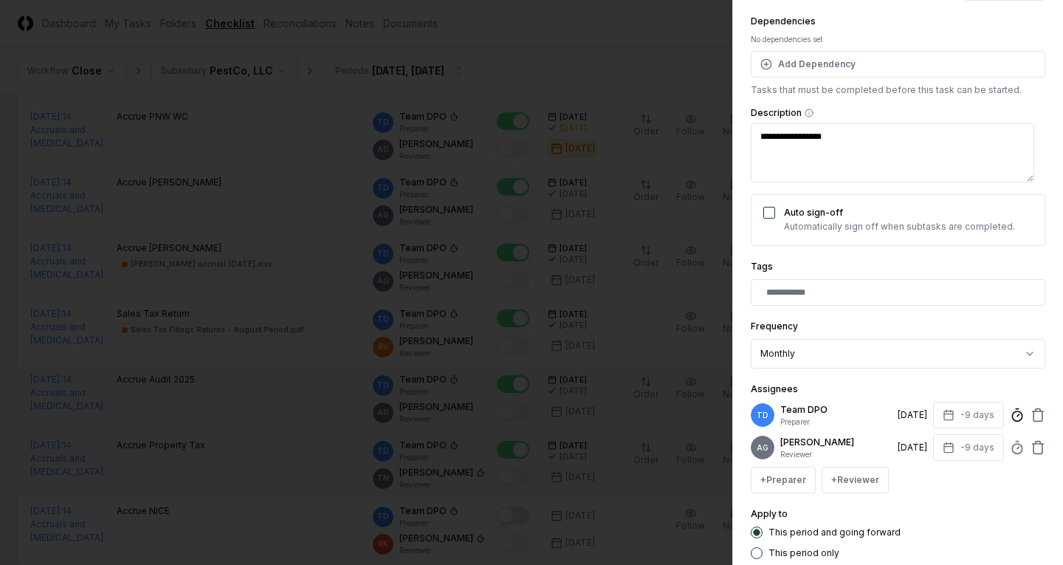
click at [1010, 413] on icon at bounding box center [1017, 414] width 15 height 15
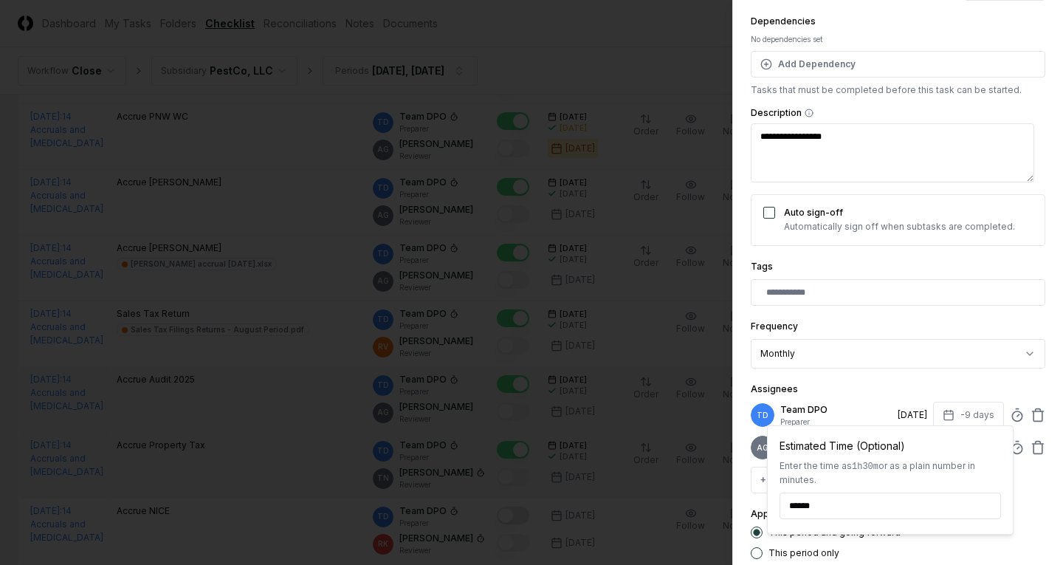
click at [604, 401] on div at bounding box center [531, 282] width 1063 height 565
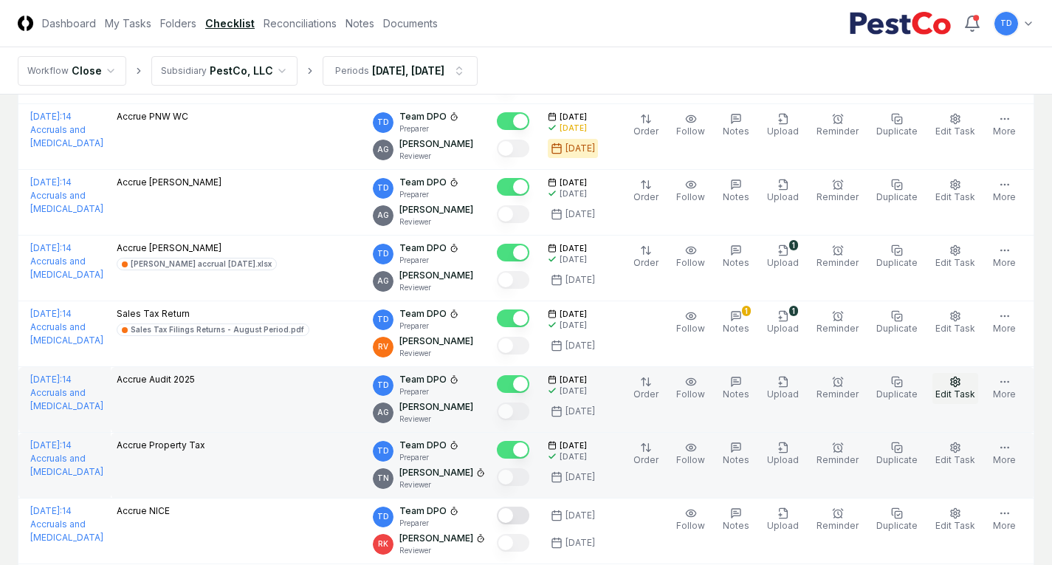
click at [951, 392] on span "Edit Task" at bounding box center [955, 393] width 40 height 11
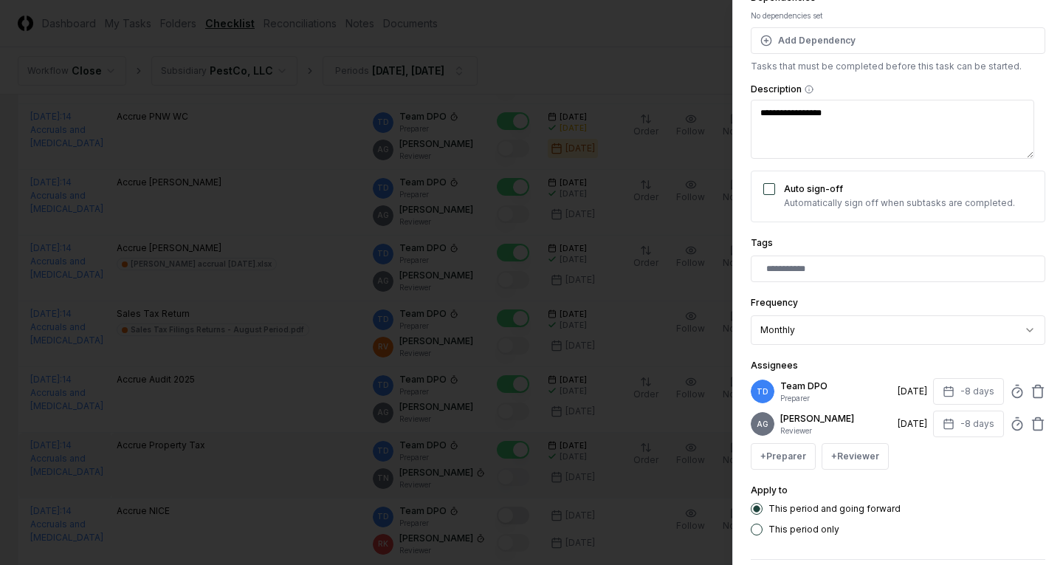
scroll to position [248, 0]
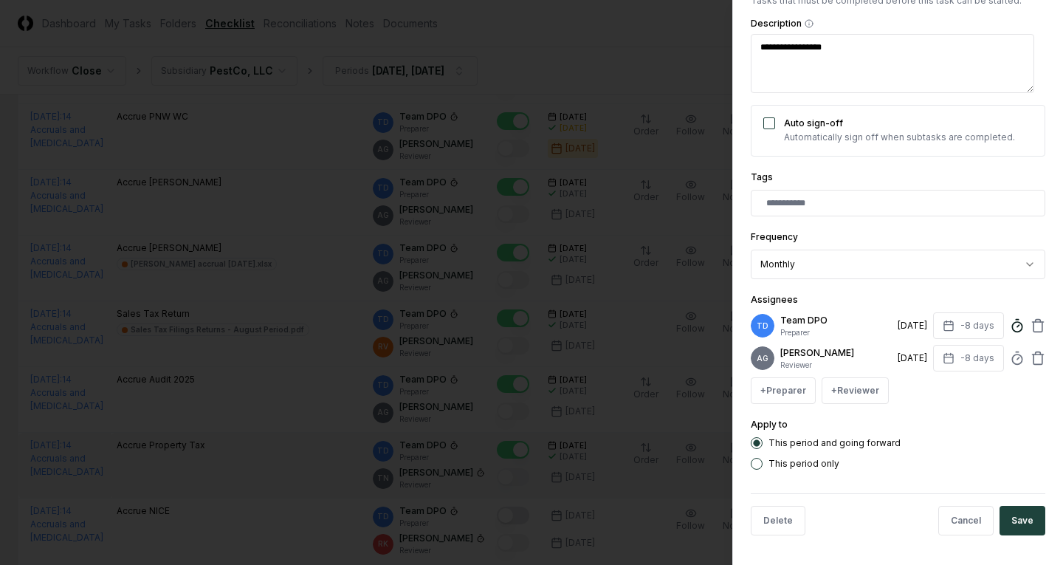
click at [1010, 318] on icon at bounding box center [1017, 325] width 15 height 15
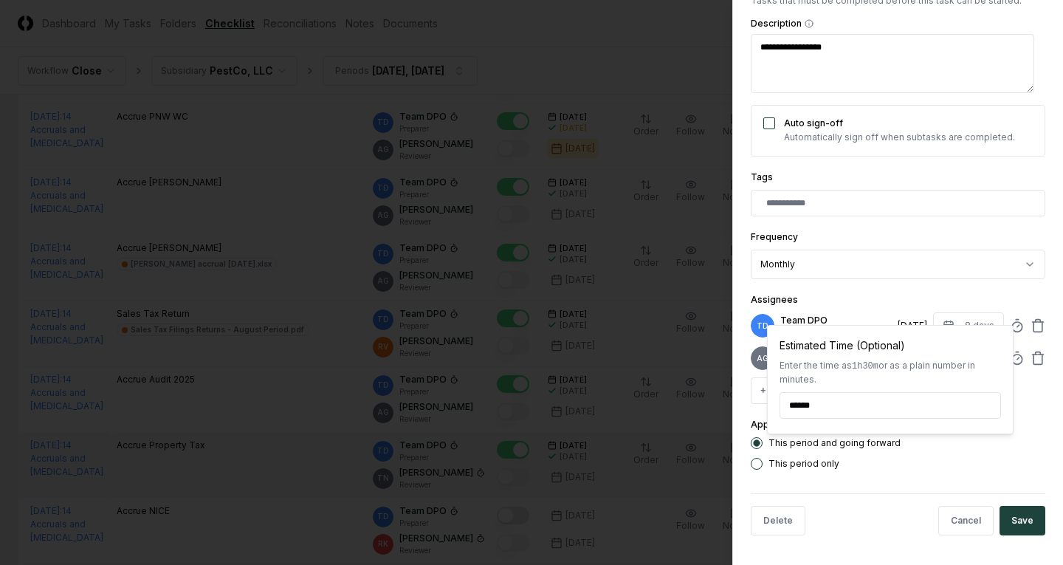
type textarea "*"
type input "******"
click at [1016, 525] on button "Save" at bounding box center [1022, 521] width 46 height 30
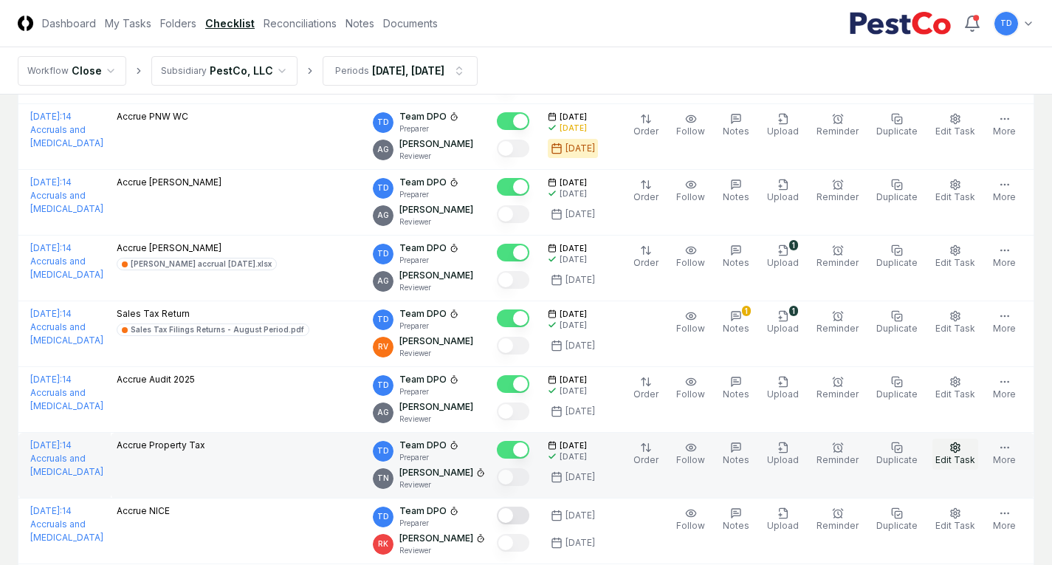
click at [965, 449] on button "Edit Task" at bounding box center [955, 453] width 46 height 31
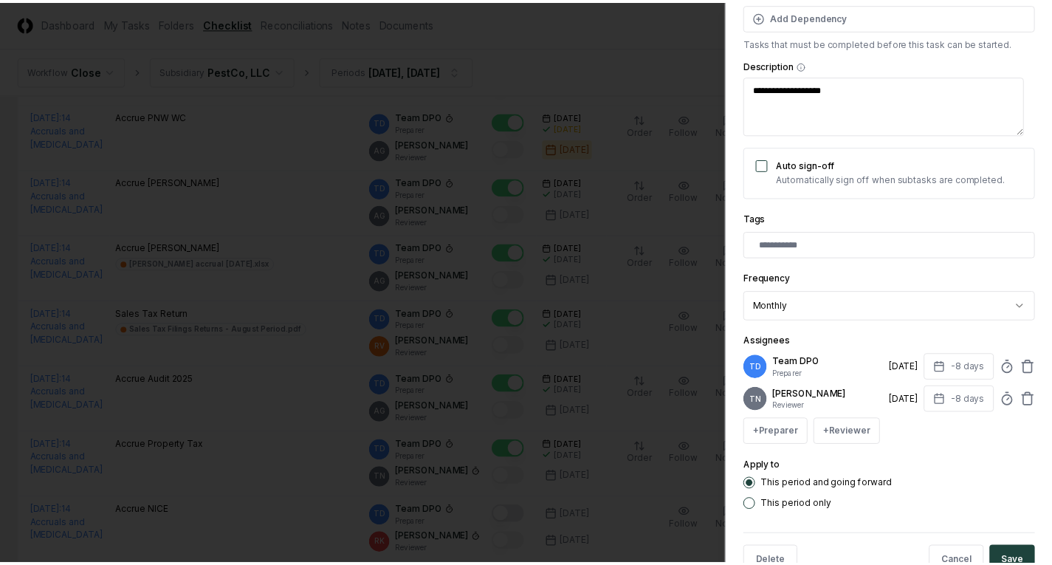
scroll to position [221, 0]
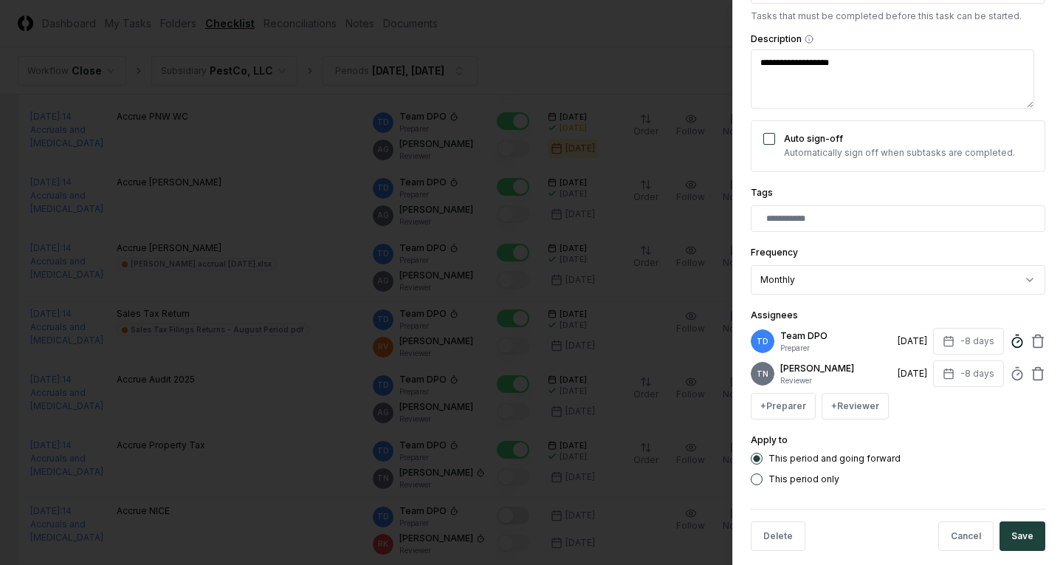
click at [1010, 342] on icon at bounding box center [1017, 341] width 15 height 15
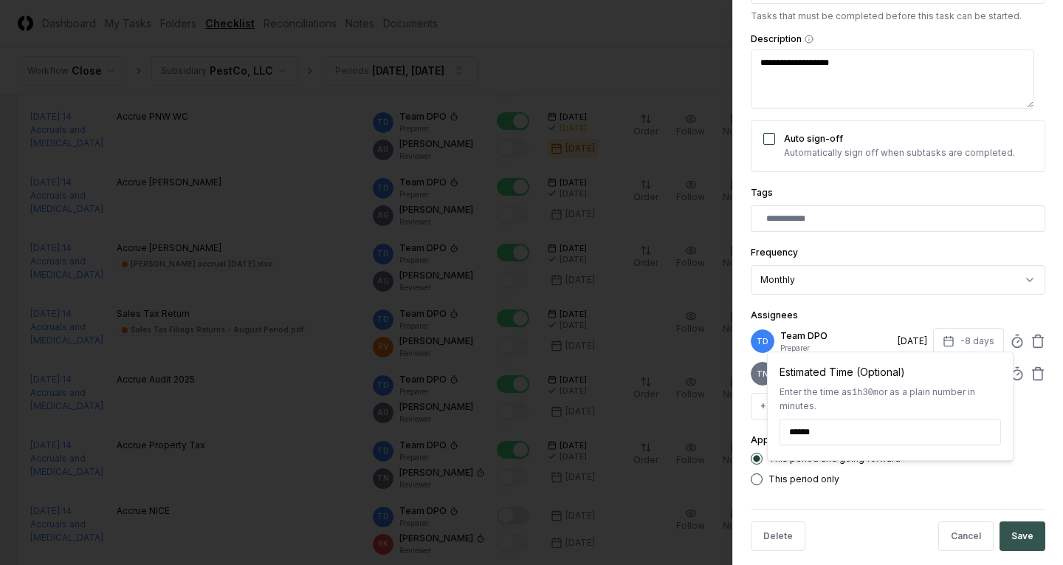
click at [1016, 538] on button "Save" at bounding box center [1022, 536] width 46 height 30
type textarea "*"
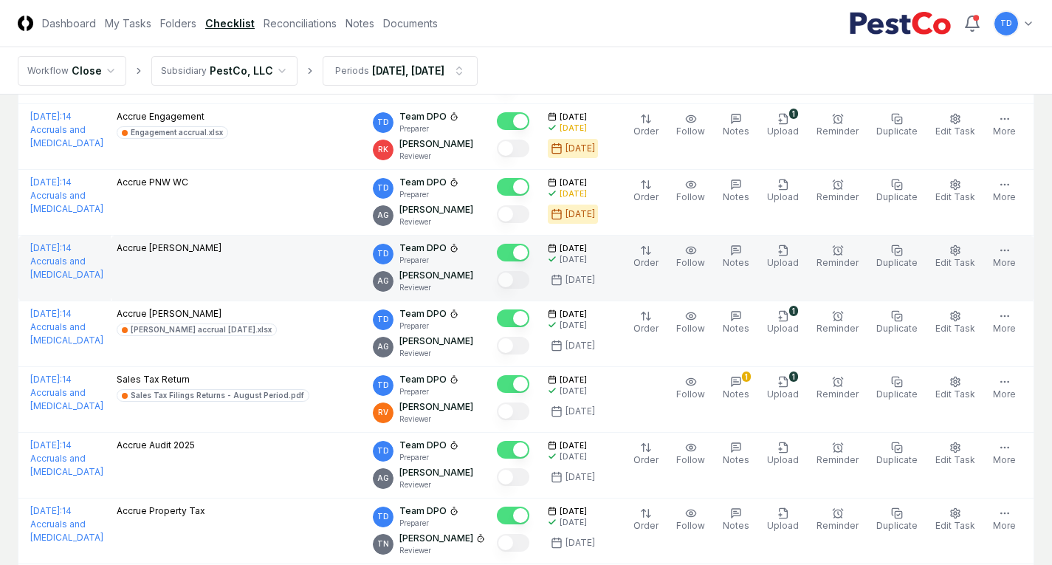
scroll to position [2140, 0]
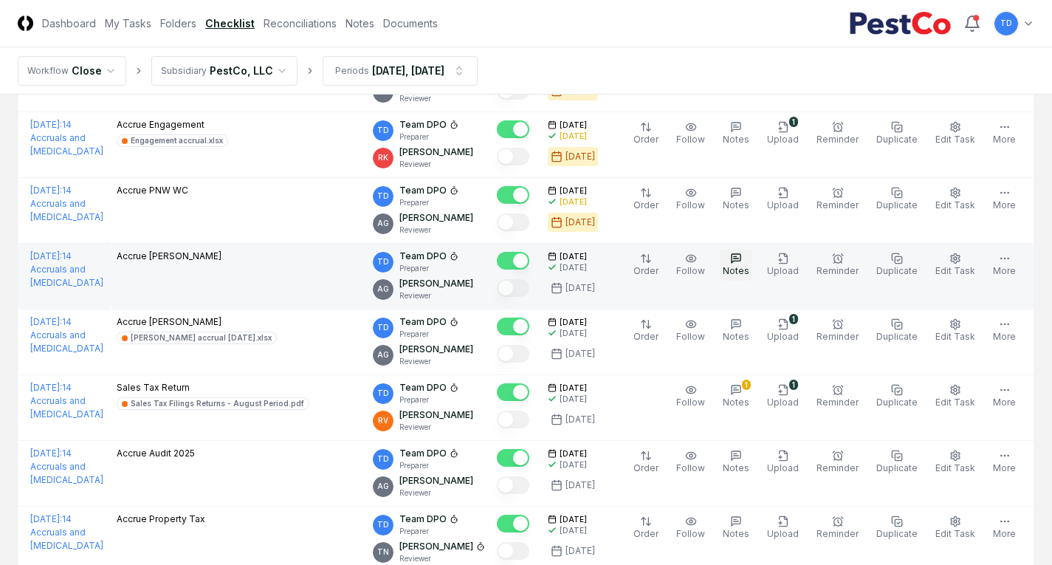
click at [742, 261] on icon "button" at bounding box center [736, 258] width 12 height 12
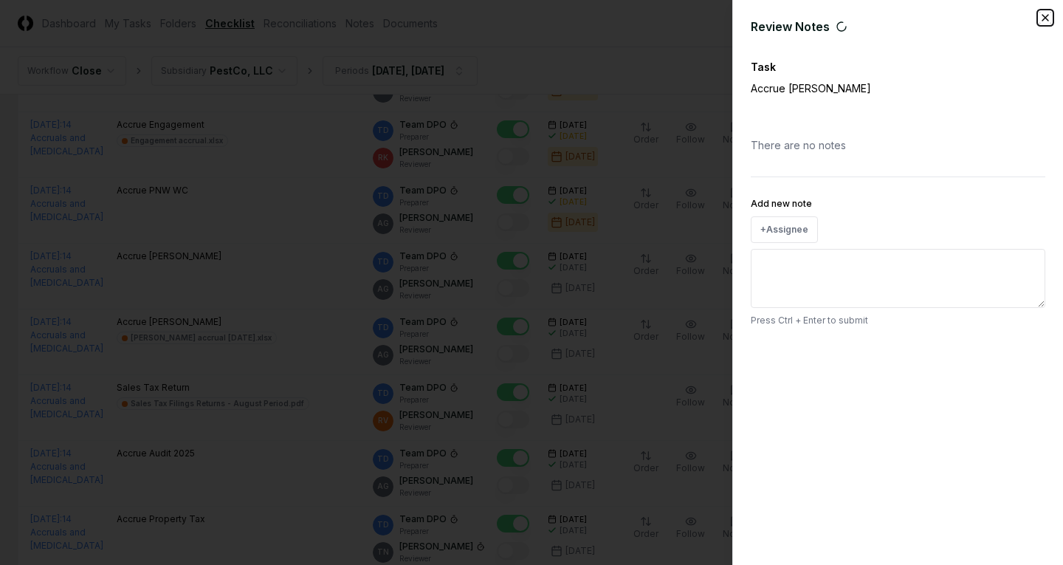
click at [1041, 18] on icon "button" at bounding box center [1045, 18] width 12 height 12
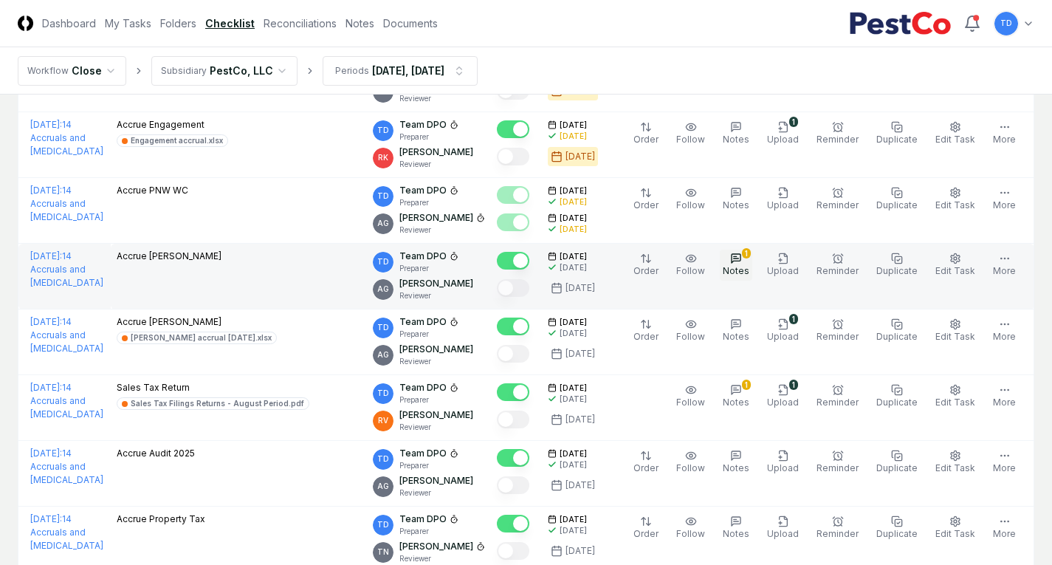
click at [748, 267] on span "Notes" at bounding box center [736, 270] width 27 height 11
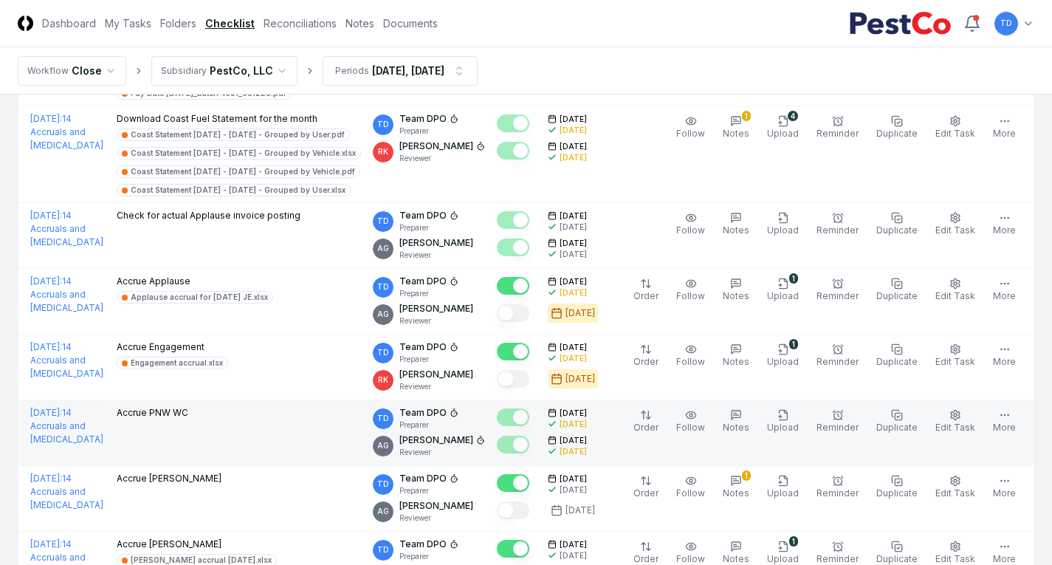
scroll to position [1917, 0]
